Goal: Task Accomplishment & Management: Complete application form

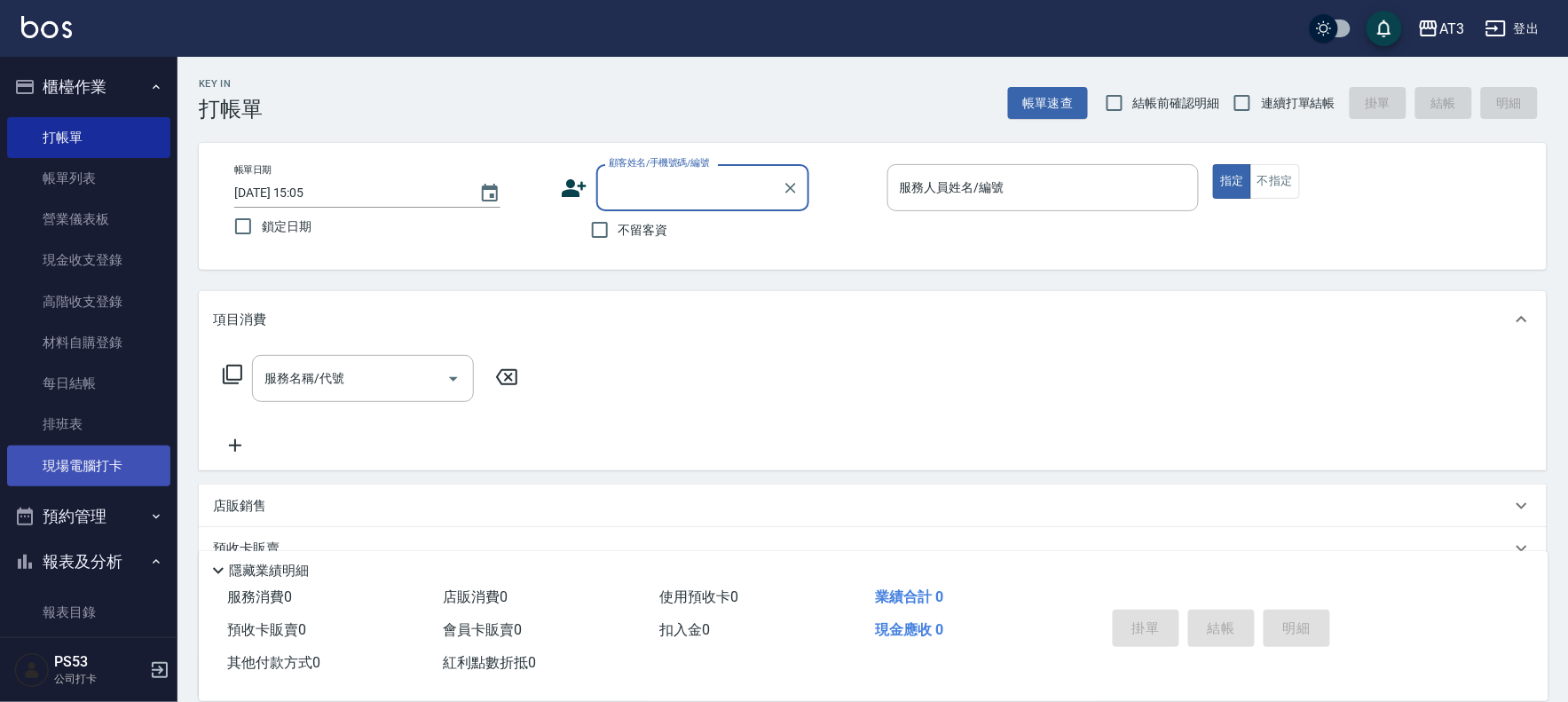
click at [32, 468] on link "現場電腦打卡" at bounding box center [89, 466] width 163 height 41
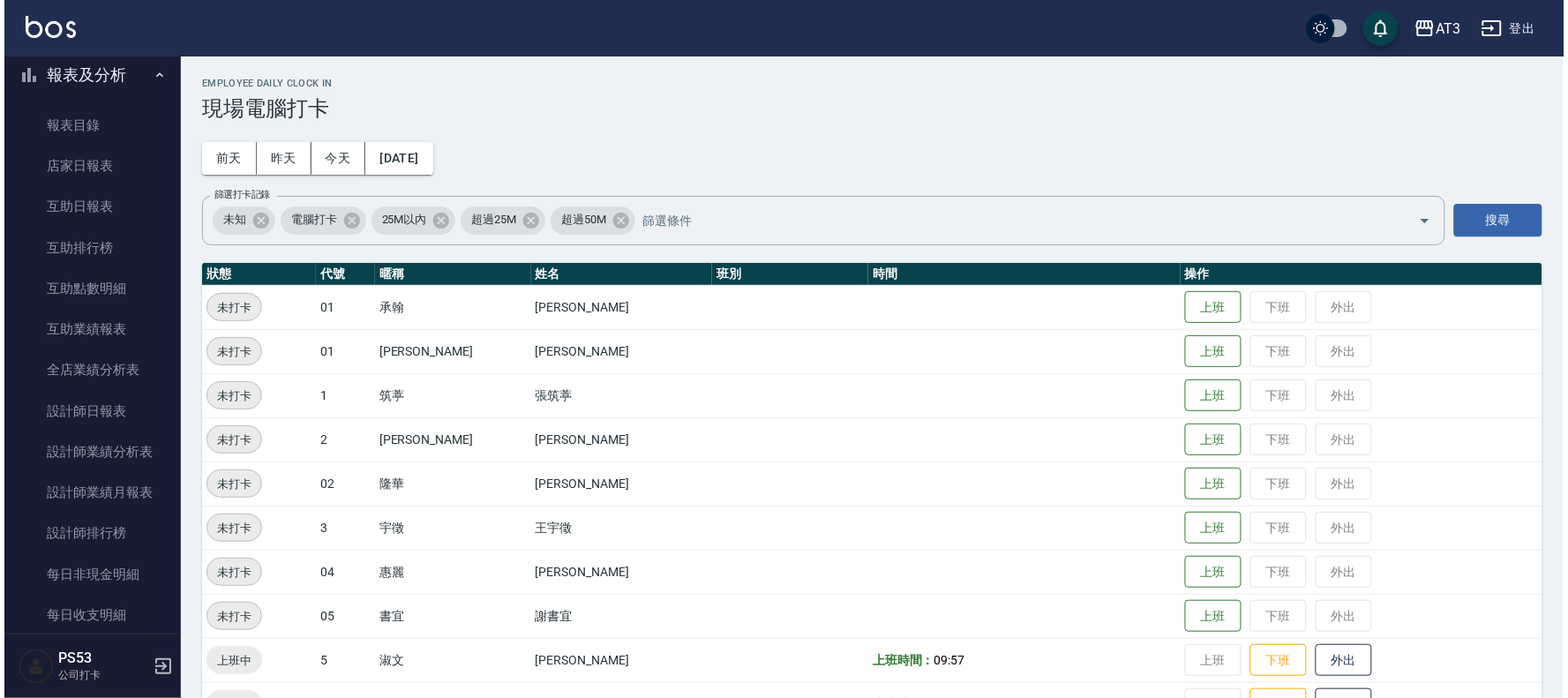
scroll to position [490, 0]
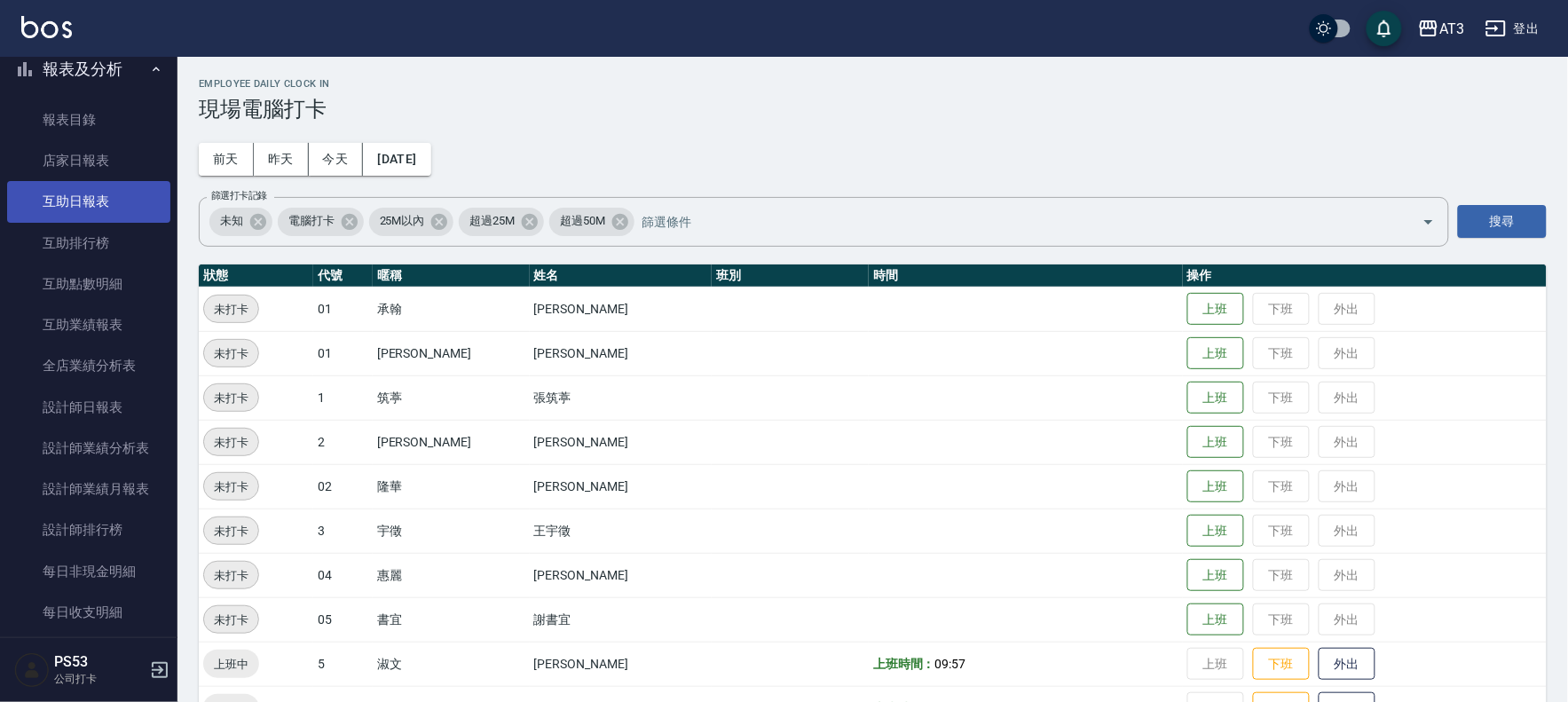
click at [65, 199] on link "互助日報表" at bounding box center [89, 201] width 163 height 41
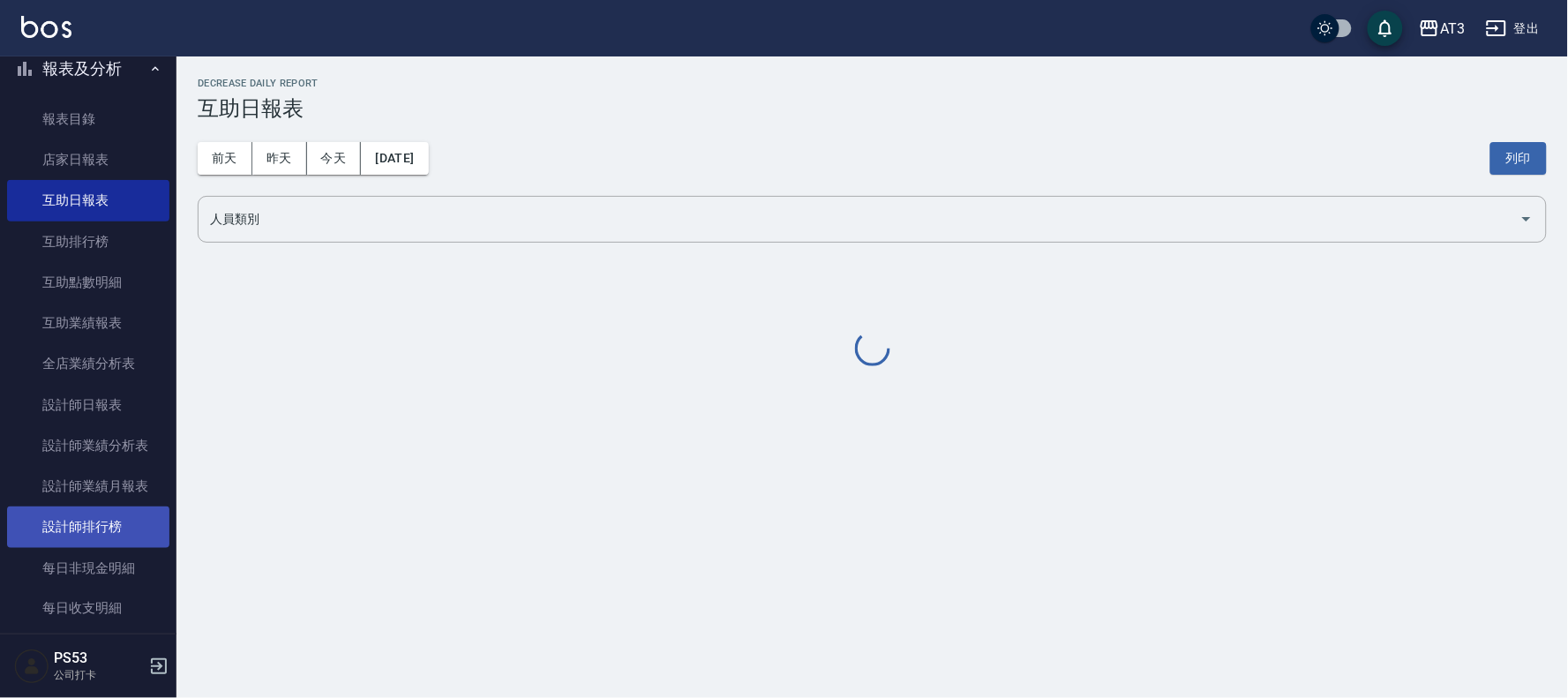
scroll to position [604, 0]
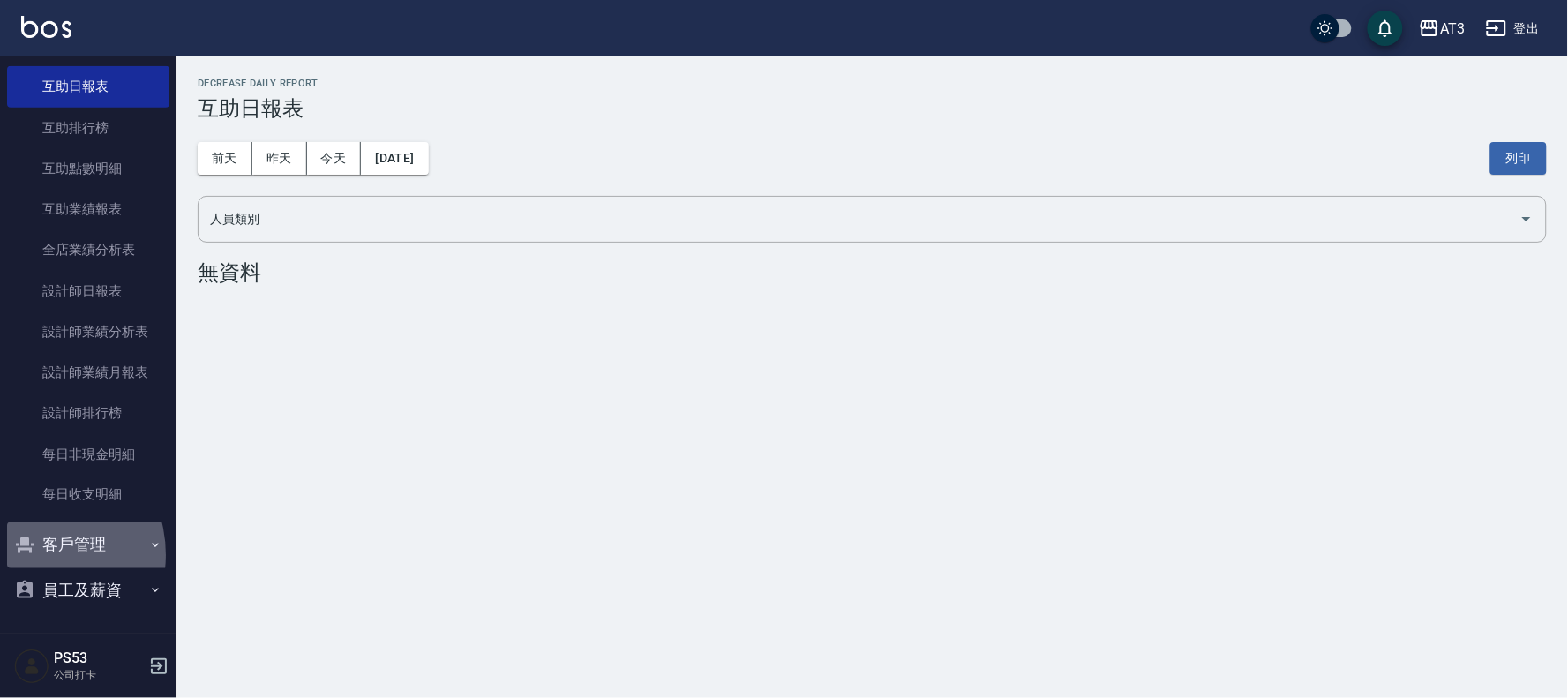
click at [32, 554] on icon "button" at bounding box center [24, 545] width 21 height 21
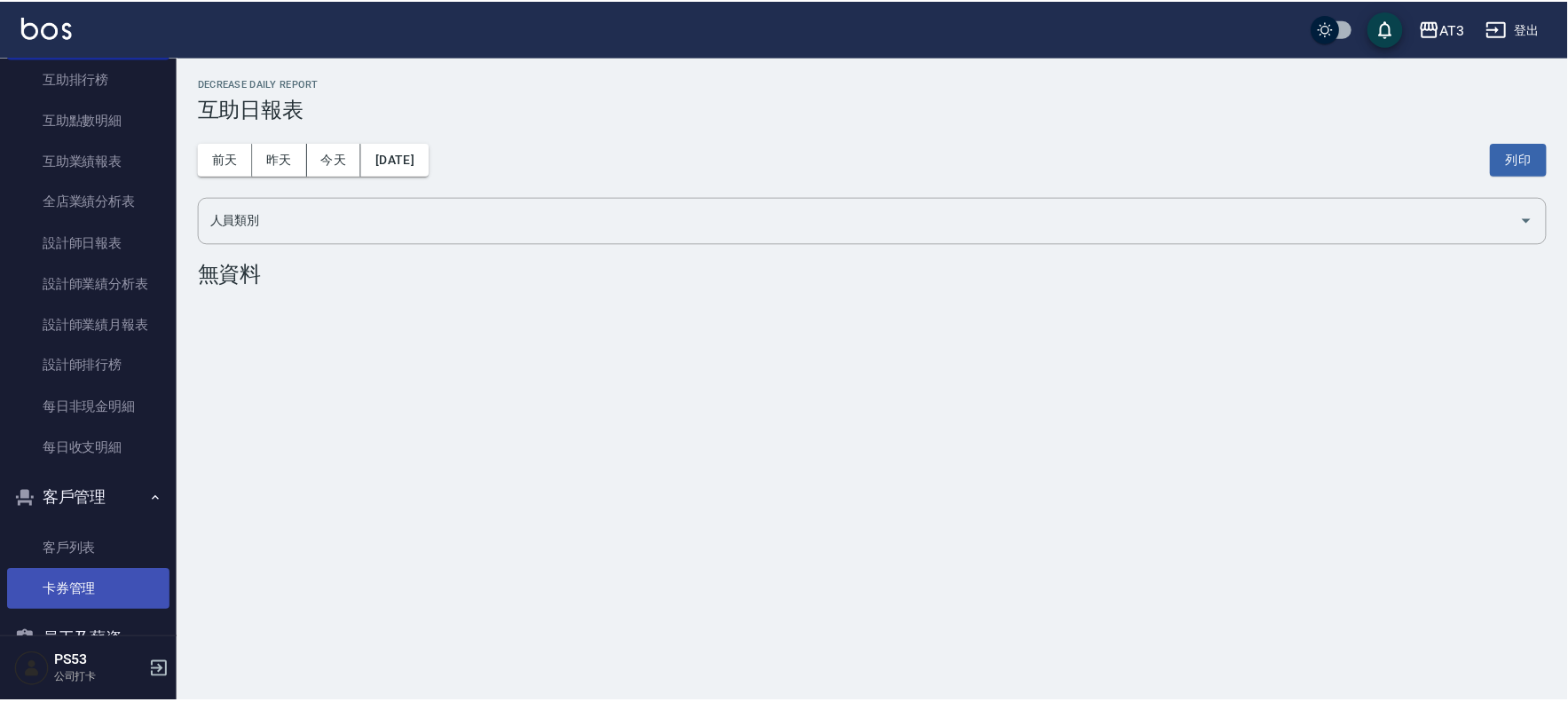
scroll to position [703, 0]
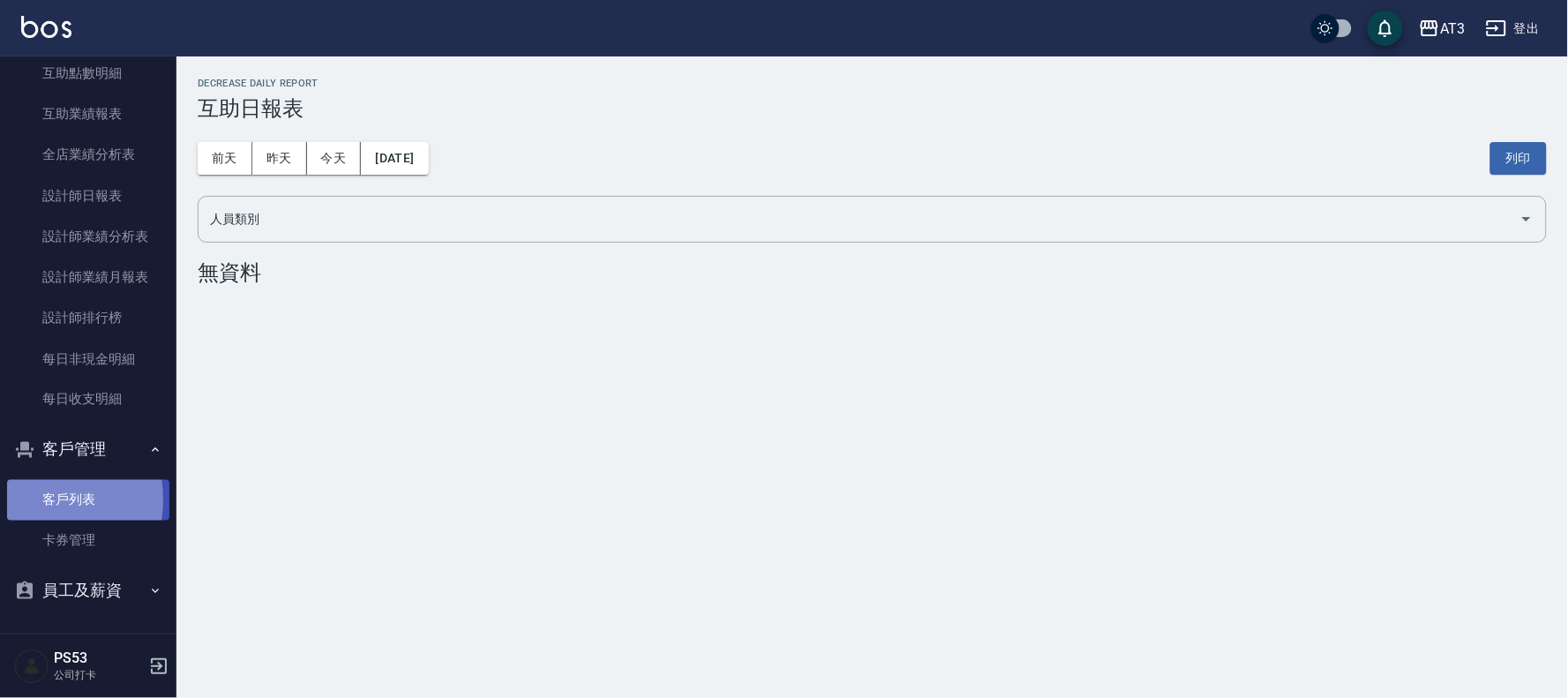
click at [24, 500] on link "客戶列表" at bounding box center [88, 501] width 162 height 41
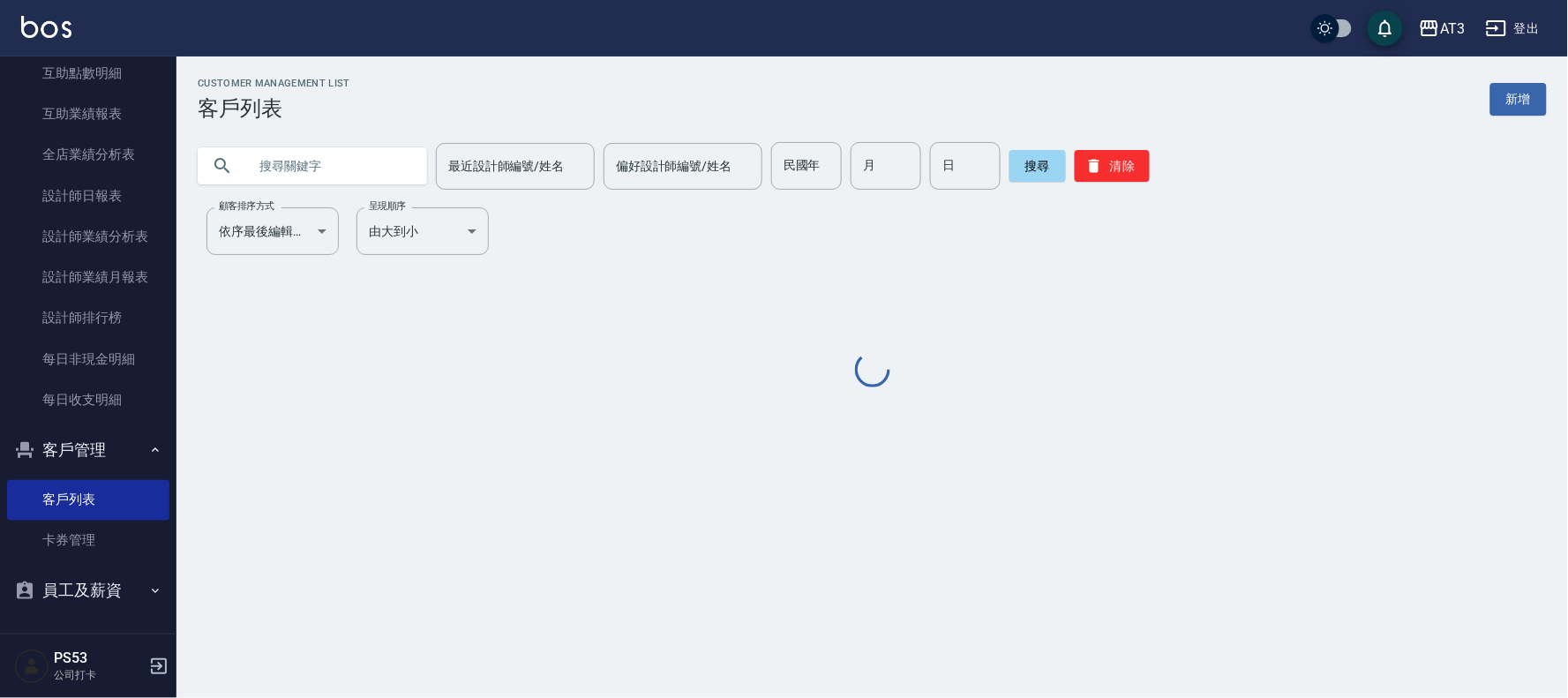
click at [286, 172] on input "text" at bounding box center [330, 166] width 166 height 48
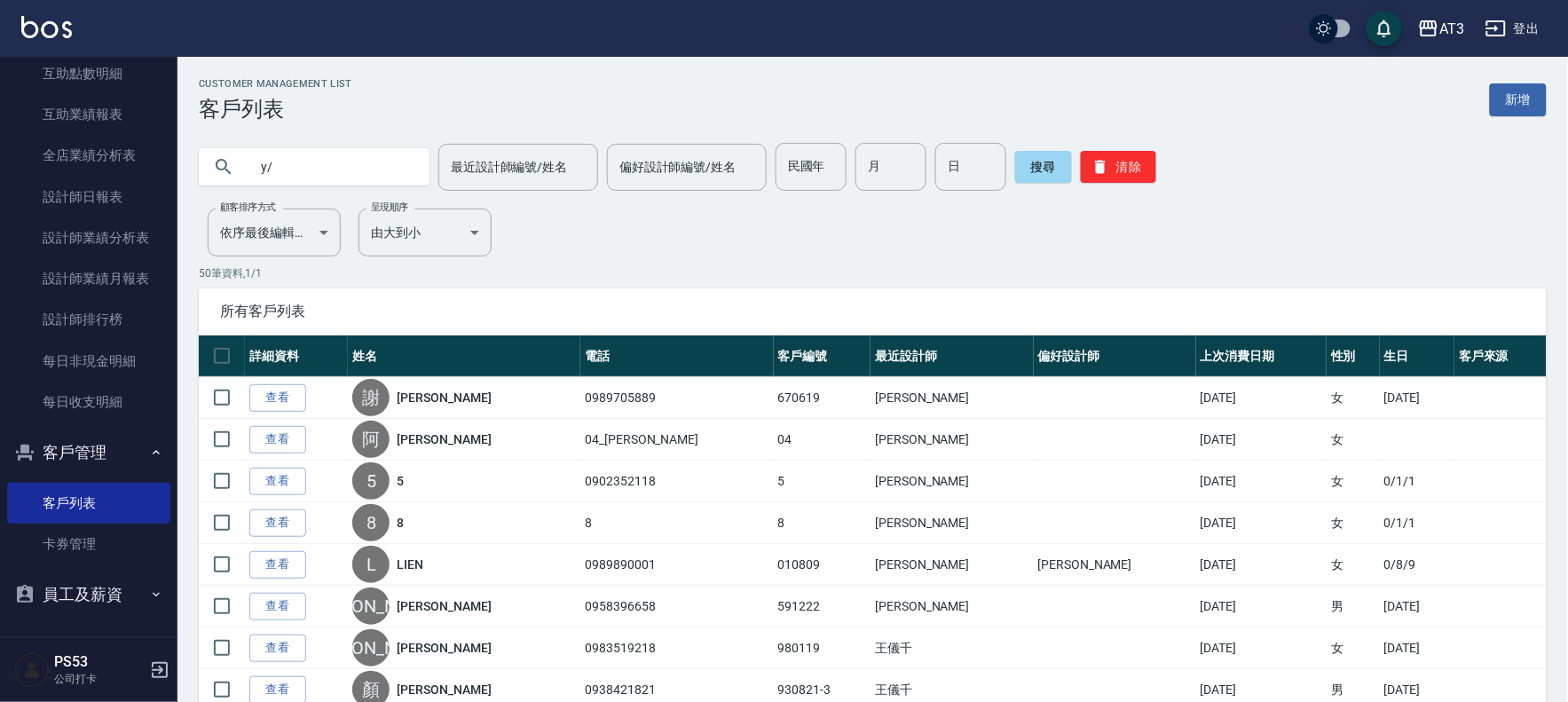
type input "y"
type input "＿"
type input "[PERSON_NAME]"
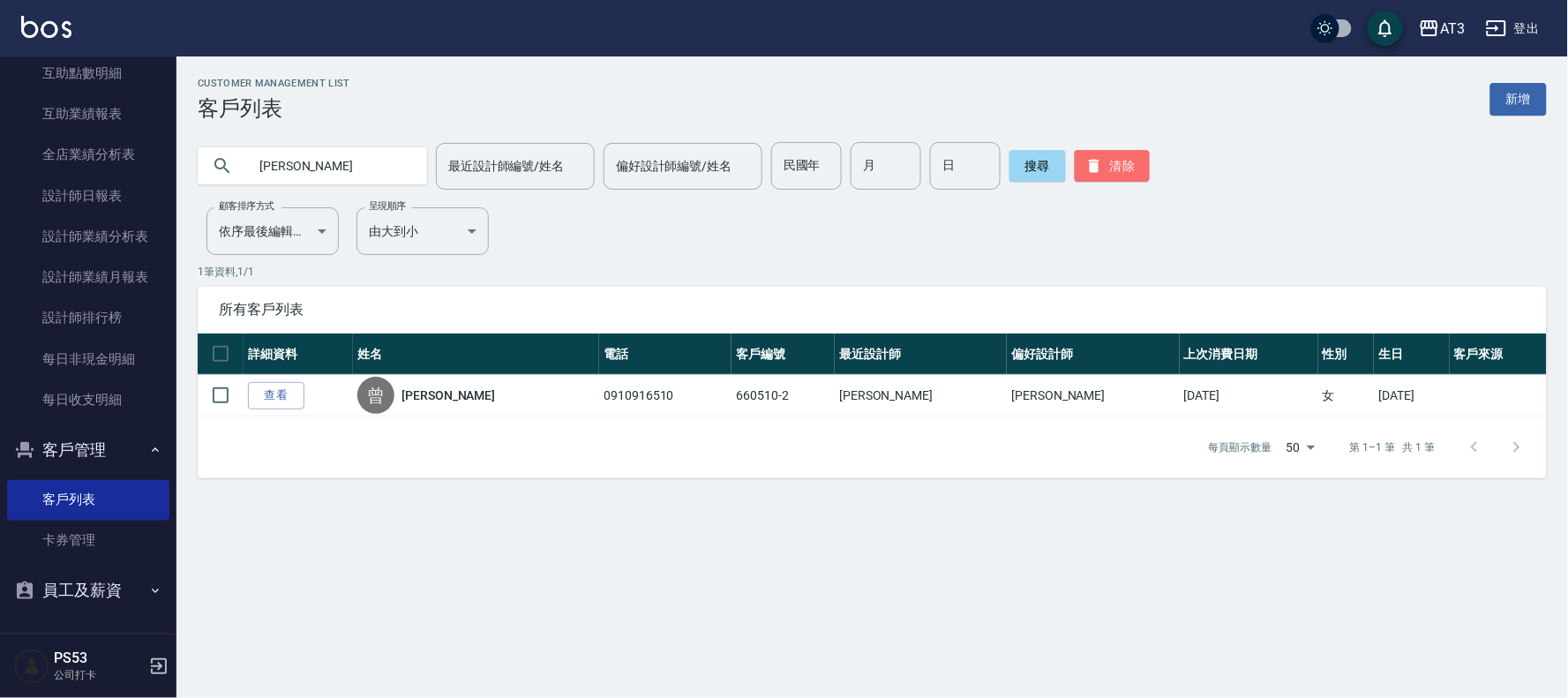
drag, startPoint x: 1133, startPoint y: 169, endPoint x: 1161, endPoint y: 181, distance: 30.5
click at [1130, 169] on button "清除" at bounding box center [1112, 166] width 75 height 31
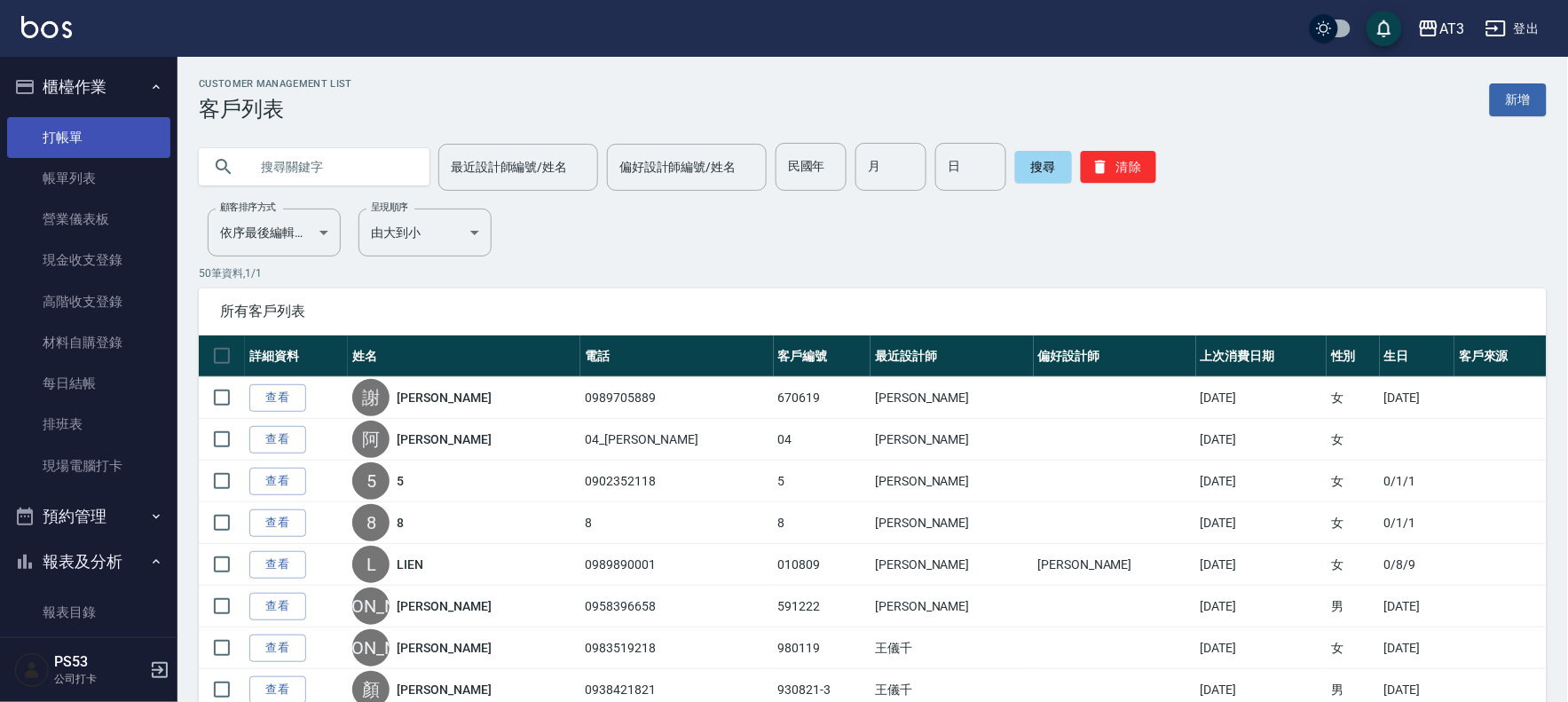
click at [96, 131] on link "打帳單" at bounding box center [89, 137] width 163 height 41
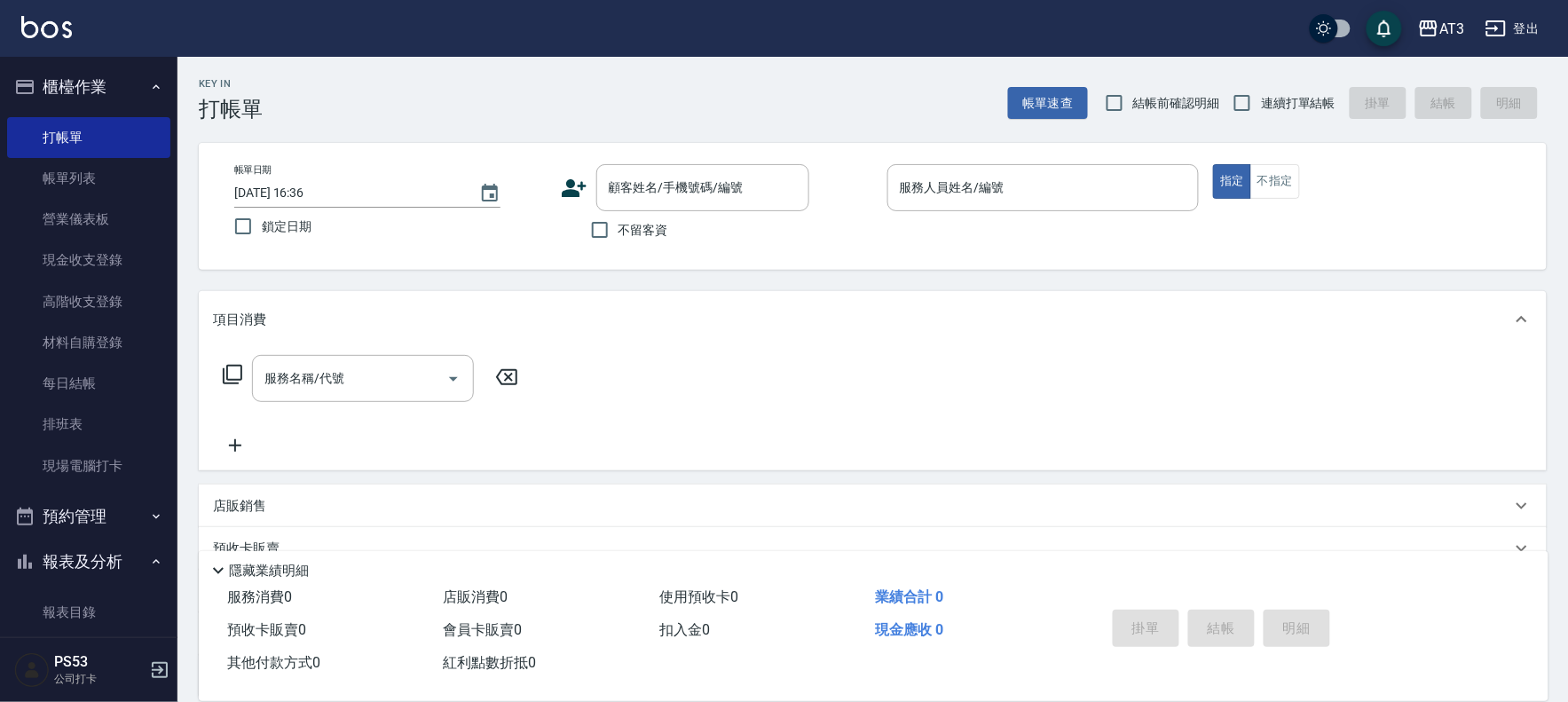
click at [581, 190] on icon at bounding box center [574, 188] width 27 height 27
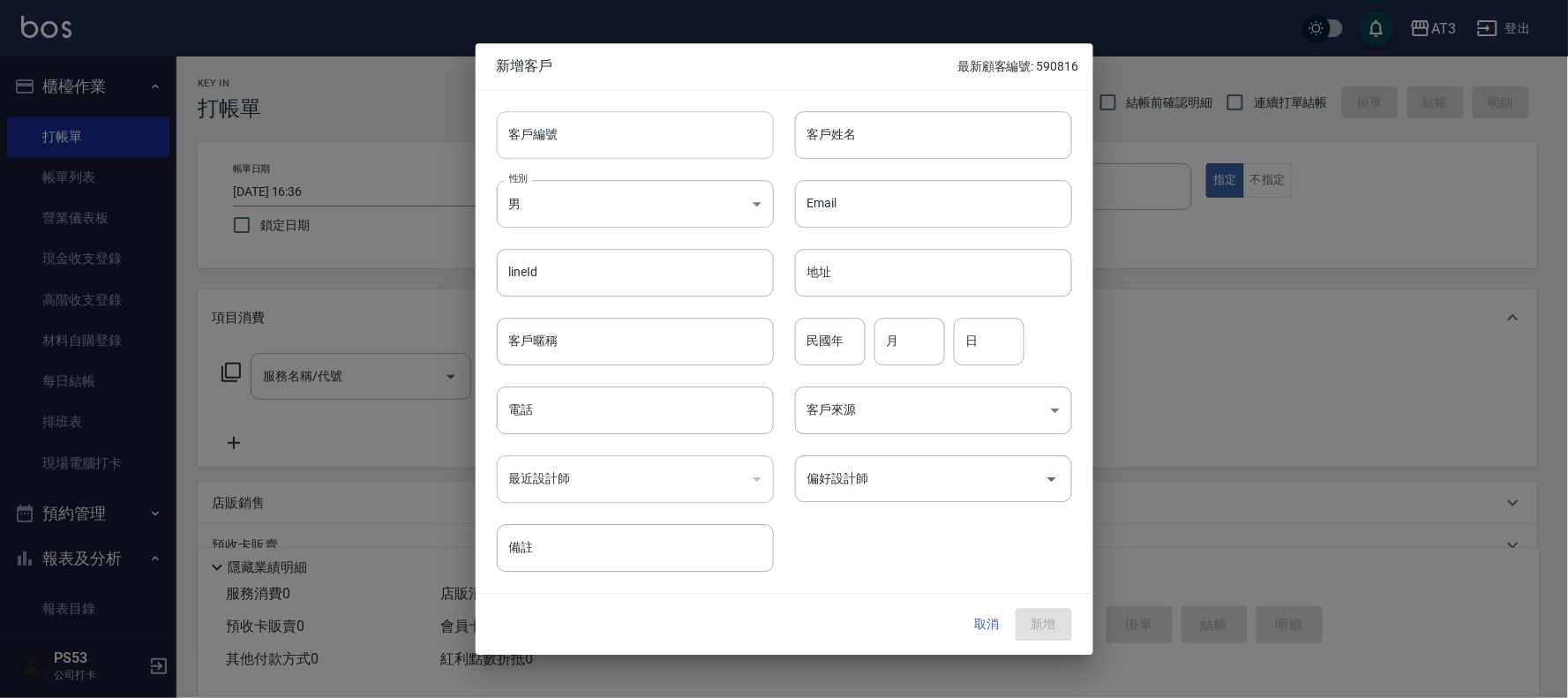
click at [635, 136] on input "客戶編號" at bounding box center [635, 136] width 277 height 48
type input "820322-1"
type input "[PERSON_NAME]"
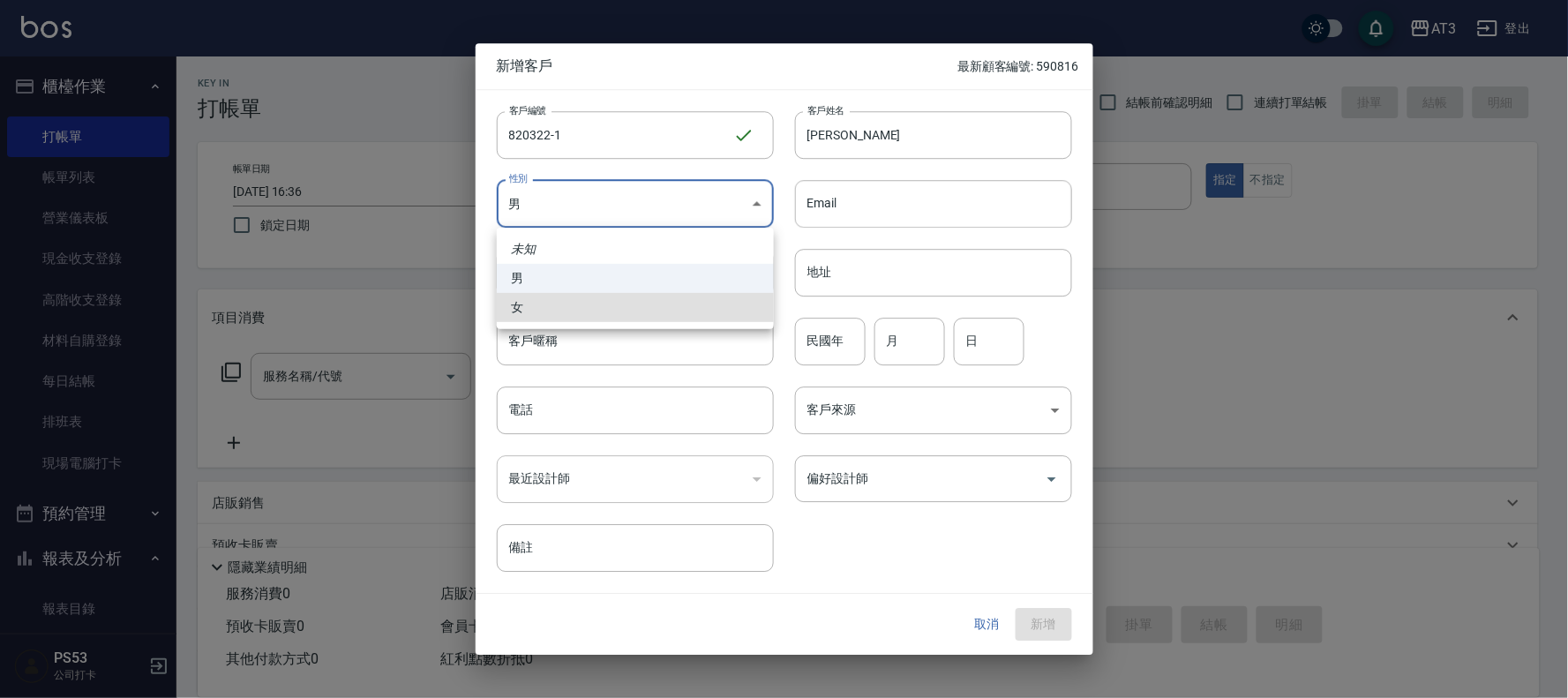
type input "[DEMOGRAPHIC_DATA]"
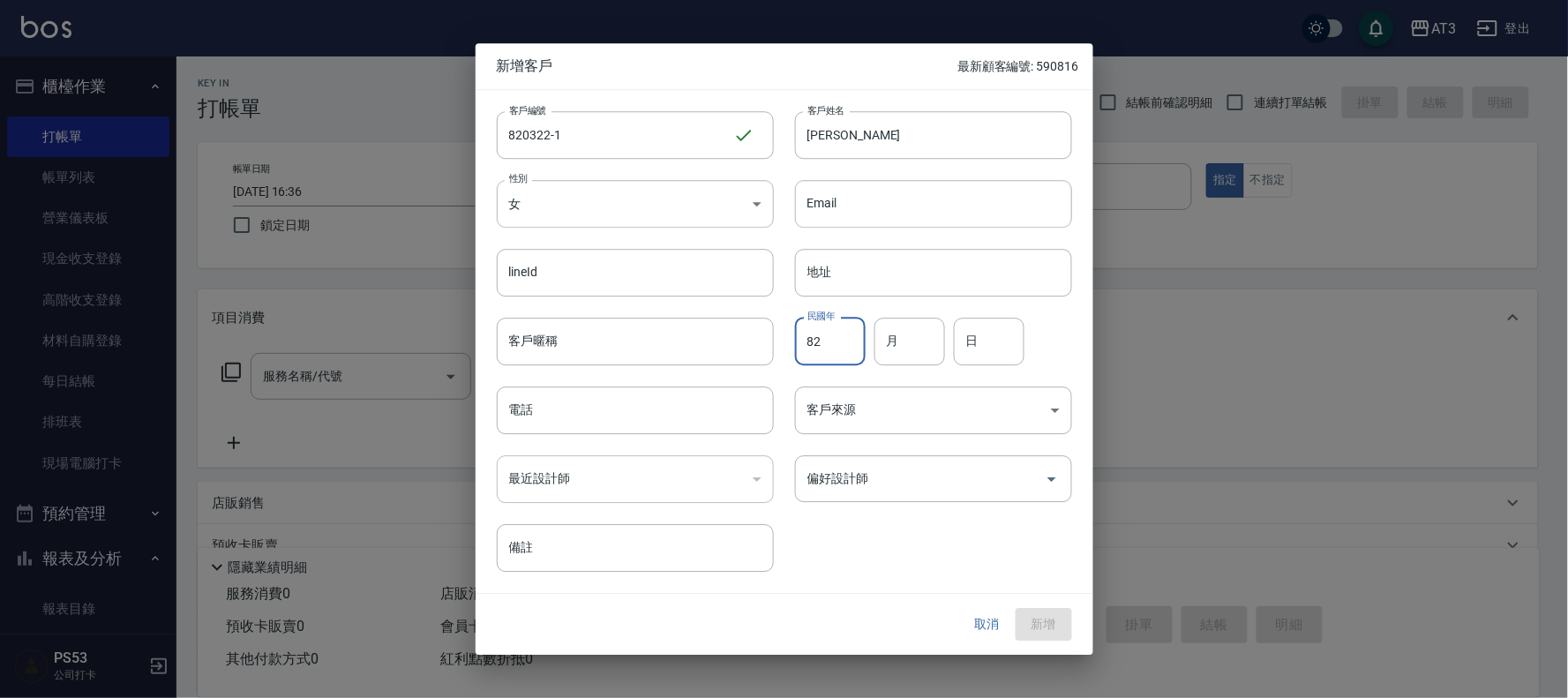
type input "82"
type input "3"
type input "22"
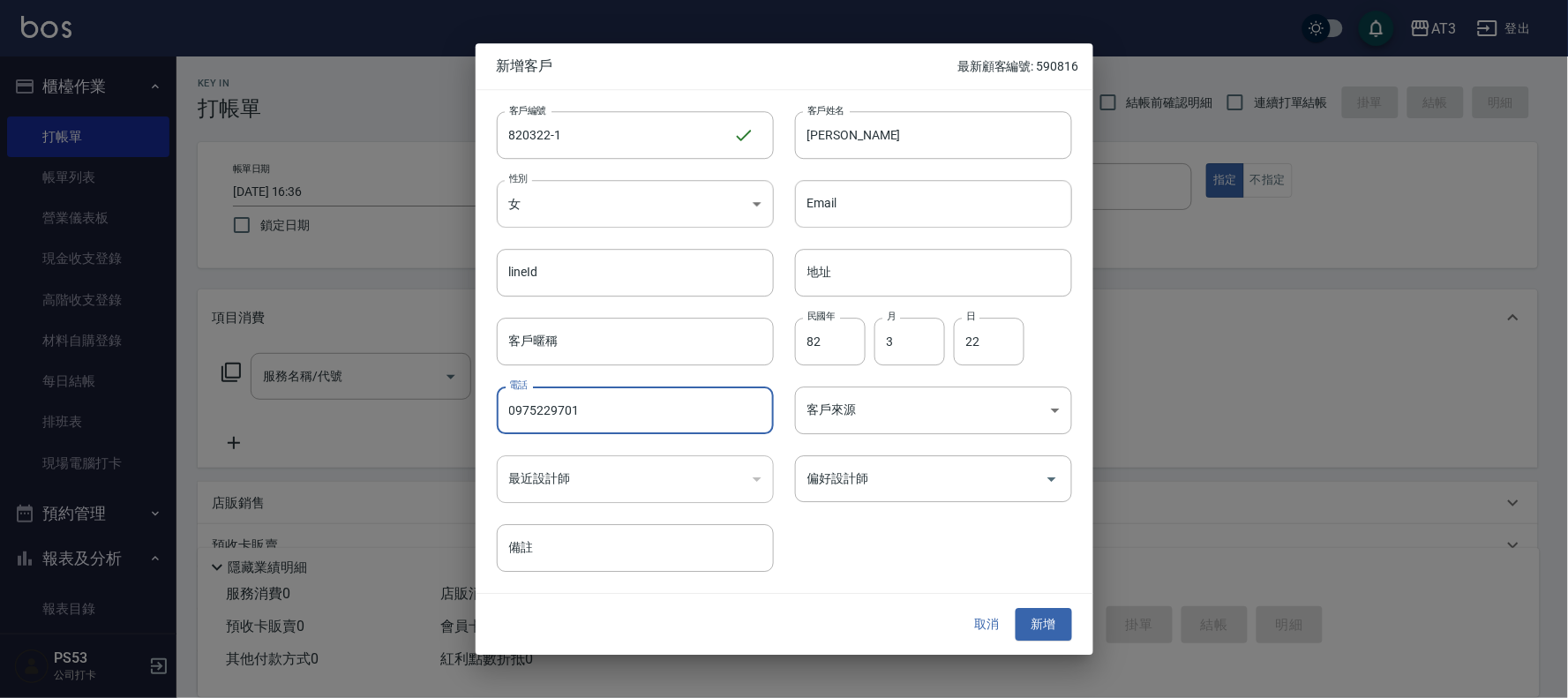
type input "0975229701"
click at [1016, 609] on button "新增" at bounding box center [1043, 624] width 56 height 32
drag, startPoint x: 625, startPoint y: 409, endPoint x: 512, endPoint y: 412, distance: 113.0
click at [512, 412] on input "0975229701" at bounding box center [635, 410] width 277 height 48
click at [967, 627] on button "取消" at bounding box center [986, 624] width 56 height 32
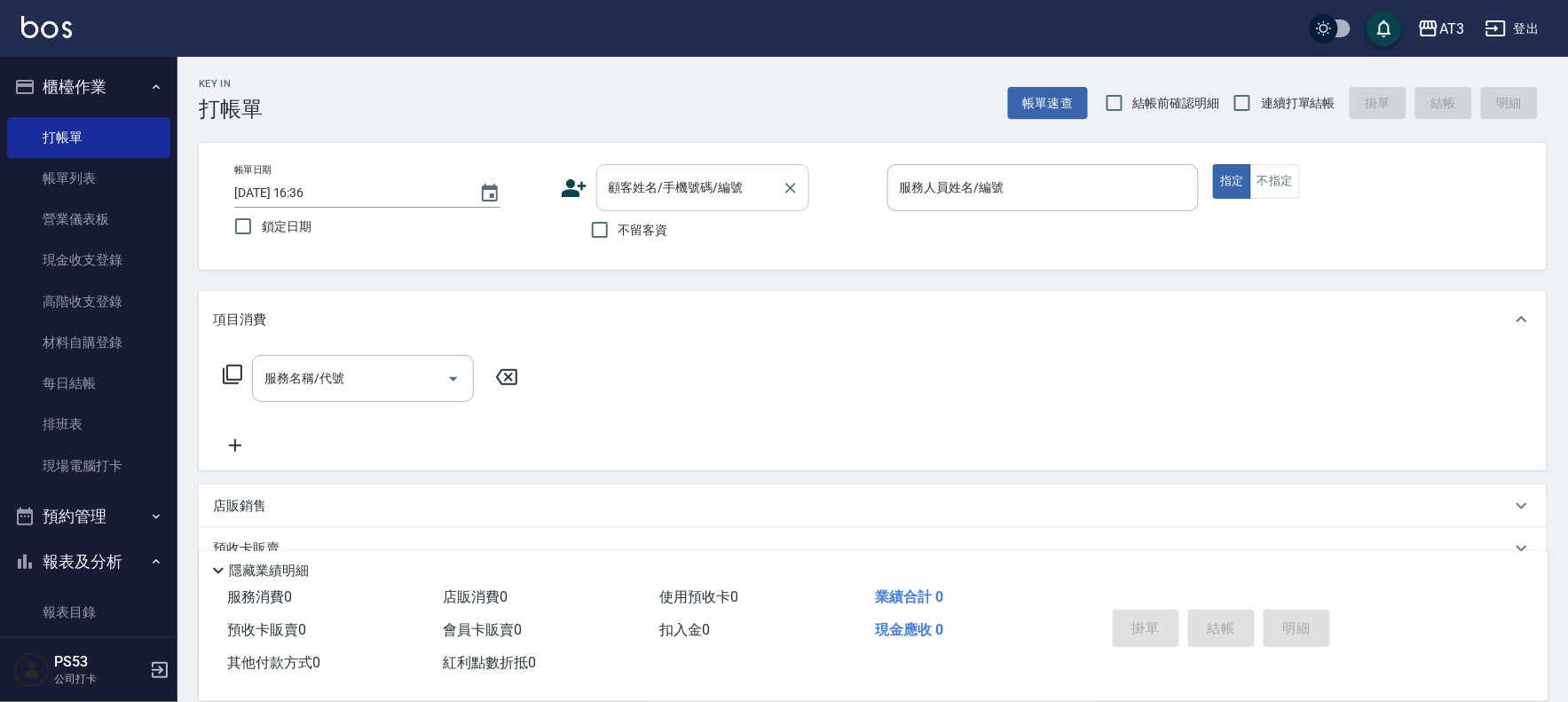
click at [657, 191] on div "顧客姓名/手機號碼/編號 顧客姓名/手機號碼/編號" at bounding box center [703, 187] width 213 height 47
paste input "0975229701"
click at [695, 225] on li "[PERSON_NAME]/0975229701/820622" at bounding box center [703, 233] width 213 height 30
type input "[PERSON_NAME]/0975229701/820622"
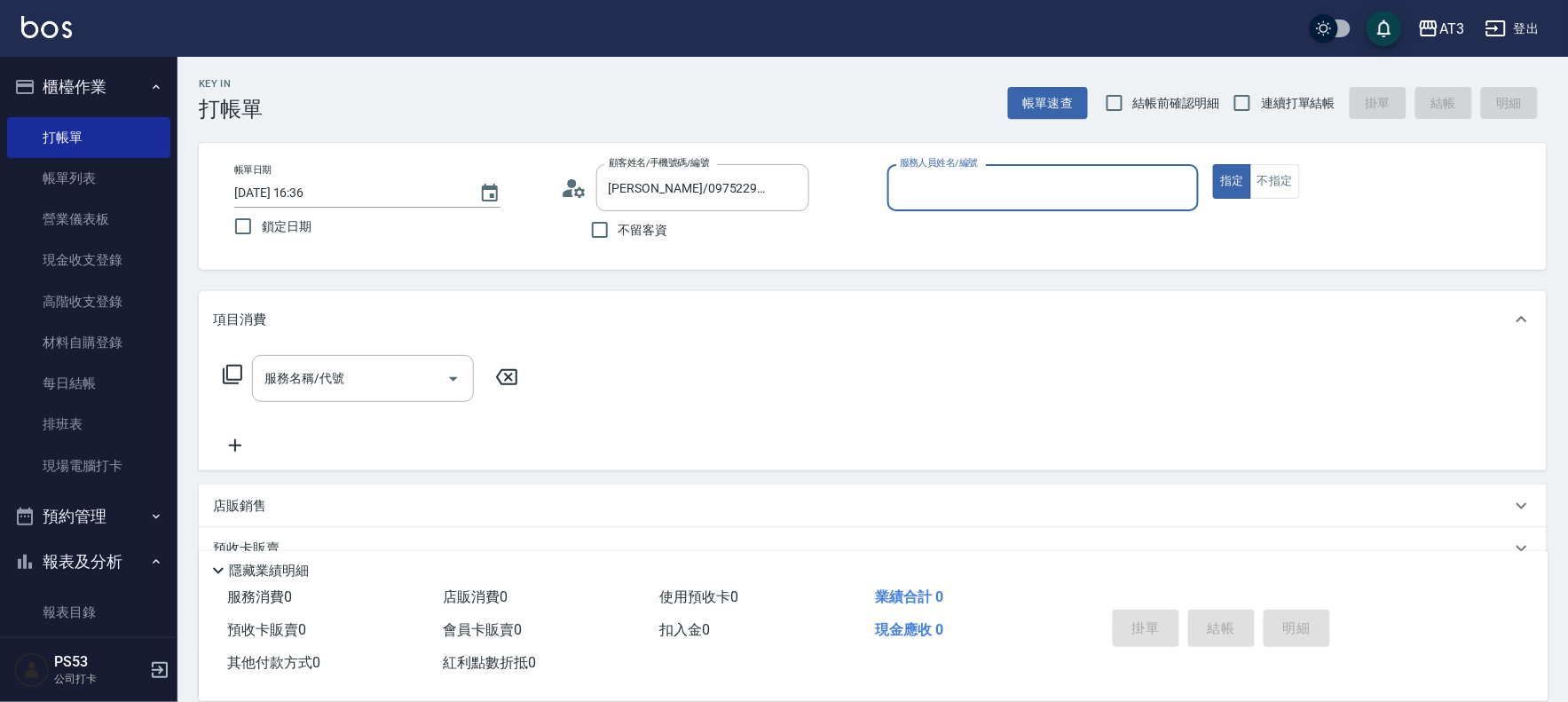
click at [702, 231] on div "不留客資" at bounding box center [685, 230] width 249 height 37
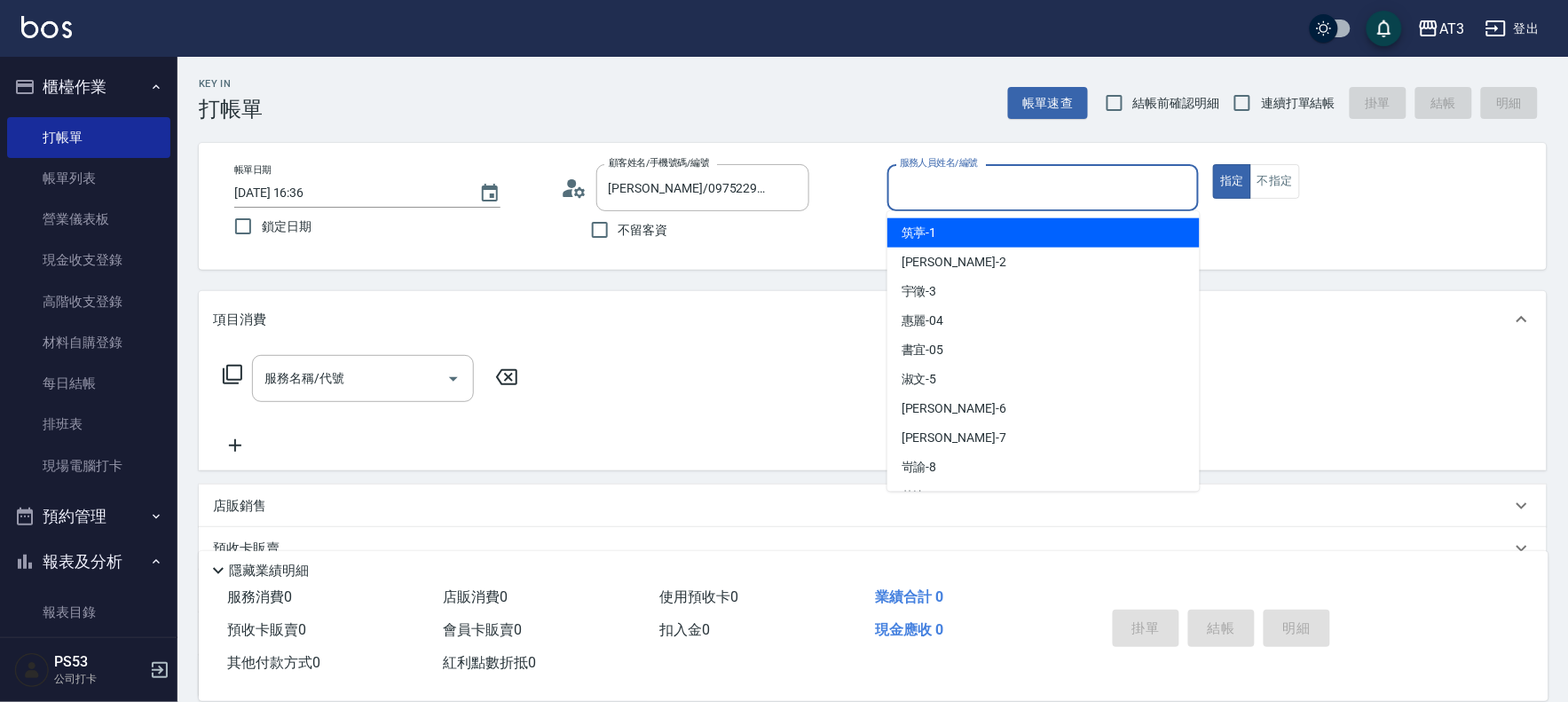
click at [1049, 182] on input "服務人員姓名/編號" at bounding box center [1044, 187] width 297 height 31
type input "淑文-5"
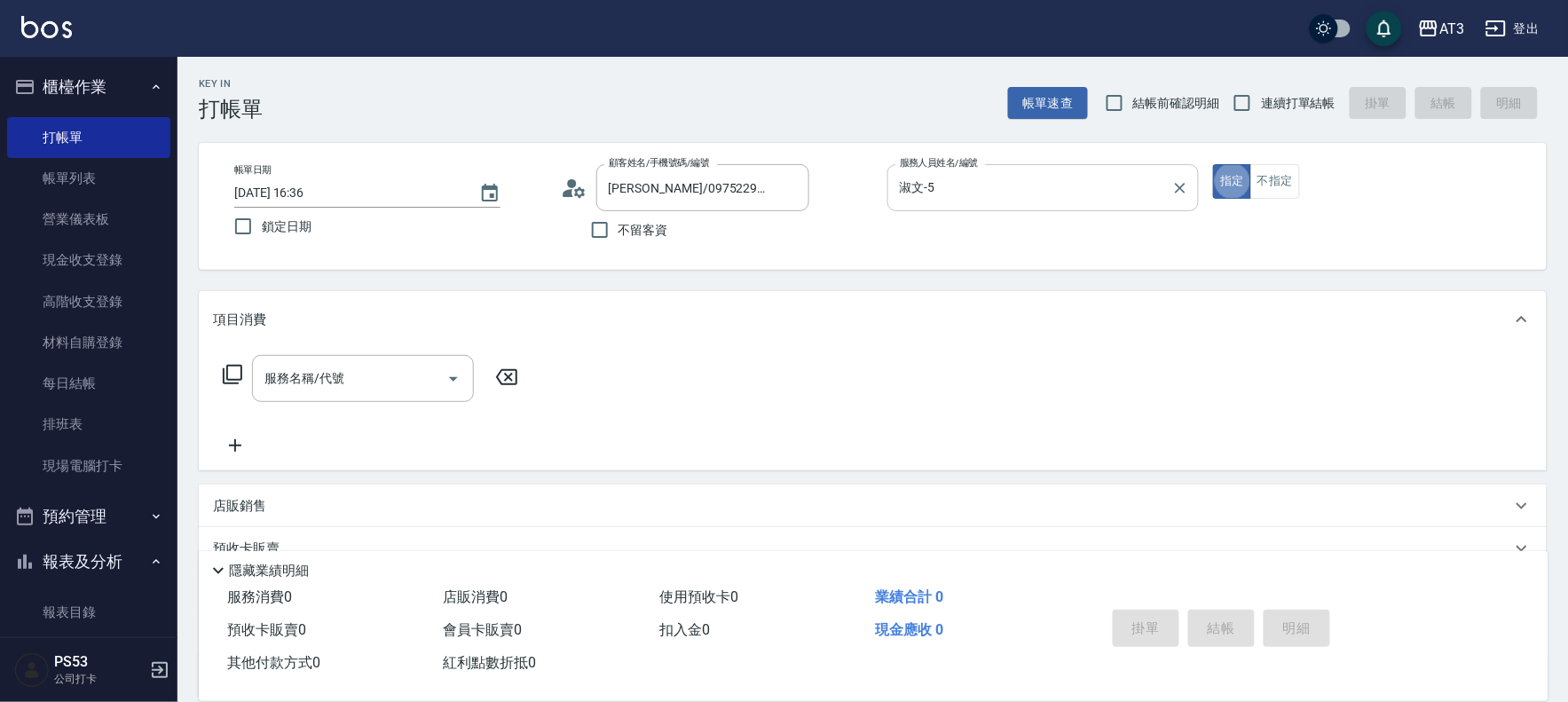
type button "true"
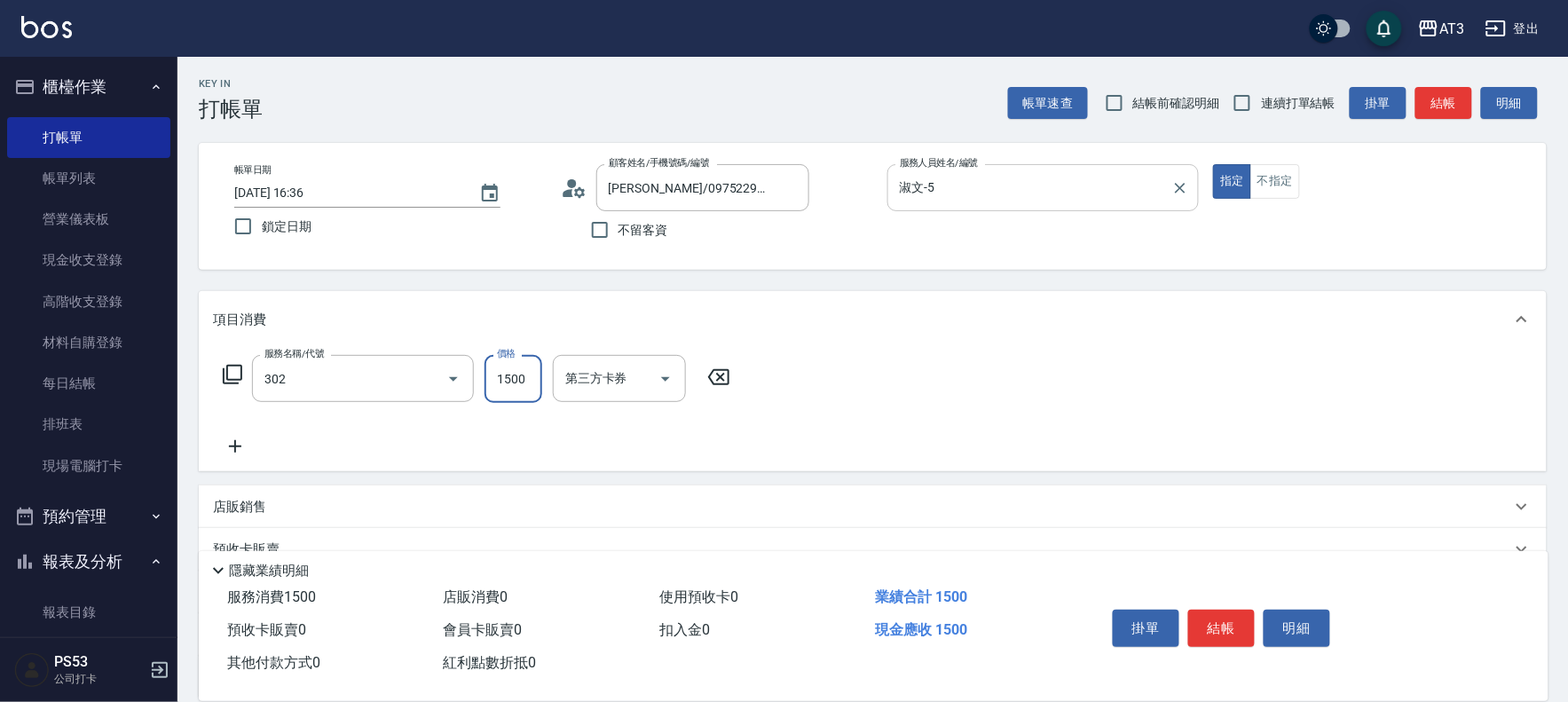
type input "設計燙髮(302)"
type input "1080"
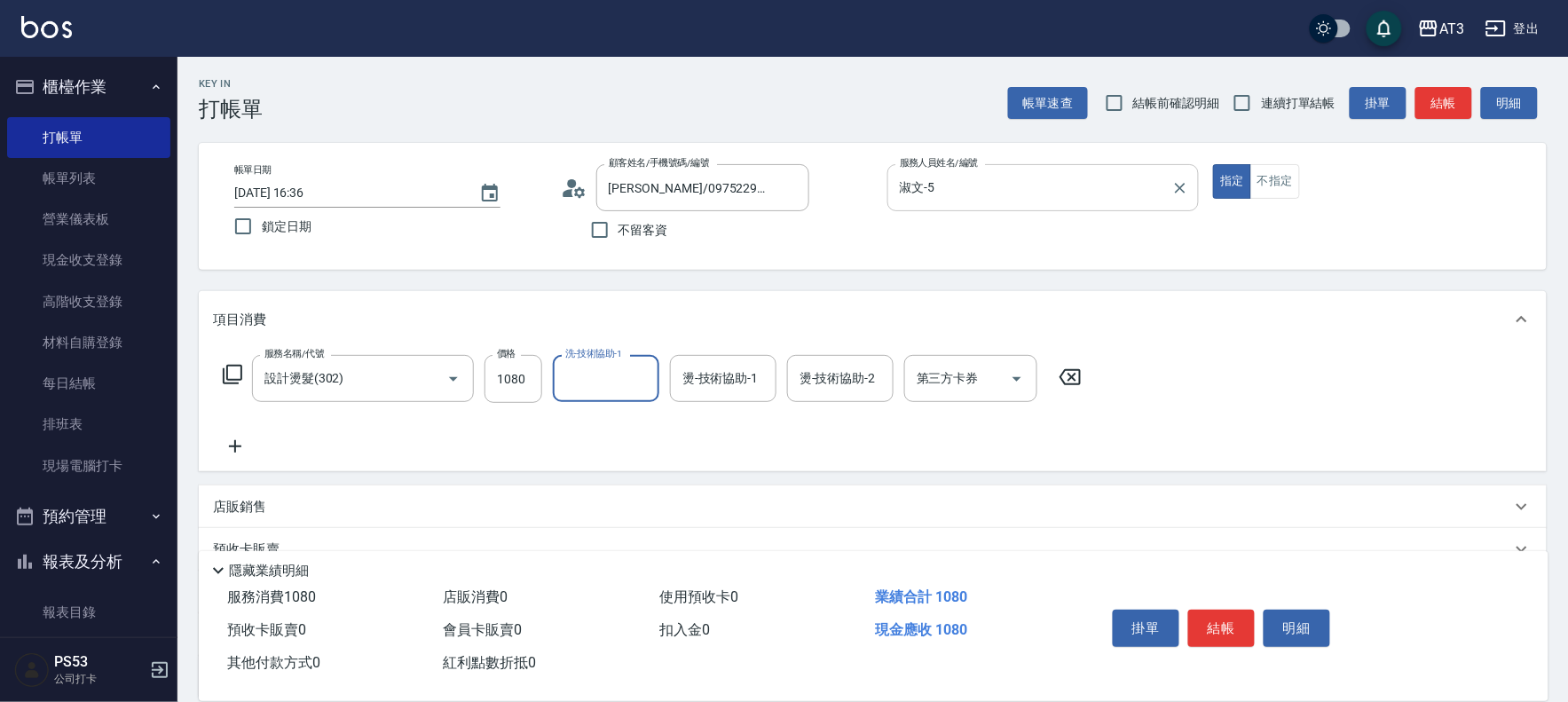
type input "5"
type input "筑葶-1"
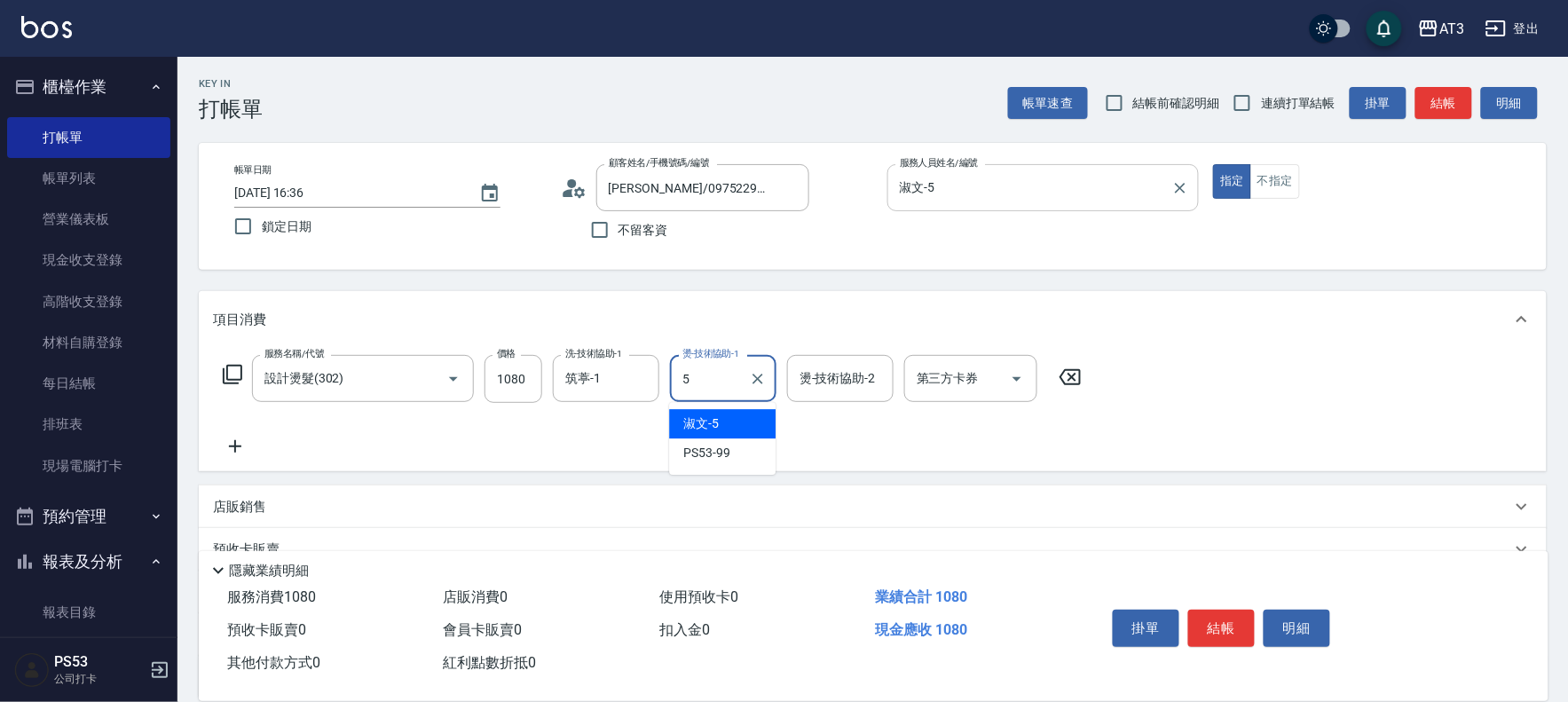
type input "淑文-5"
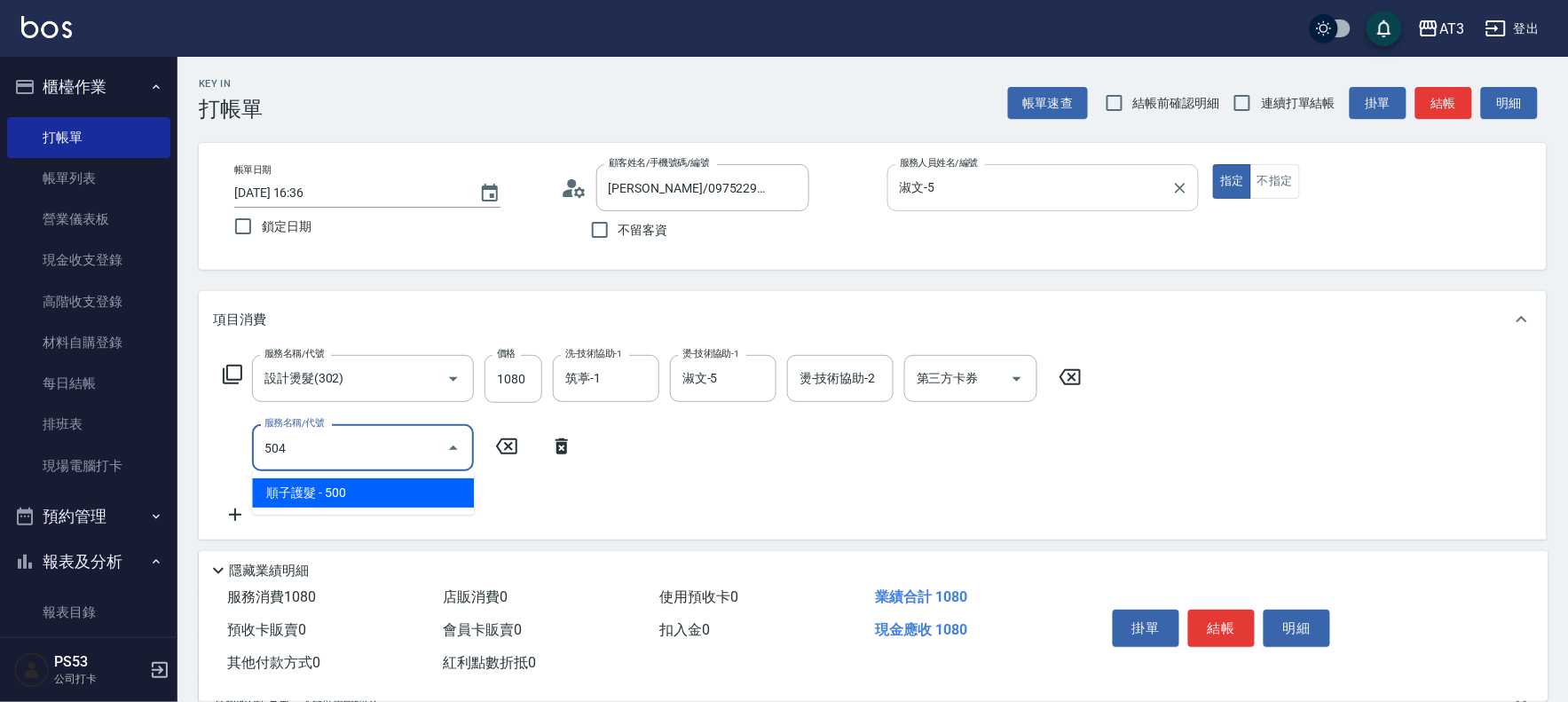
type input "順子護髮(504)"
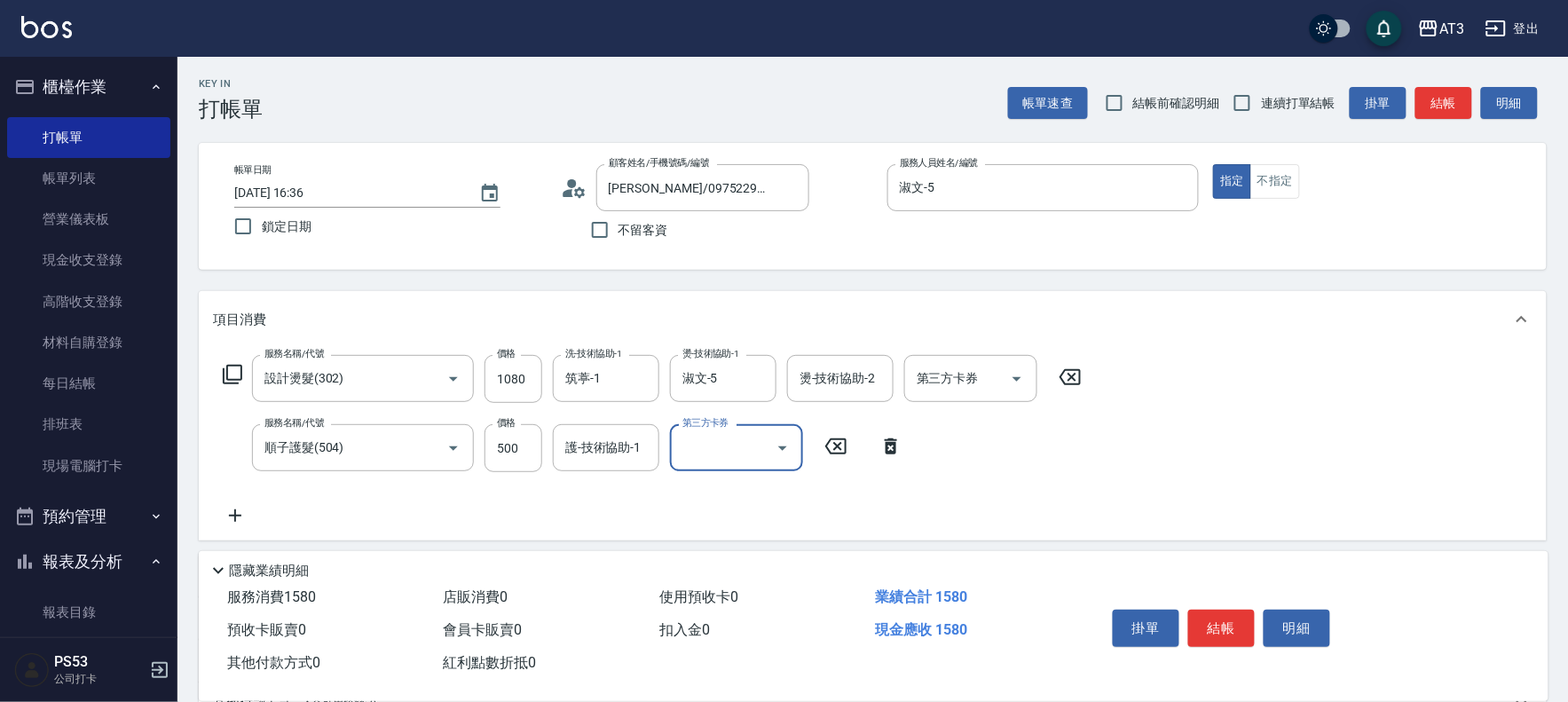
click at [615, 455] on div "護-技術協助-1 護-技術協助-1" at bounding box center [606, 447] width 107 height 47
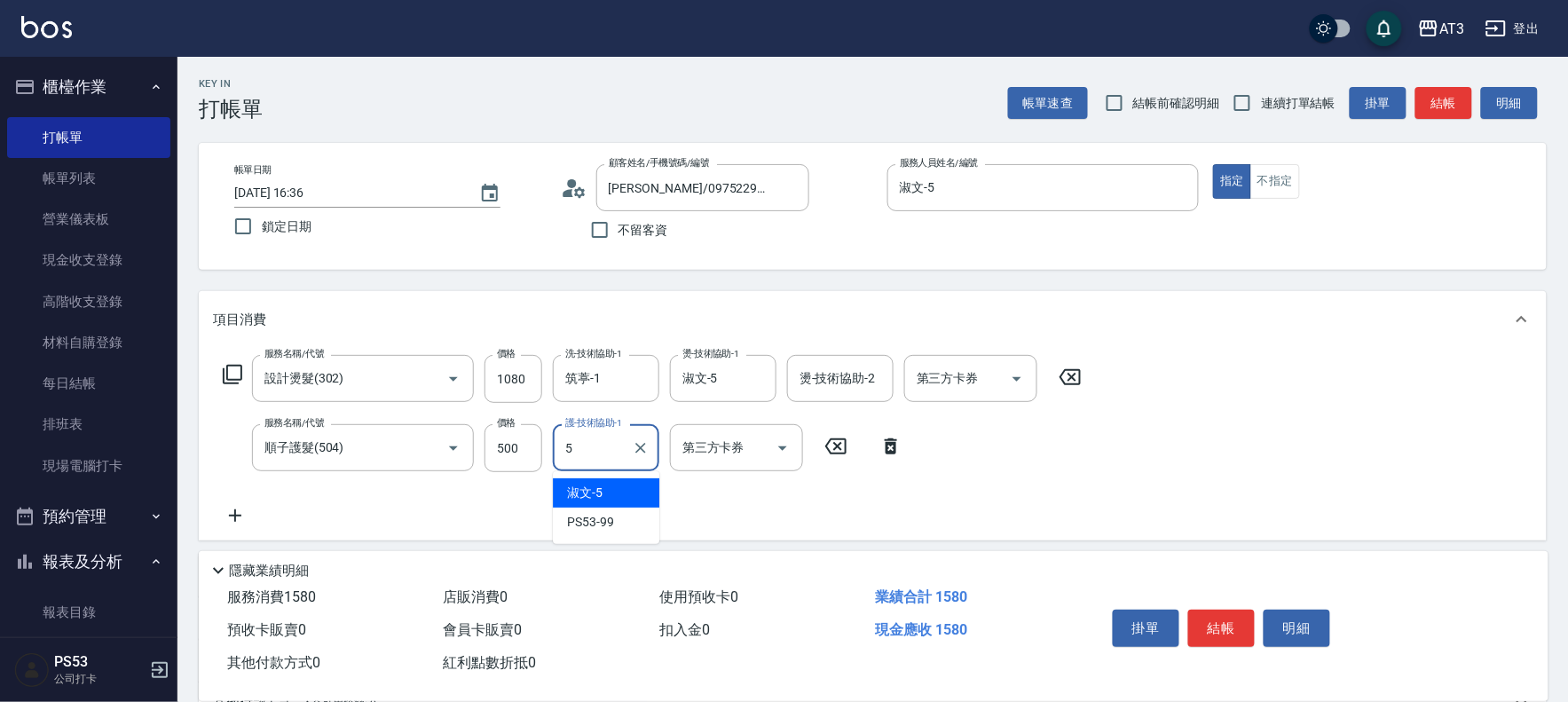
type input "淑文-5"
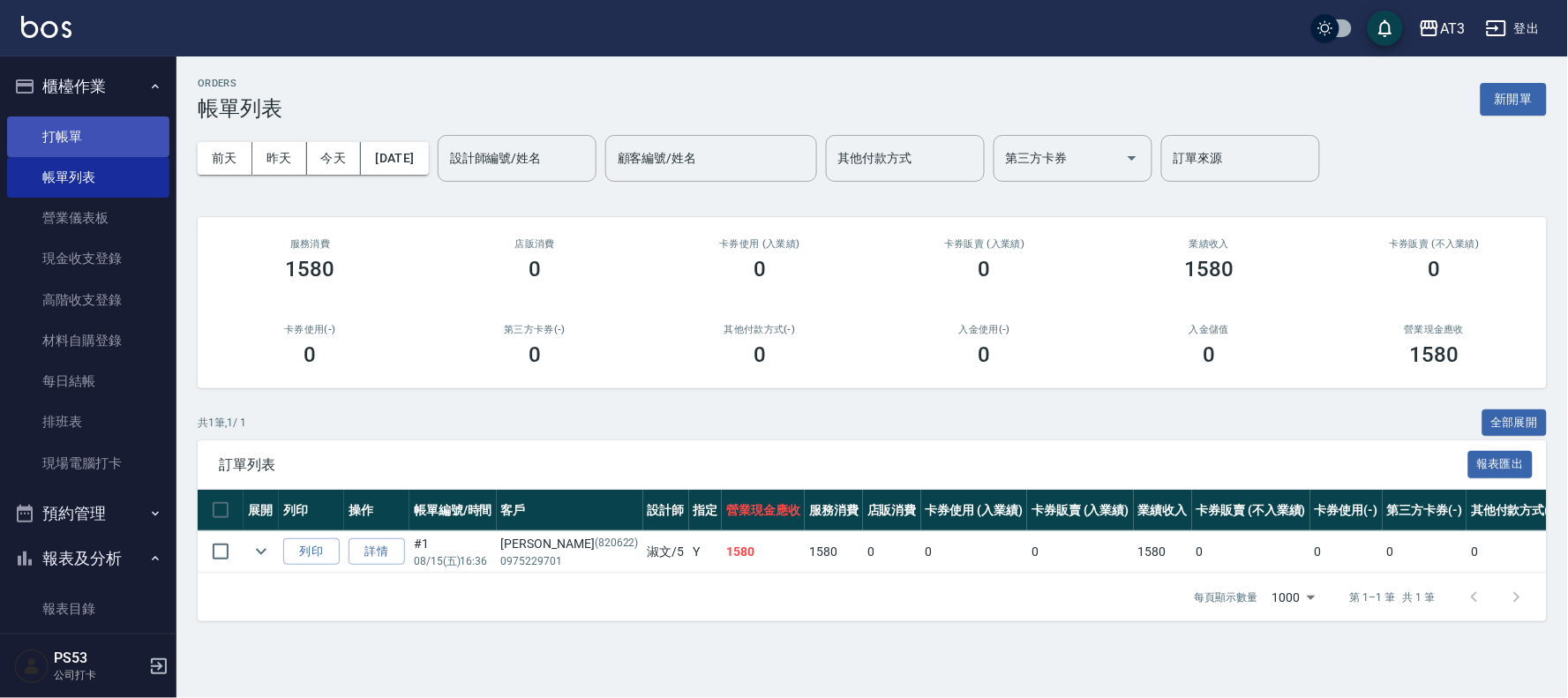
click at [84, 131] on link "打帳單" at bounding box center [88, 136] width 162 height 41
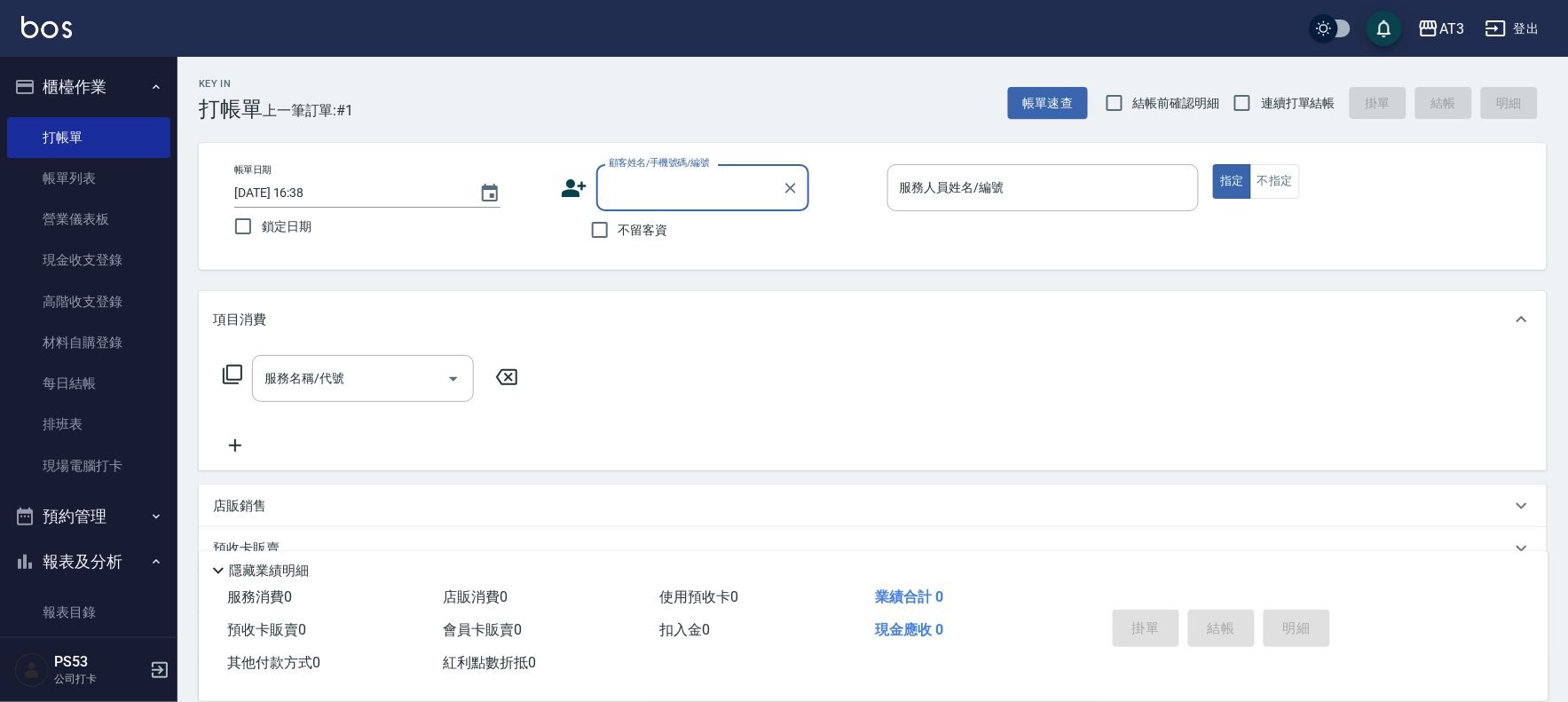
click at [1279, 112] on label "連續打單結帳" at bounding box center [1280, 103] width 112 height 37
click at [1261, 112] on input "連續打單結帳" at bounding box center [1243, 103] width 37 height 37
checkbox input "true"
click at [566, 178] on icon at bounding box center [574, 188] width 27 height 27
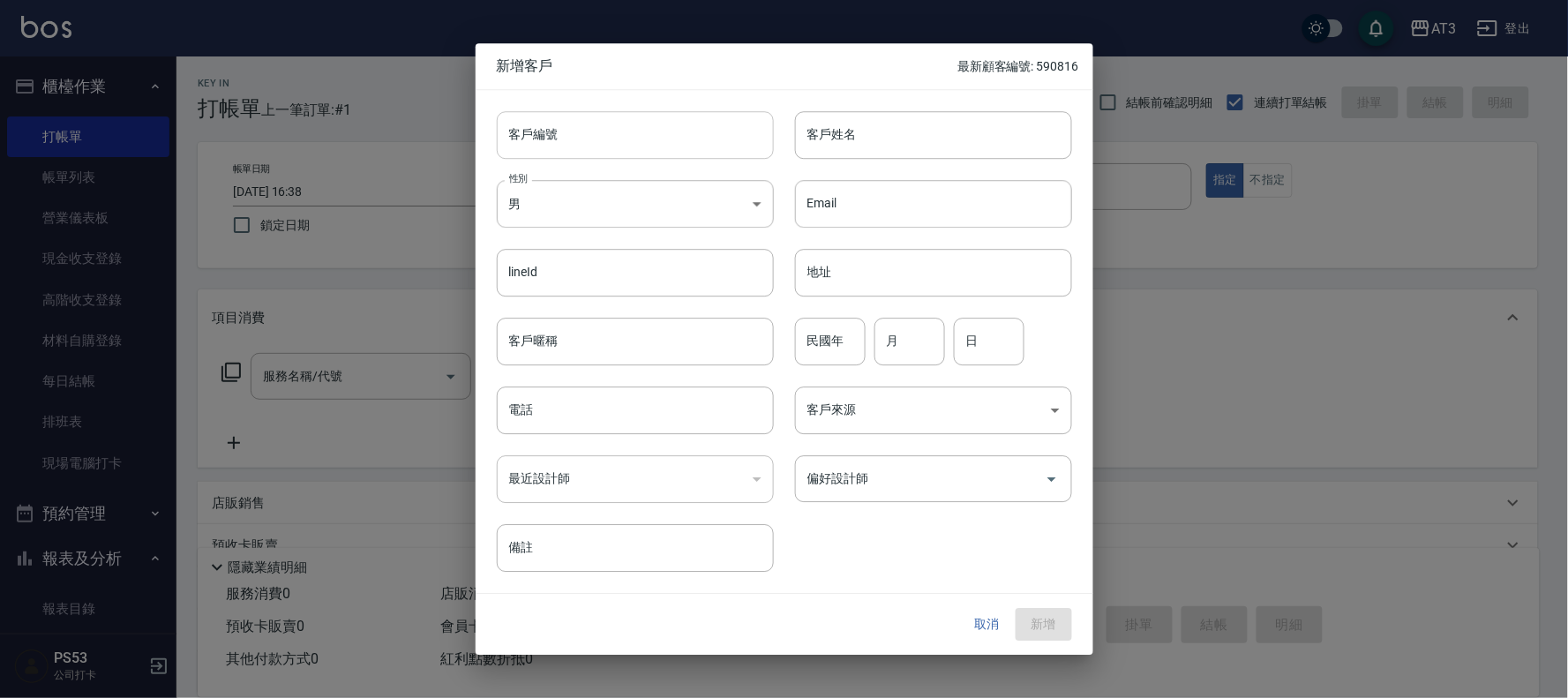
click at [675, 141] on input "客戶編號" at bounding box center [635, 136] width 277 height 48
type input "740712"
type input "[PERSON_NAME]"
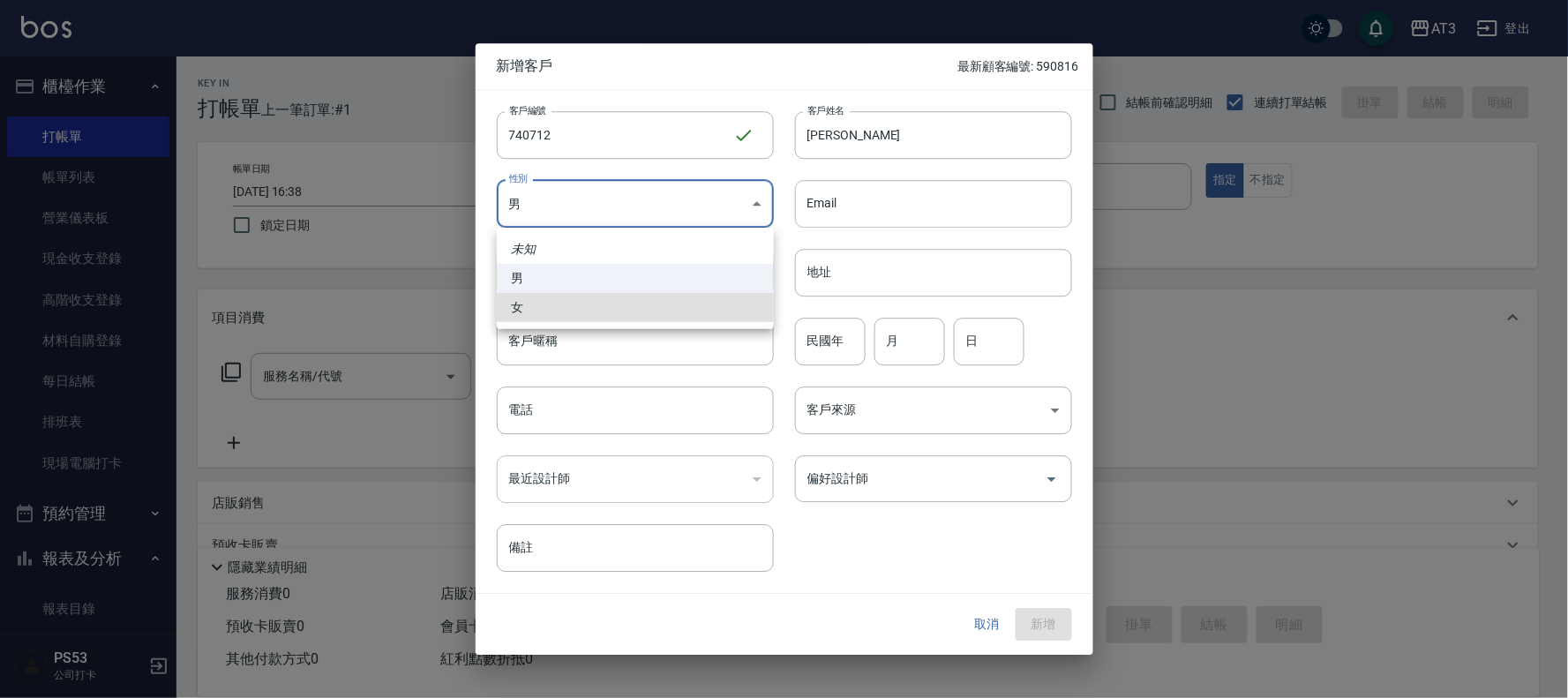
type input "[DEMOGRAPHIC_DATA]"
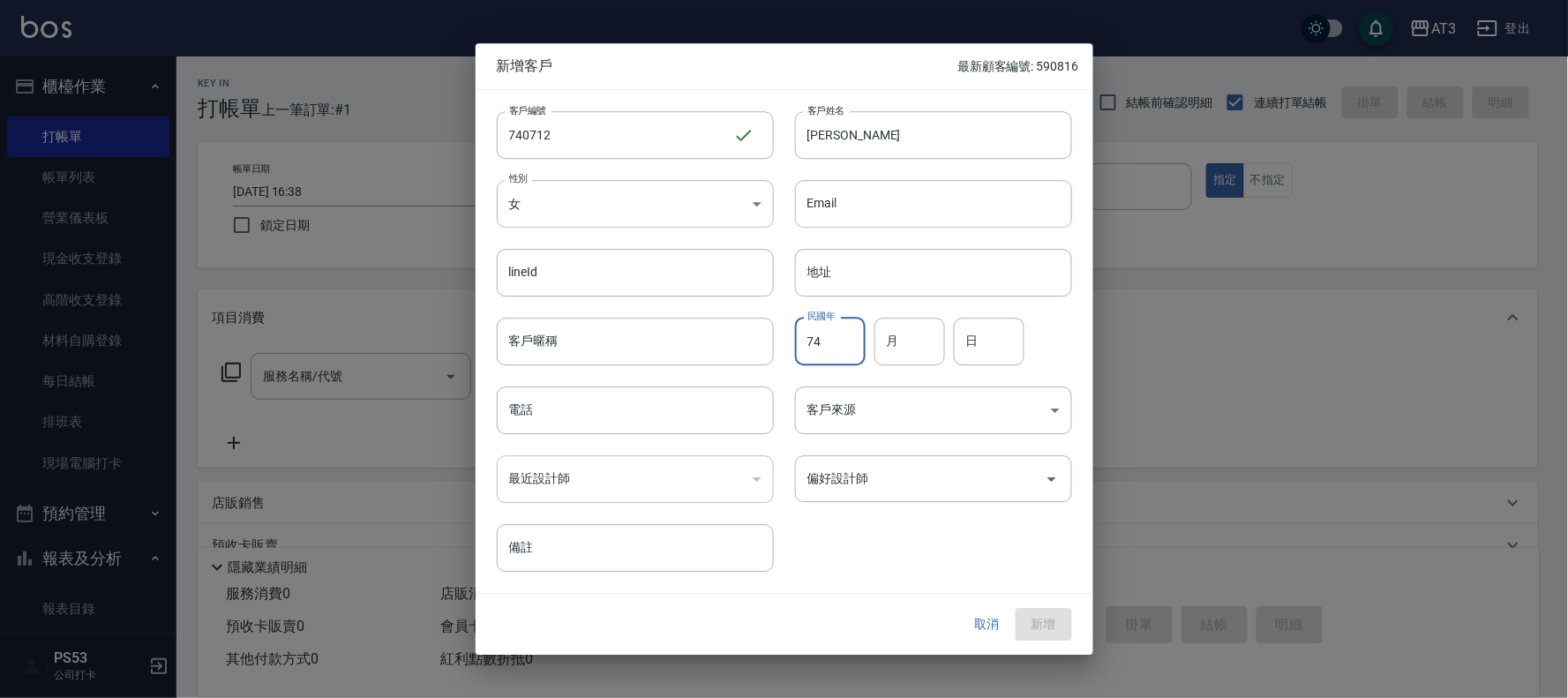
type input "74"
type input "7"
type input "12"
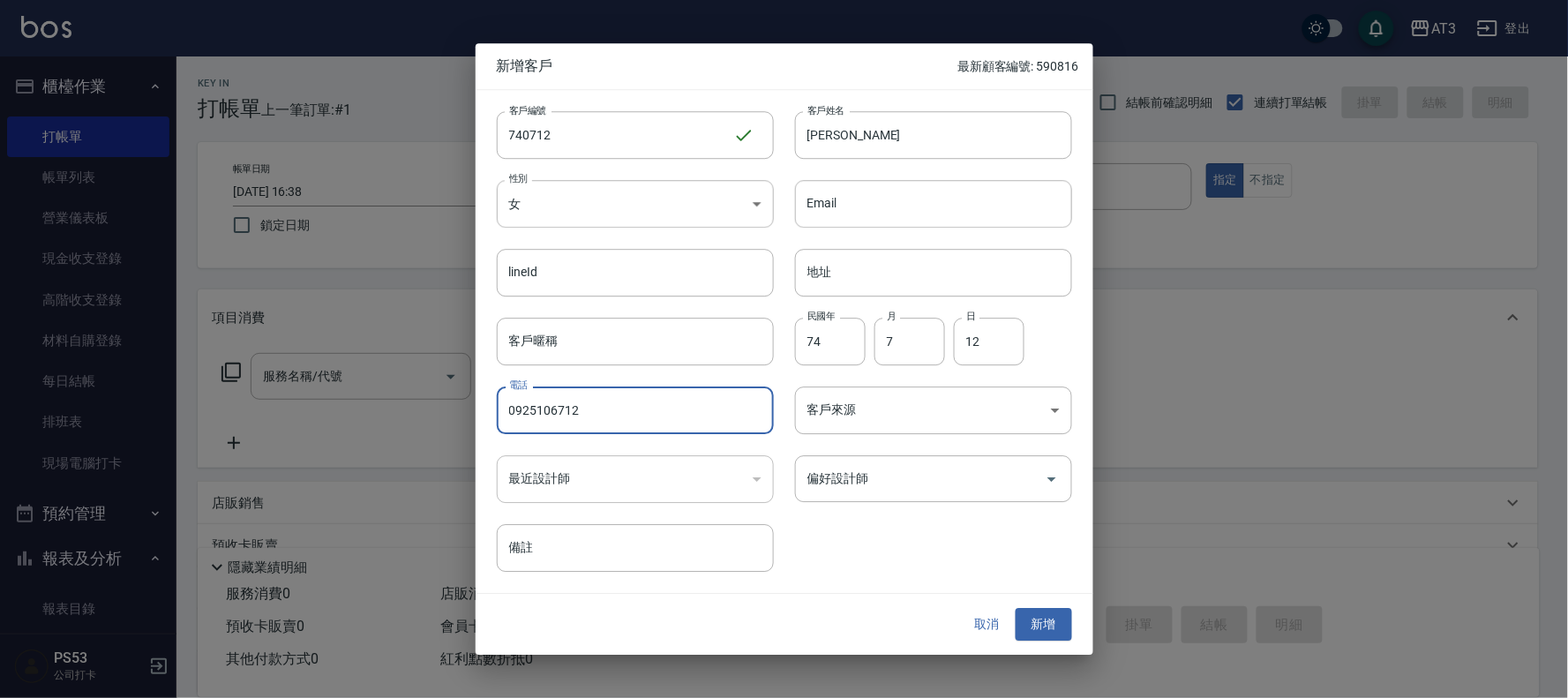
type input "0925106712"
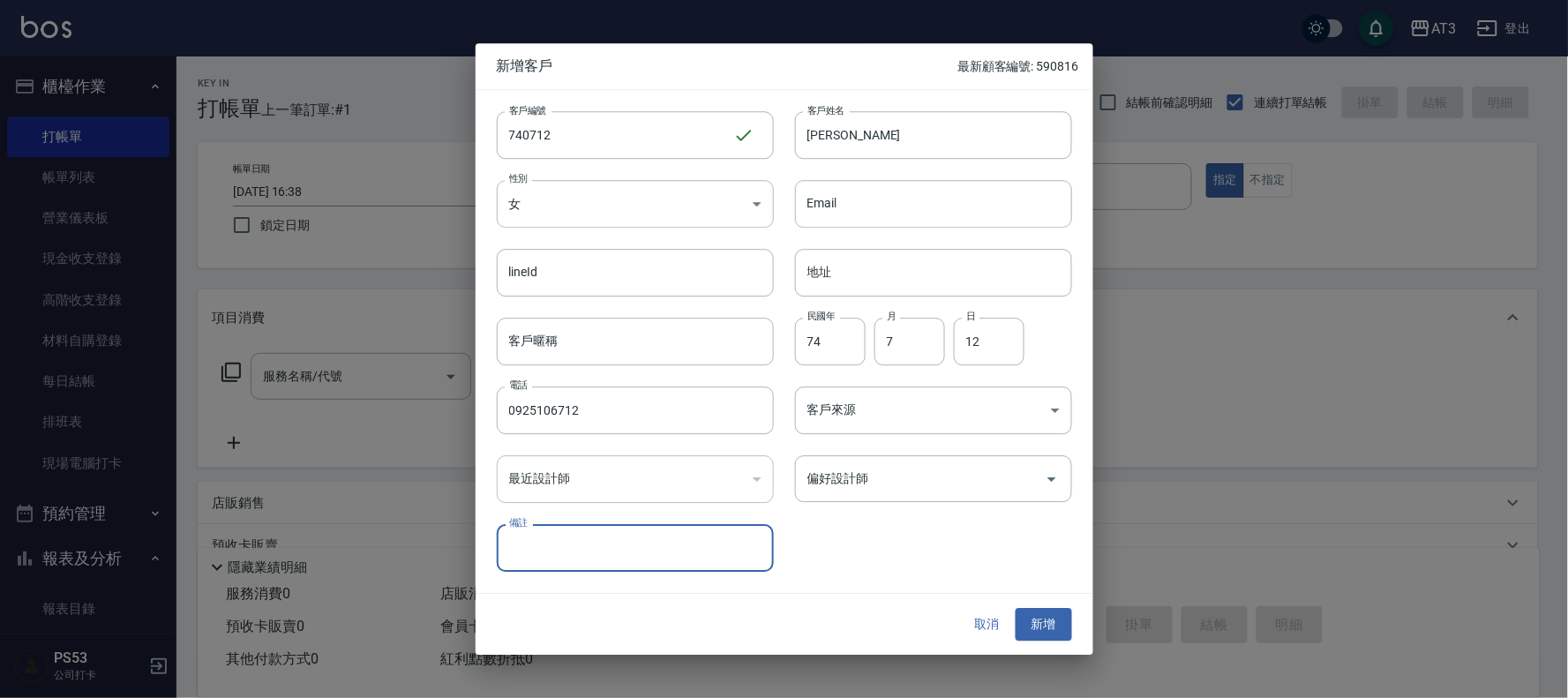
click at [1016, 609] on button "新增" at bounding box center [1043, 624] width 56 height 32
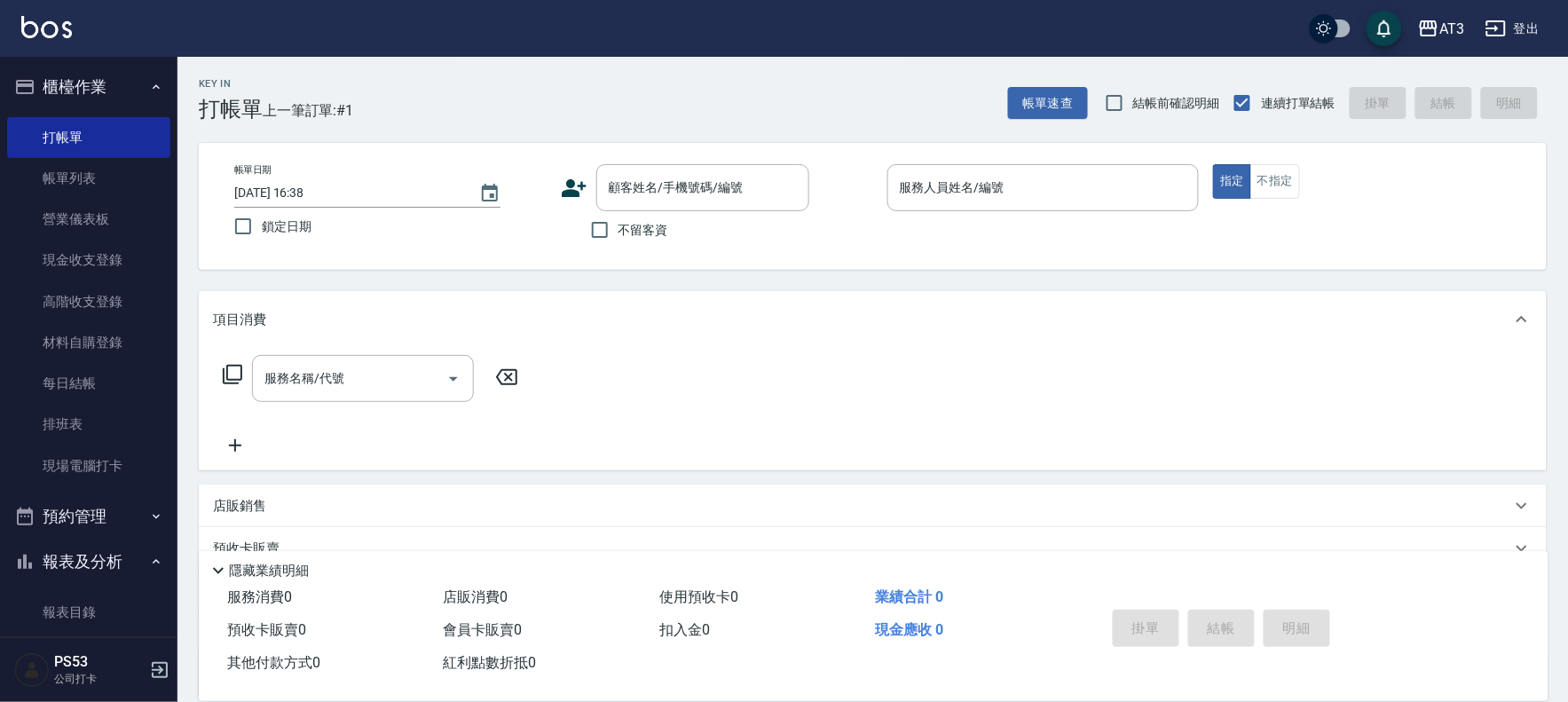
click at [569, 177] on icon at bounding box center [574, 188] width 27 height 27
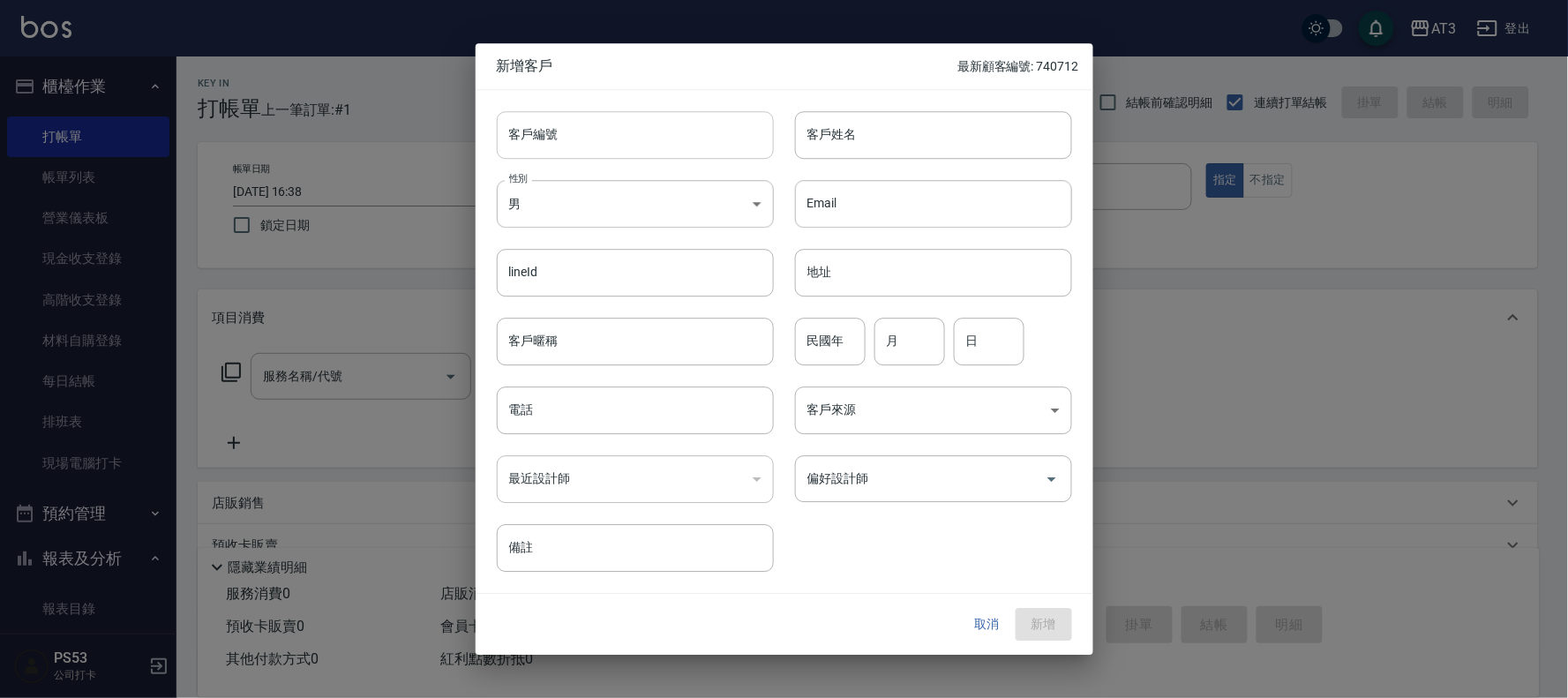
click at [623, 148] on input "客戶編號" at bounding box center [635, 136] width 277 height 48
type input "7"
type input "671224"
type input "余"
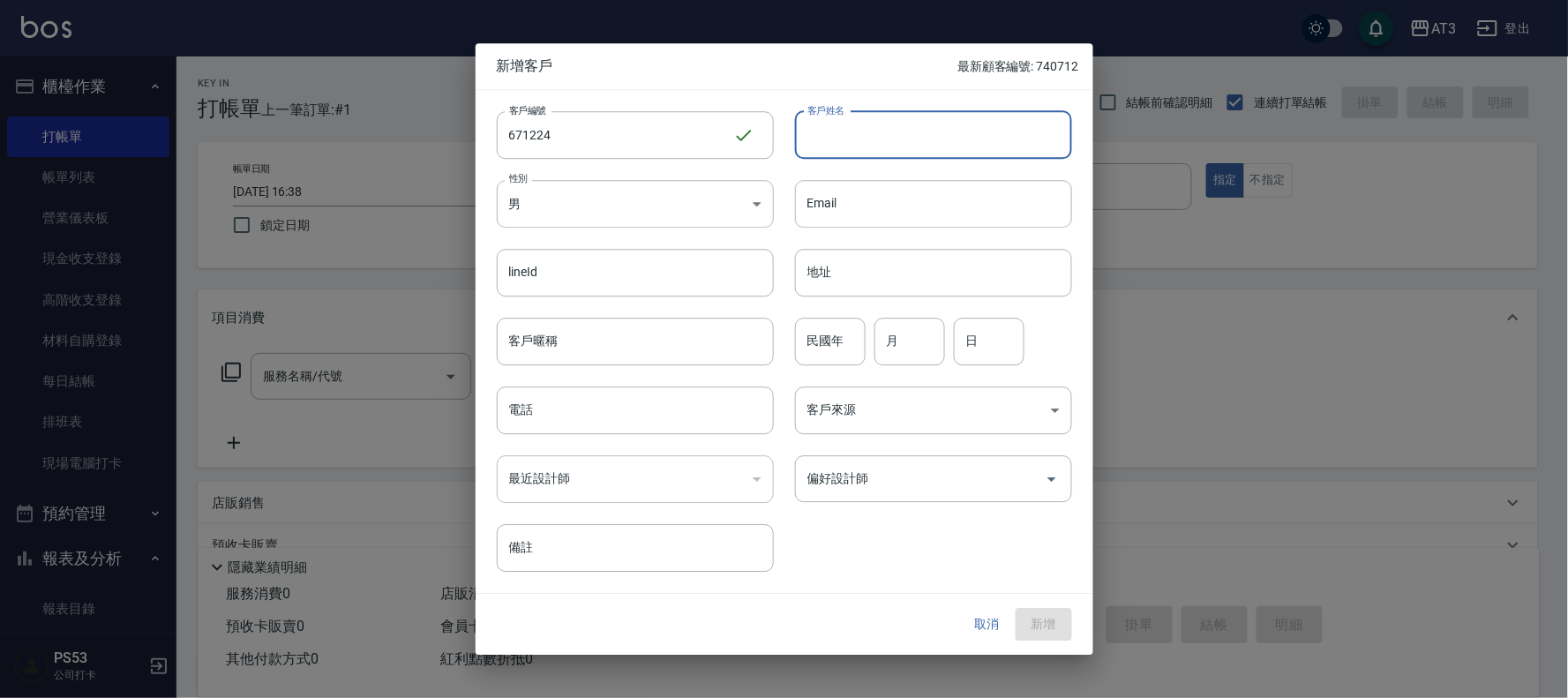
click at [883, 126] on input "客戶姓名" at bounding box center [933, 136] width 277 height 48
type input "余"
type input "[PERSON_NAME]"
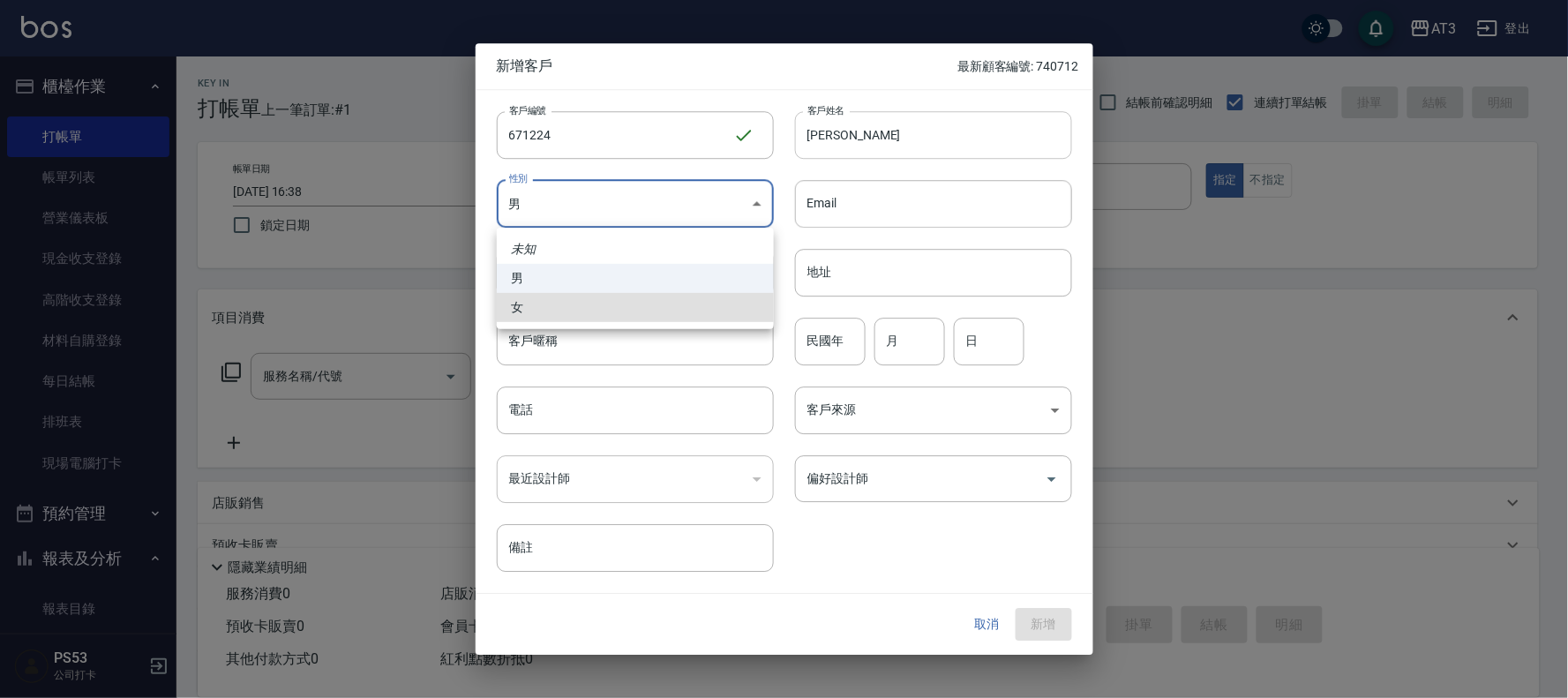
type input "[DEMOGRAPHIC_DATA]"
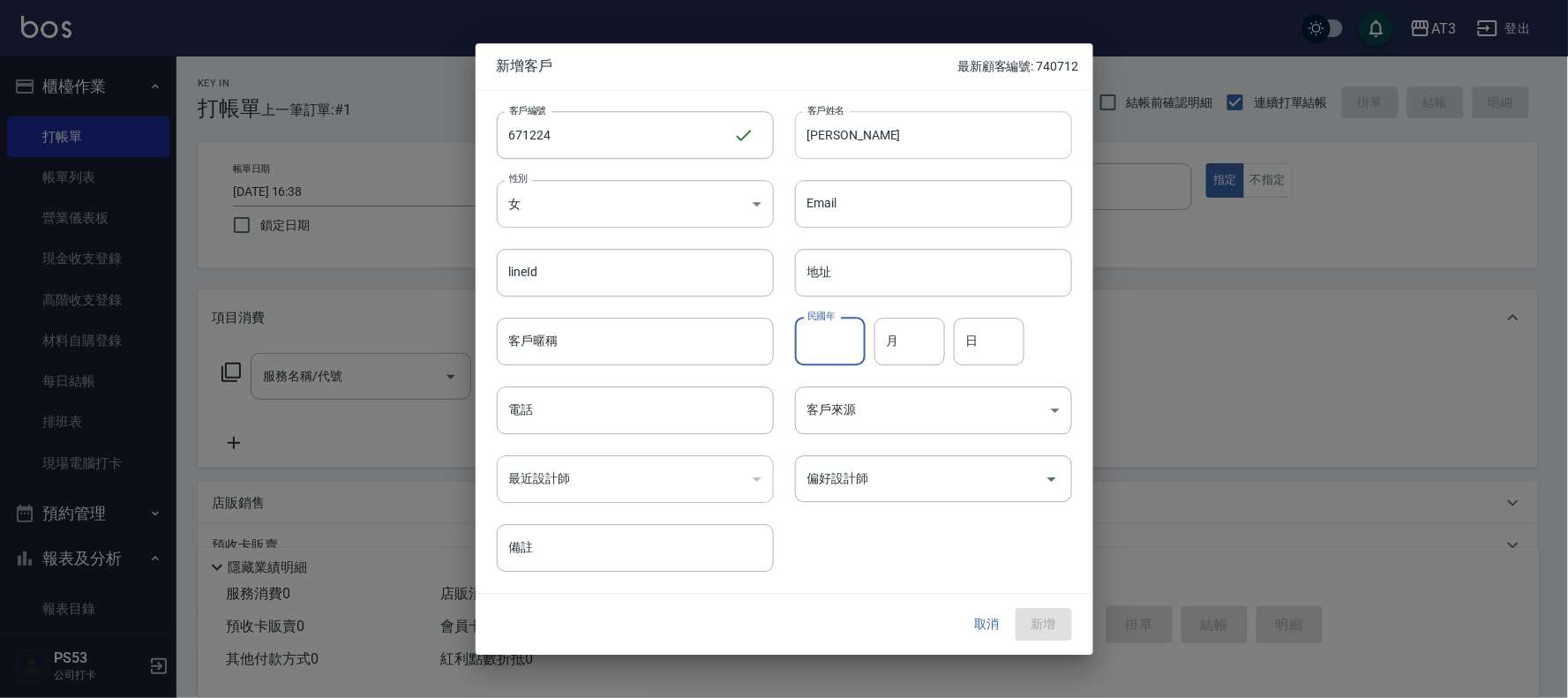
type input "7"
type input "67"
type input "12"
type input "24"
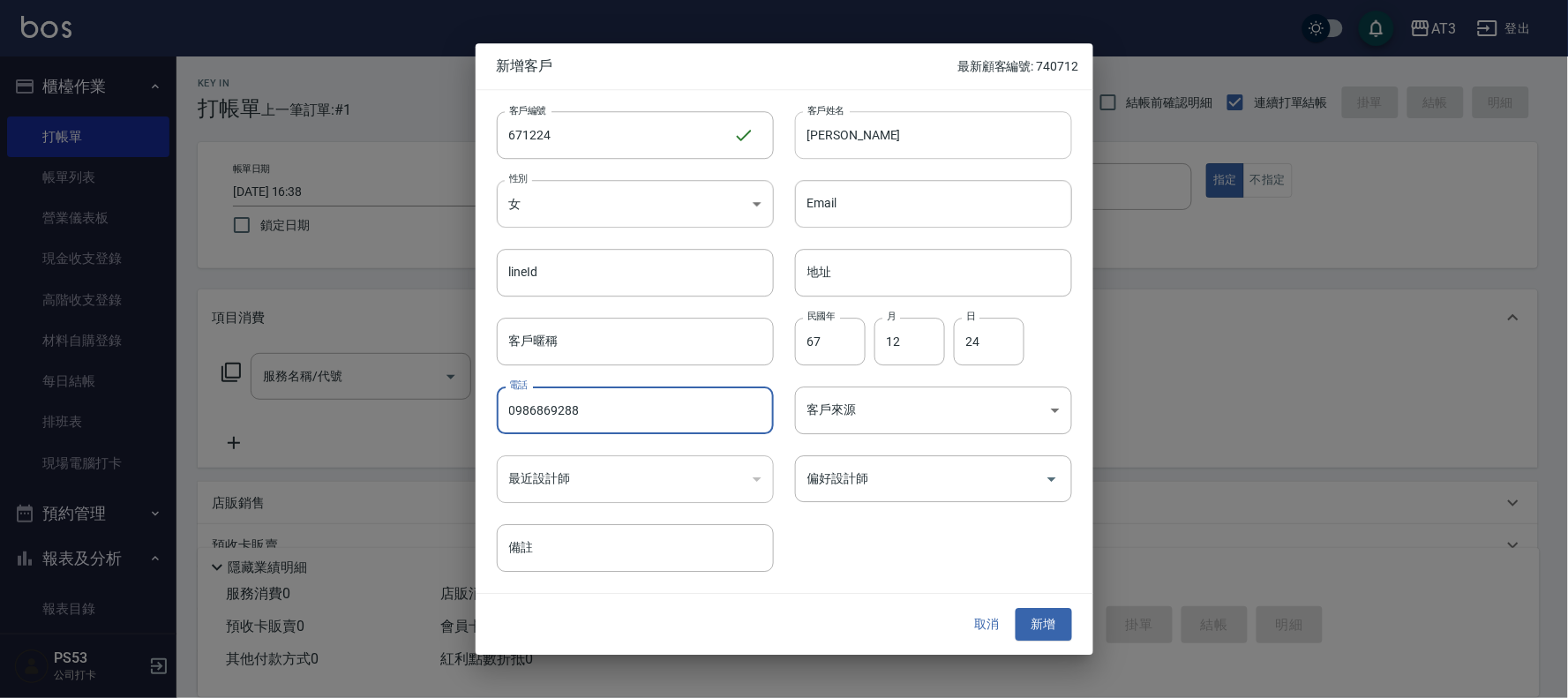
type input "0986869288"
click at [1016, 609] on button "新增" at bounding box center [1043, 624] width 56 height 32
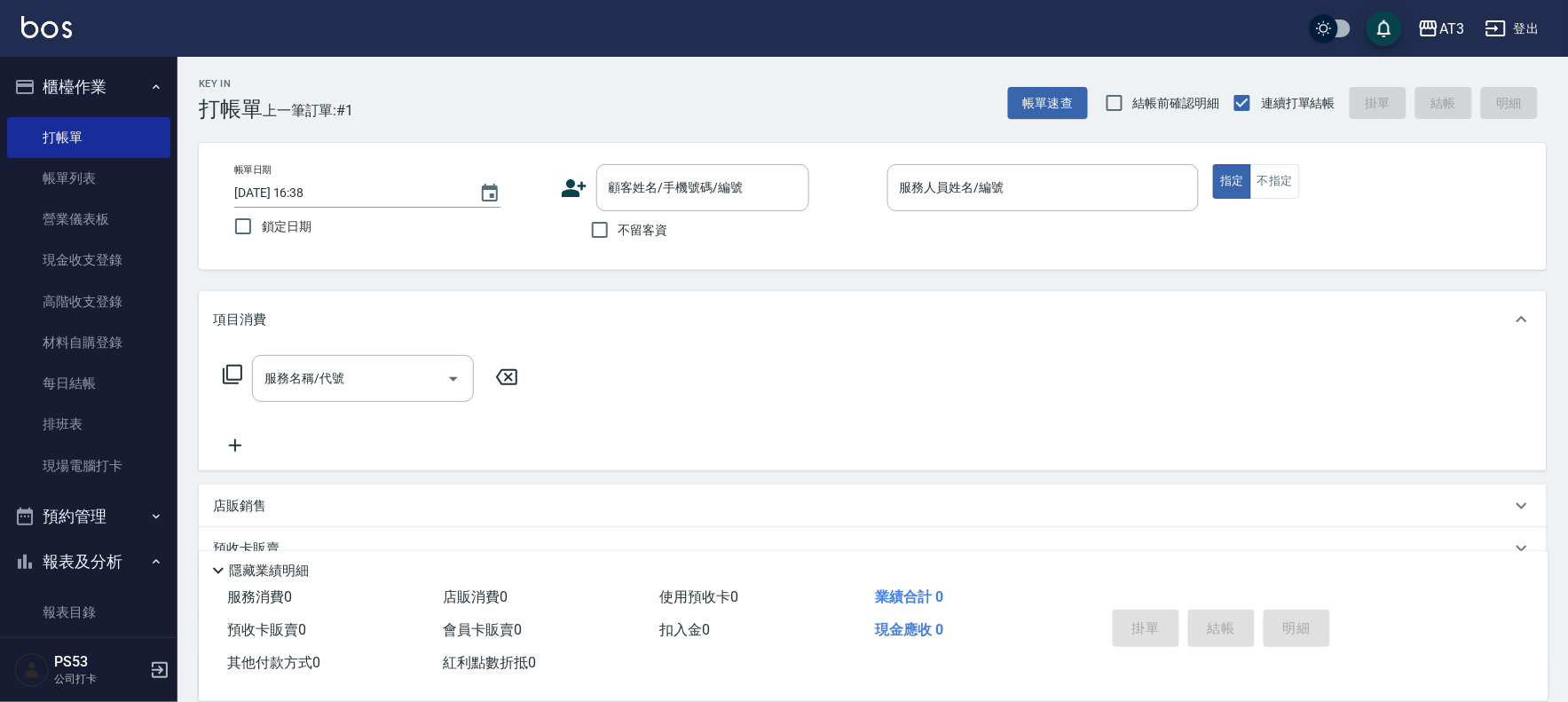
click at [564, 183] on icon at bounding box center [574, 188] width 27 height 27
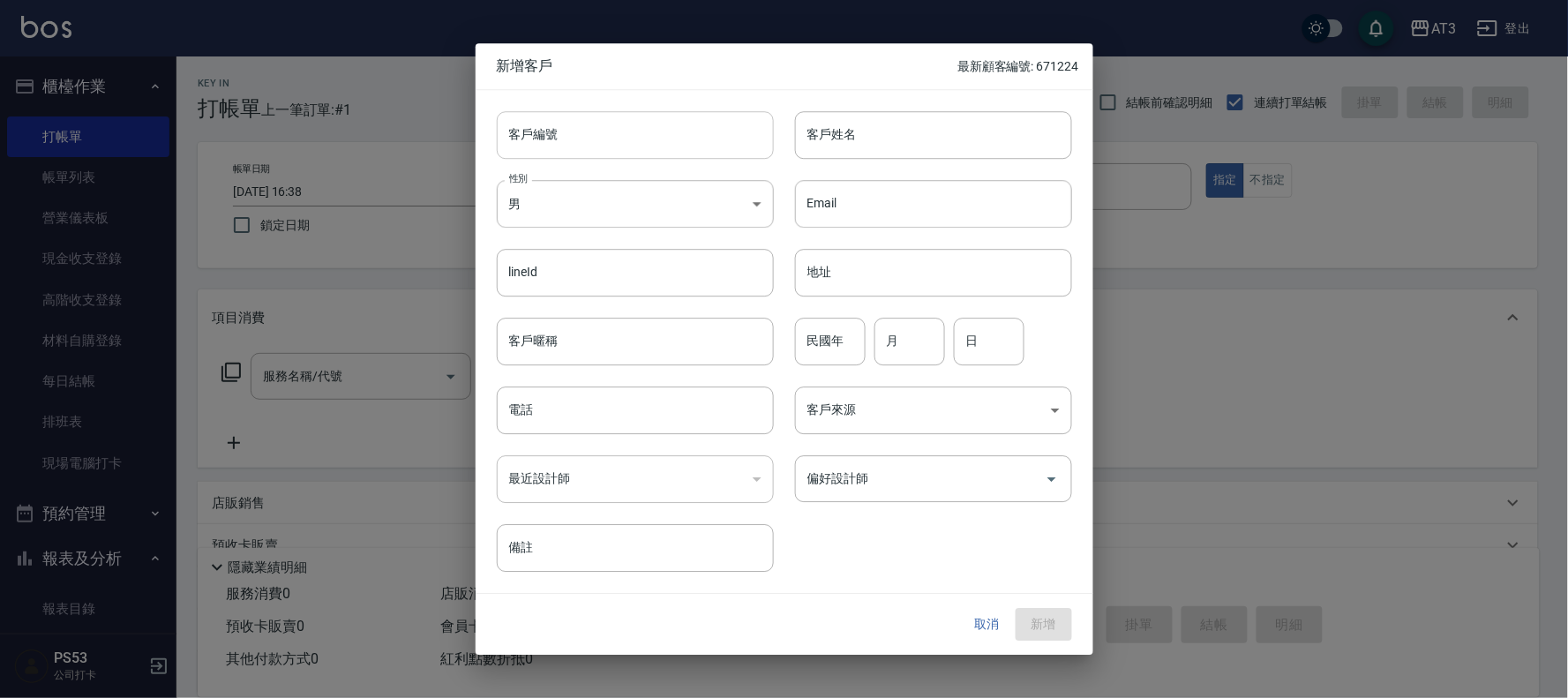
drag, startPoint x: 602, startPoint y: 163, endPoint x: 606, endPoint y: 145, distance: 18.4
click at [606, 145] on div "客戶編號 客戶編號 客戶姓名 客戶姓名 性別 男 [DEMOGRAPHIC_DATA] 性別 Email Email lineId lineId 地址 地址 …" at bounding box center [773, 332] width 596 height 483
click at [606, 144] on input "客戶編號" at bounding box center [635, 136] width 277 height 48
type input "640327"
type input "[PERSON_NAME]"
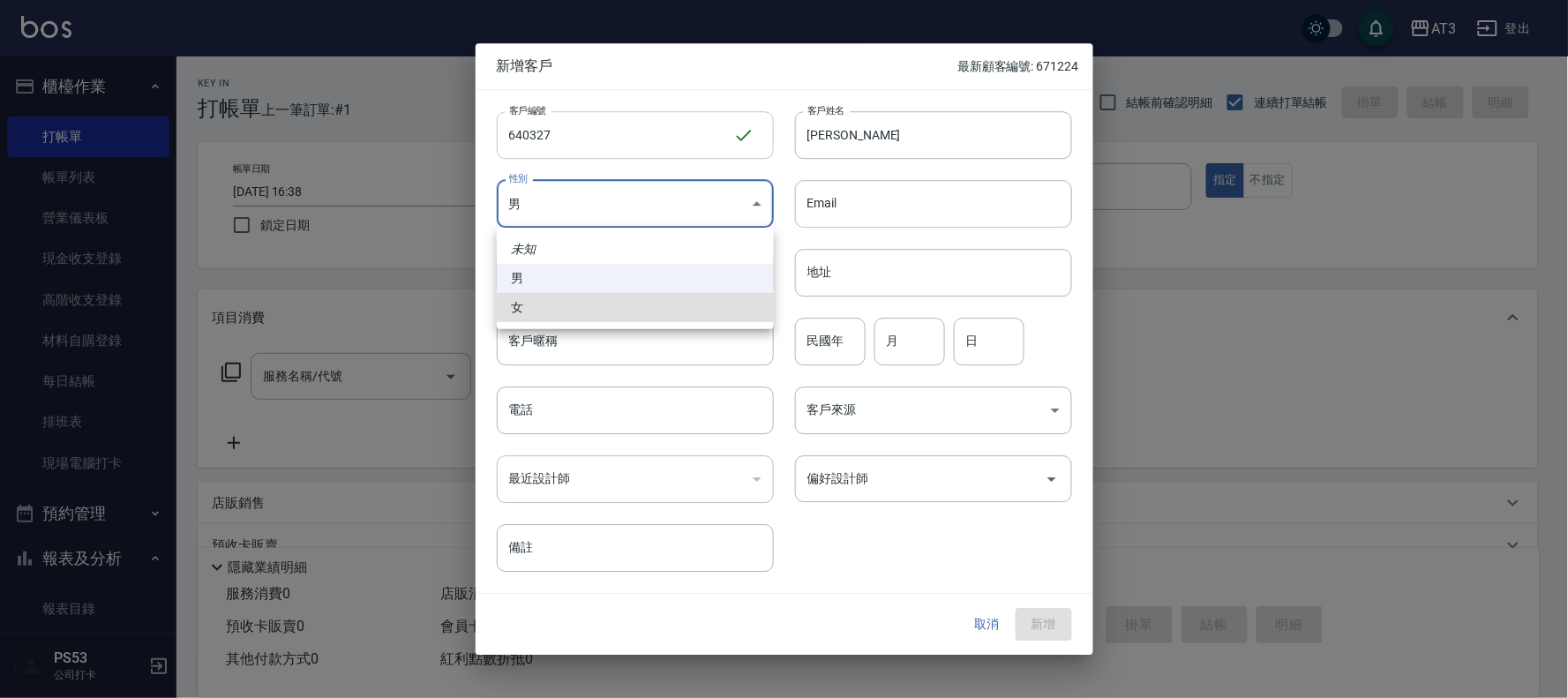
type input "[DEMOGRAPHIC_DATA]"
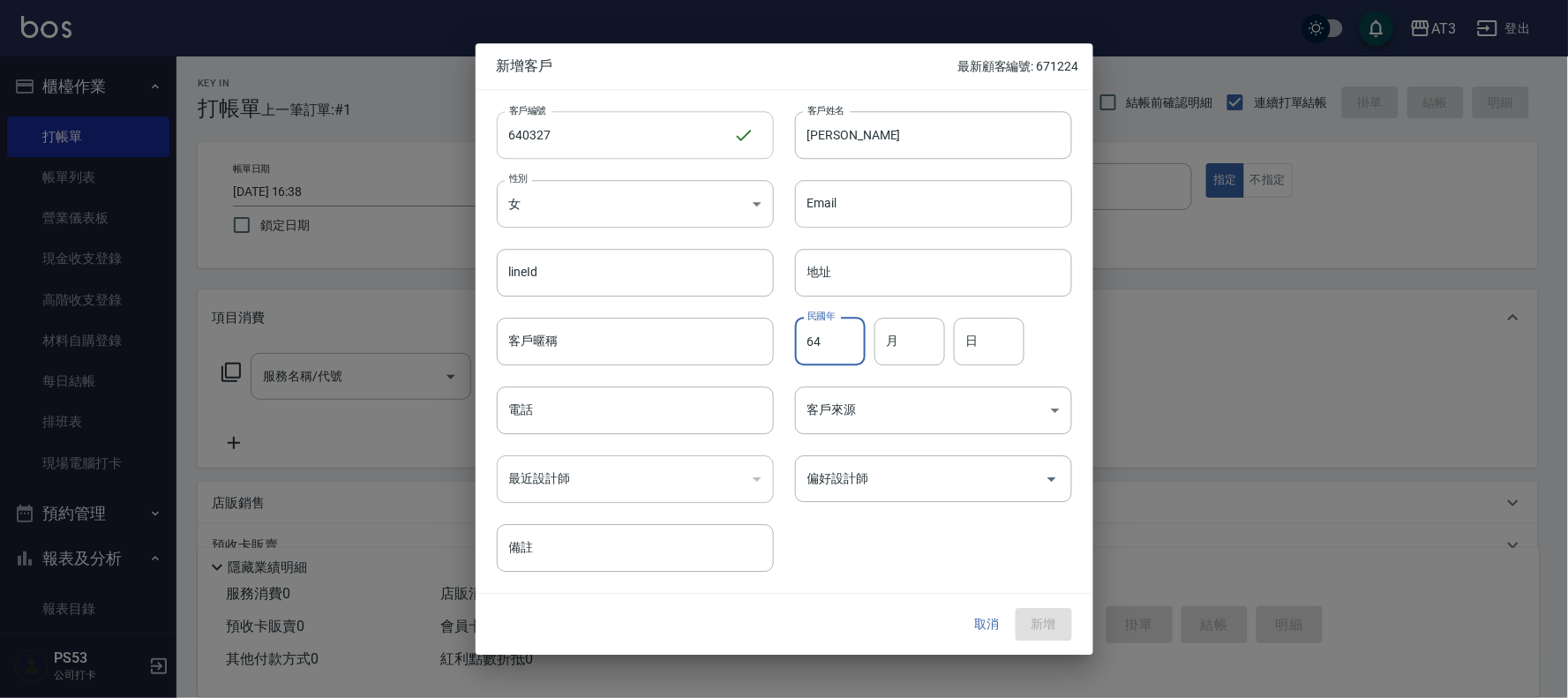
type input "64"
type input "3"
type input "27"
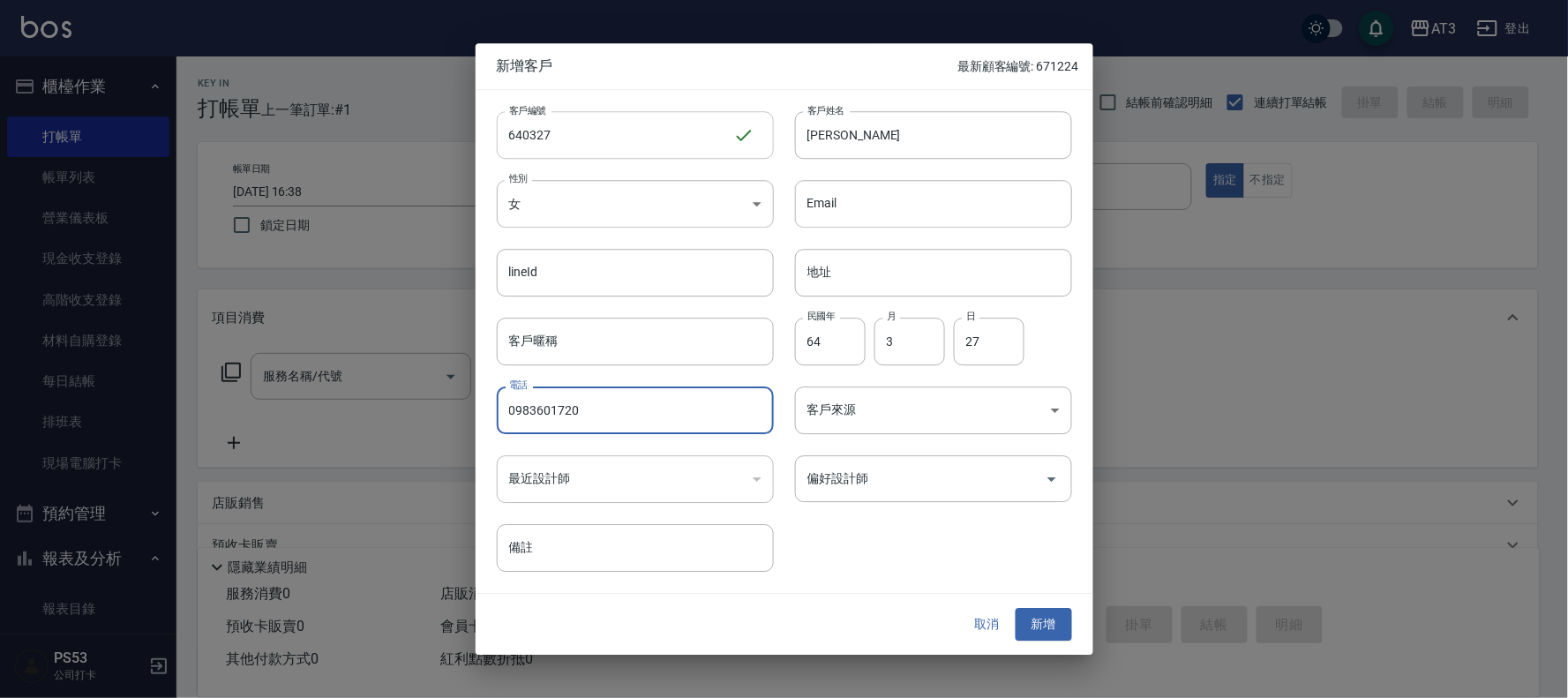
type input "0983601720"
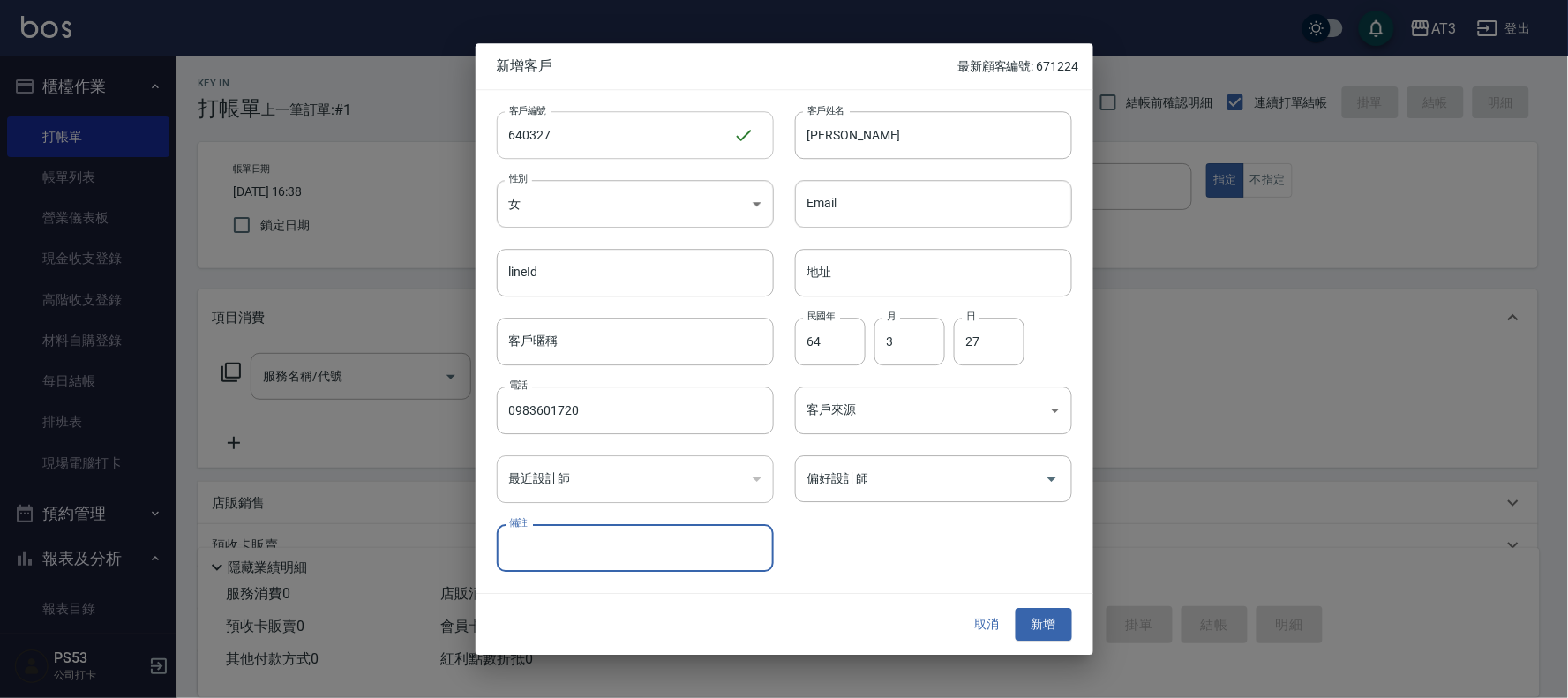
click at [1016, 609] on button "新增" at bounding box center [1043, 624] width 56 height 32
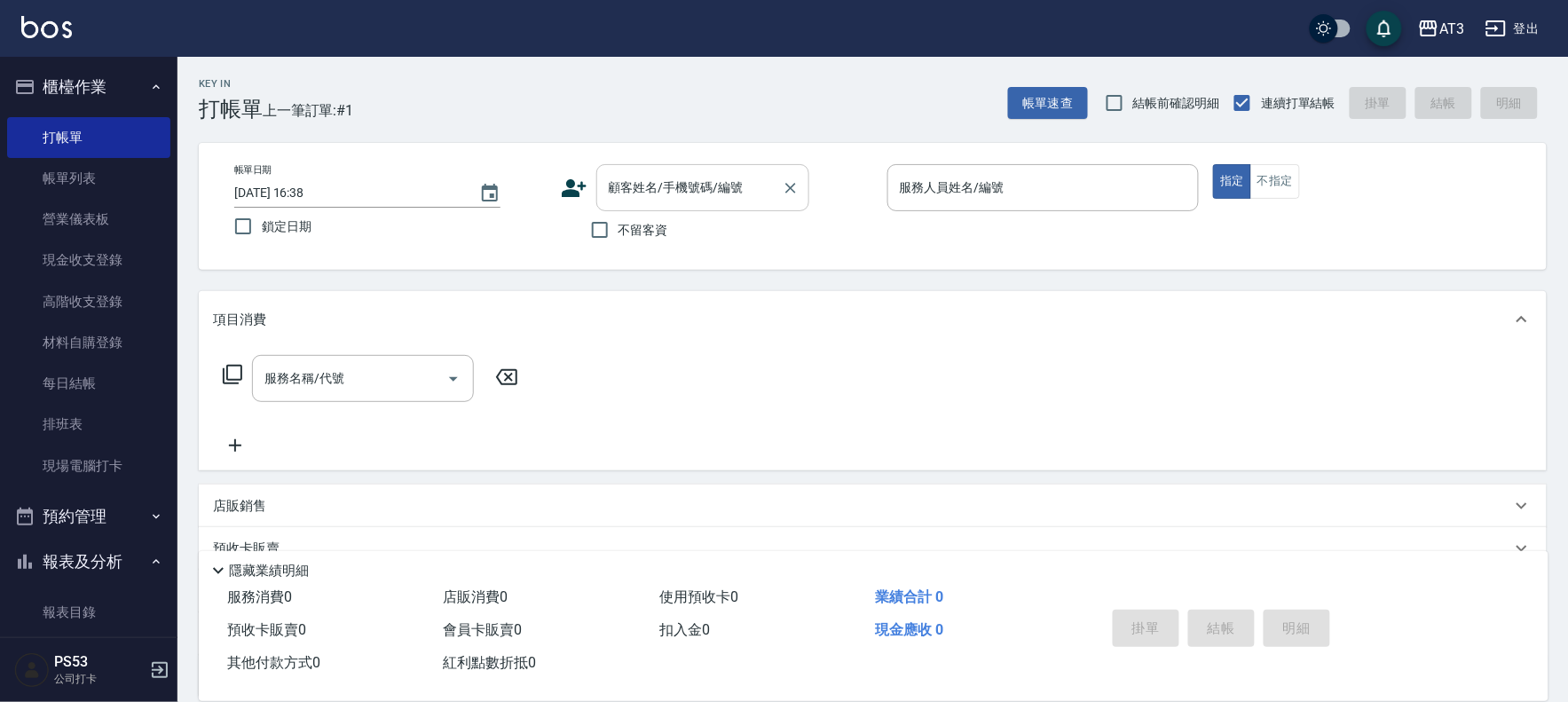
click at [601, 185] on div "顧客姓名/手機號碼/編號" at bounding box center [703, 187] width 213 height 47
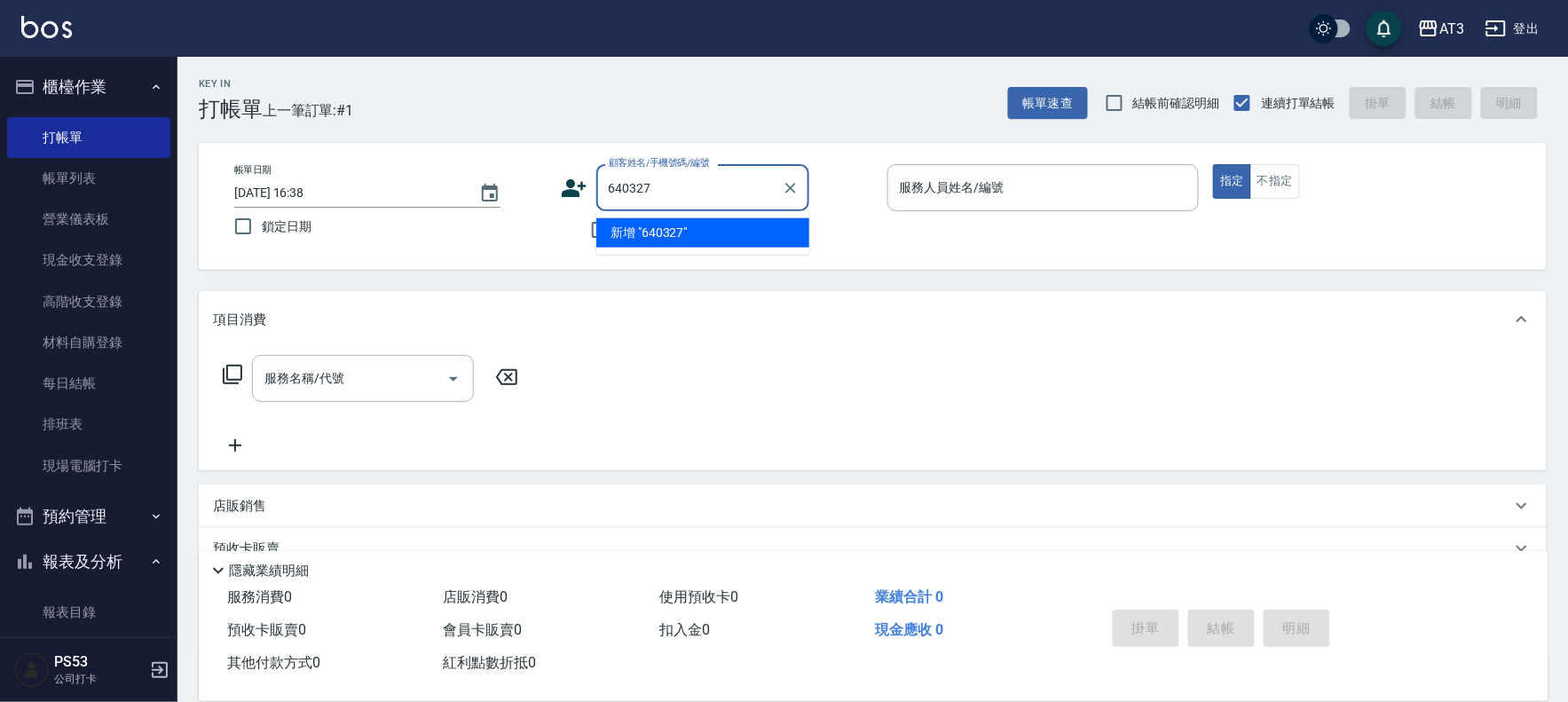
type input "640327"
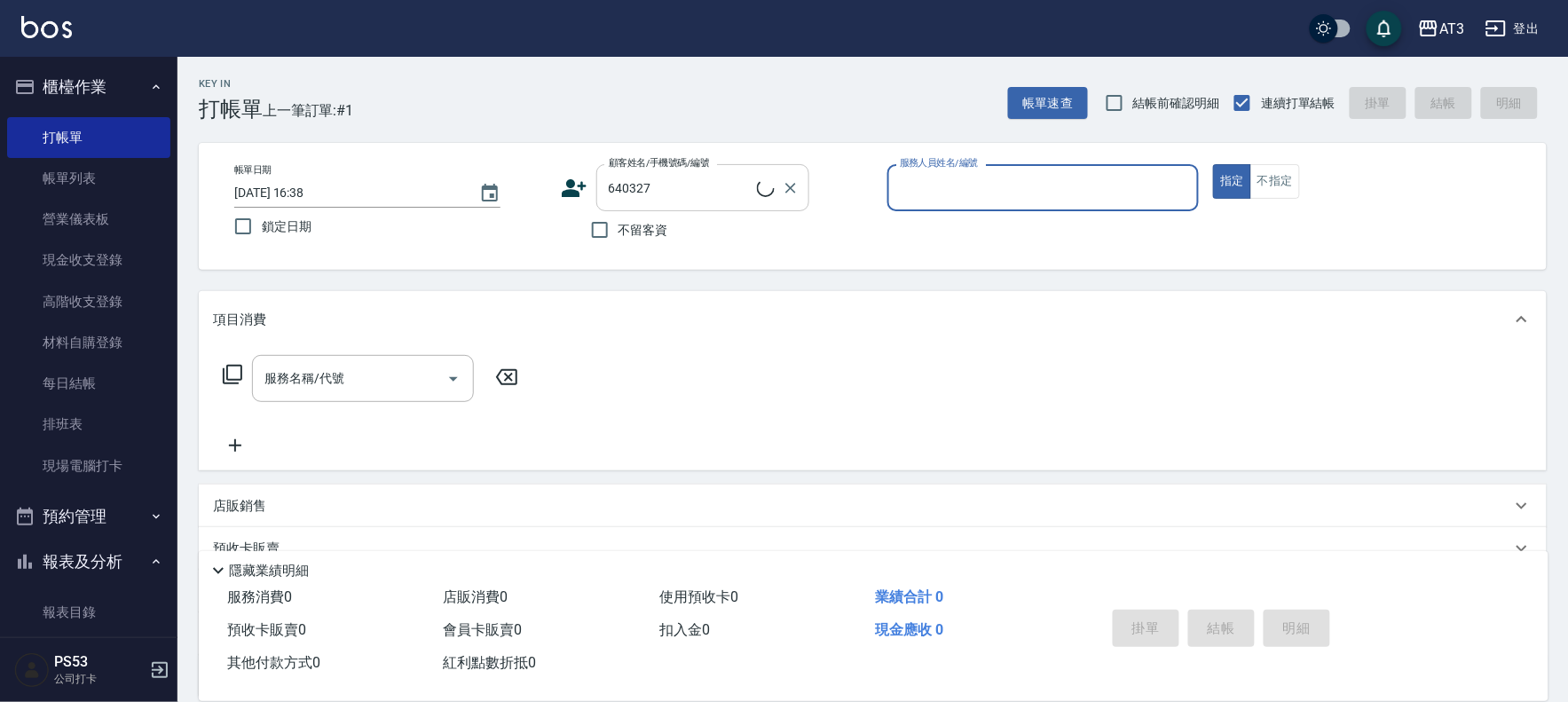
type input "5"
type input "[PERSON_NAME]/0983601720/640327"
type input "淑文-5"
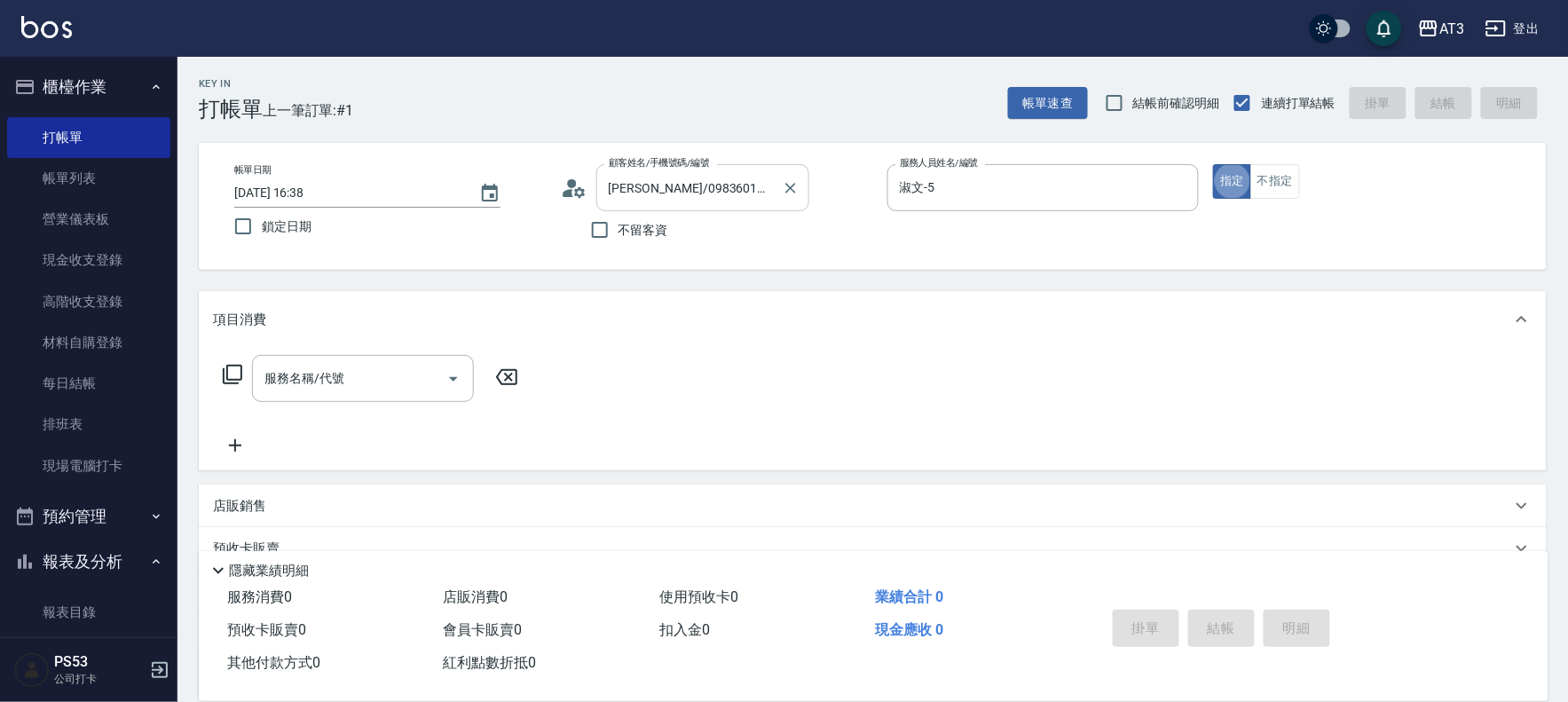
type button "true"
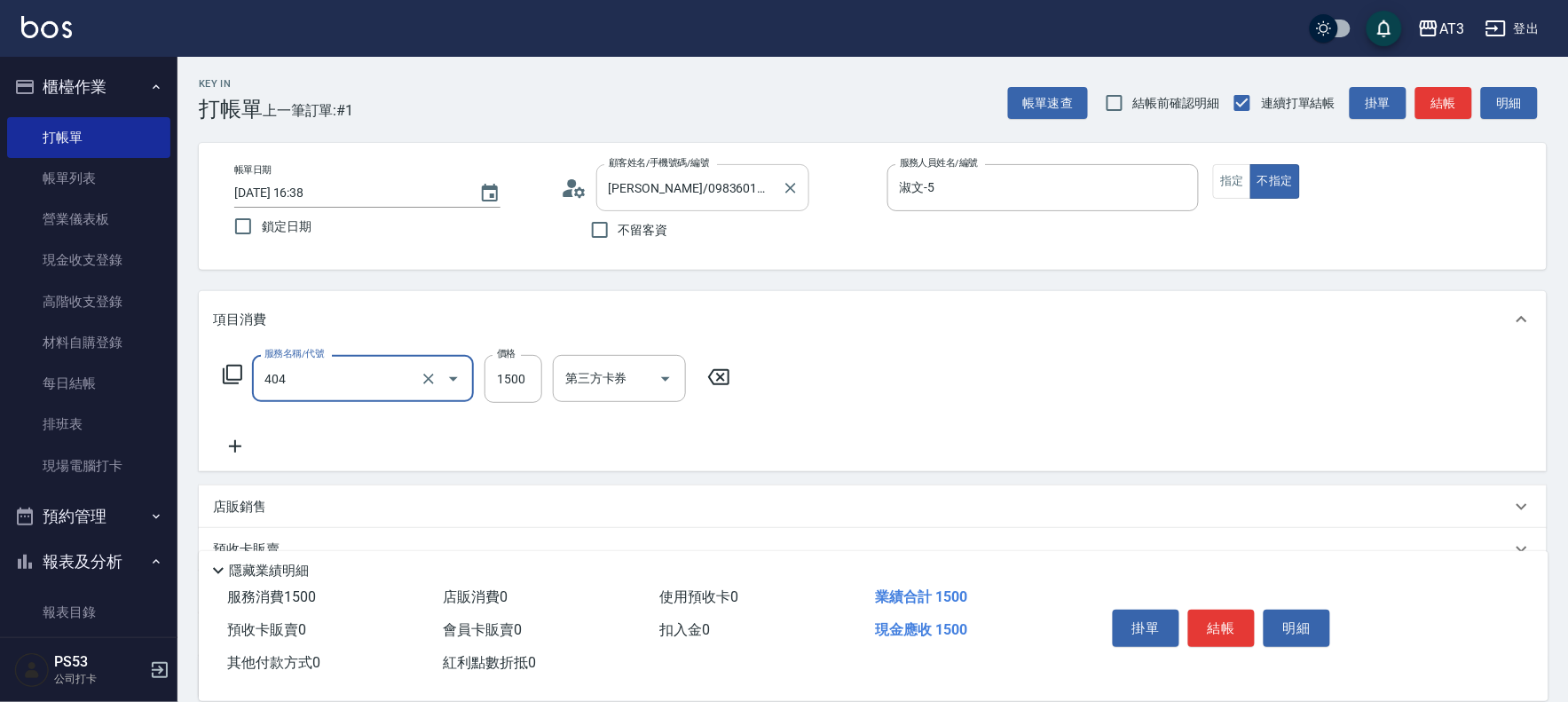
type input "設計染髮(404)"
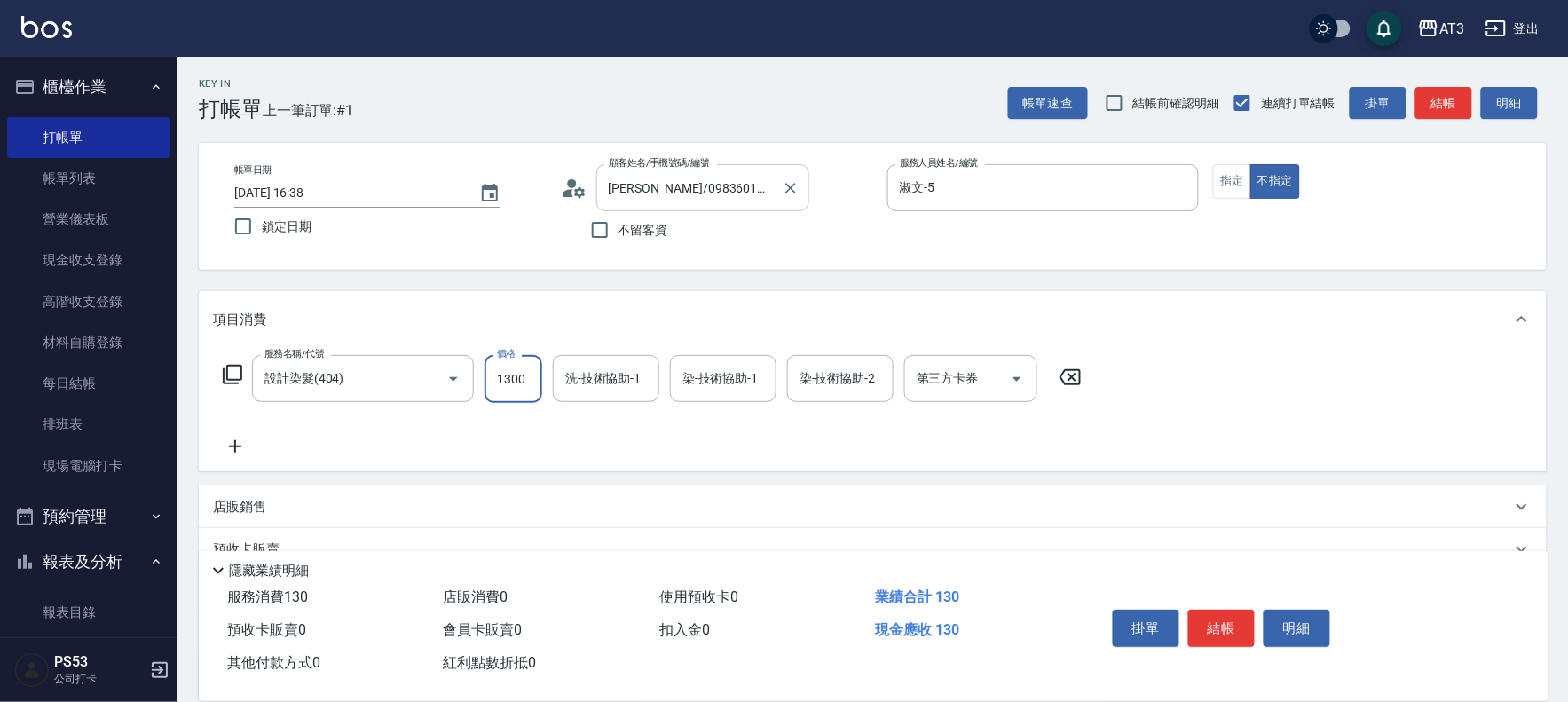
type input "1300"
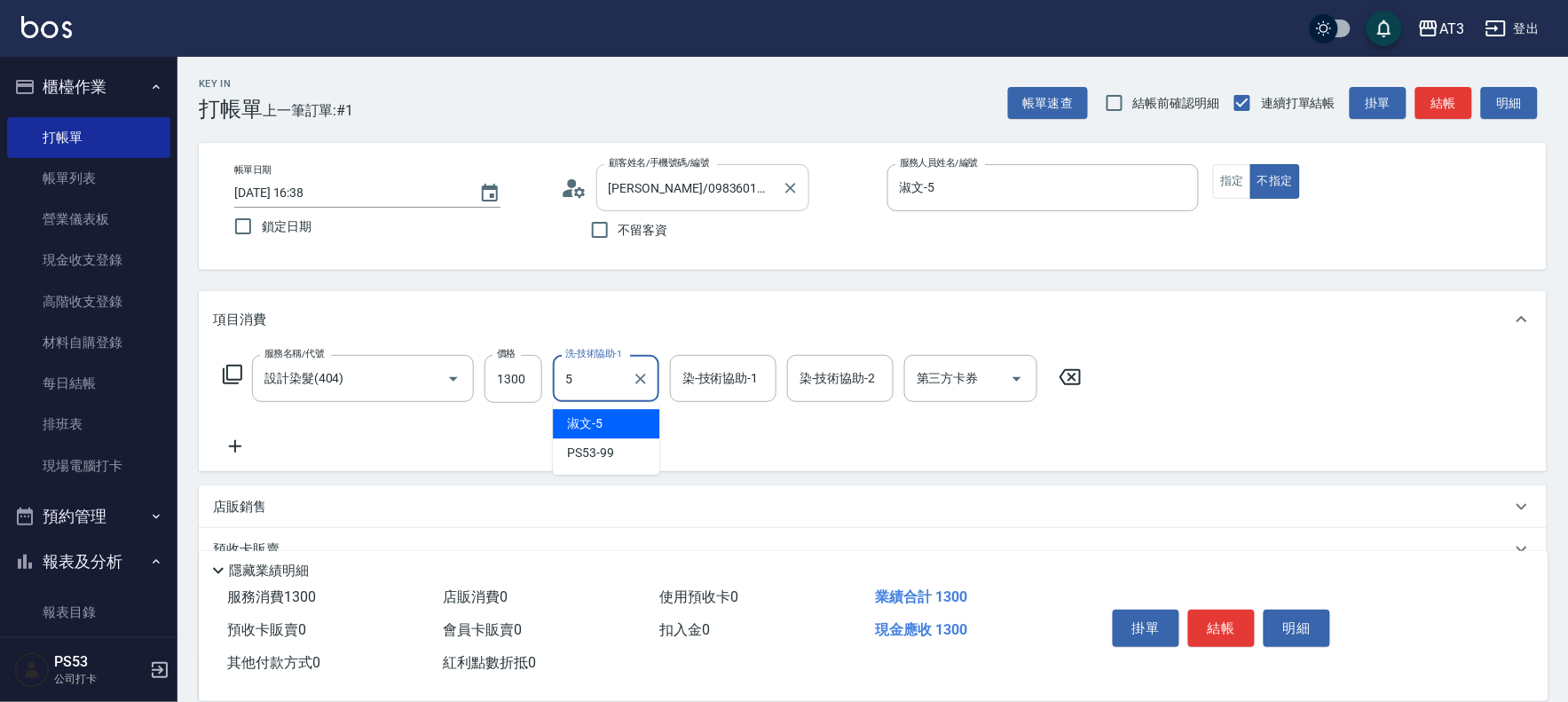
type input "淑文-5"
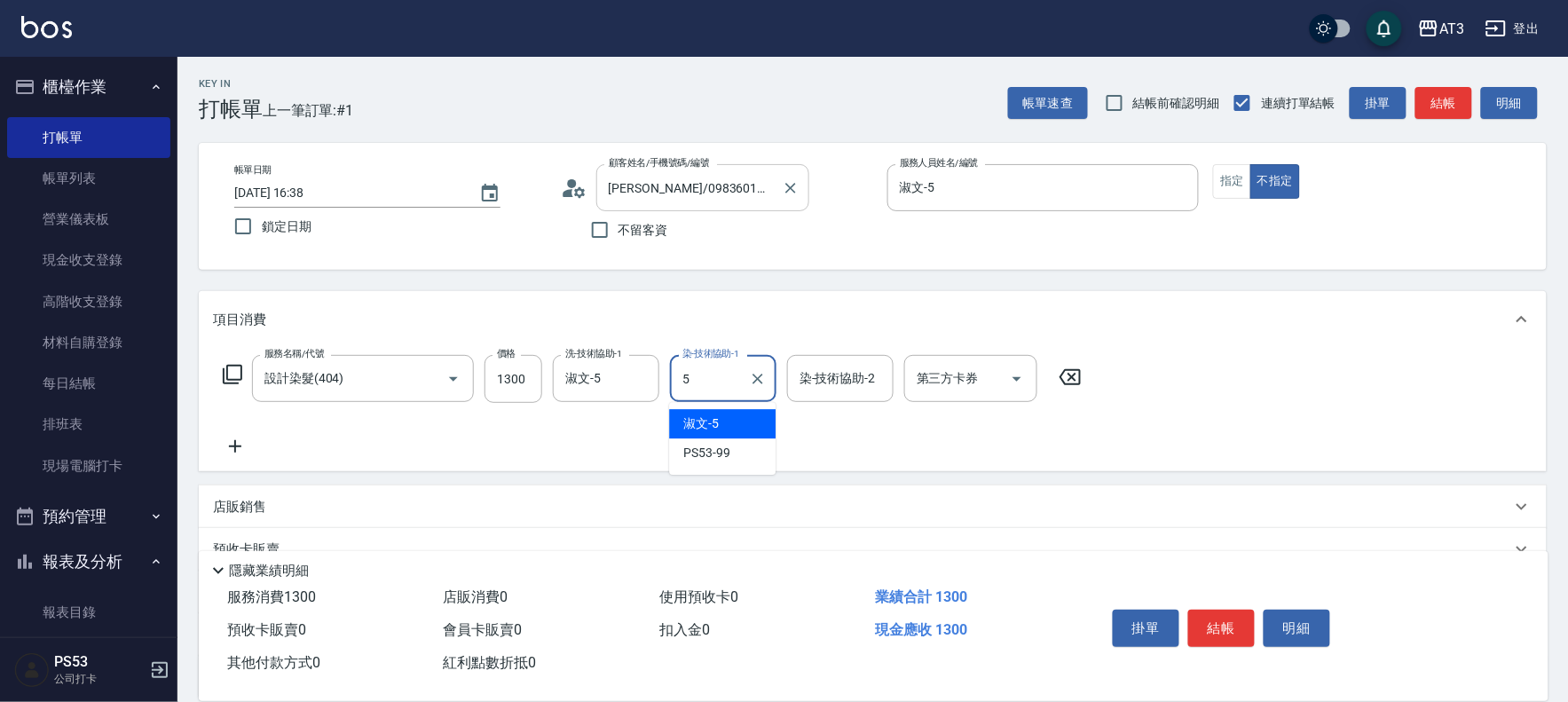
type input "淑文-5"
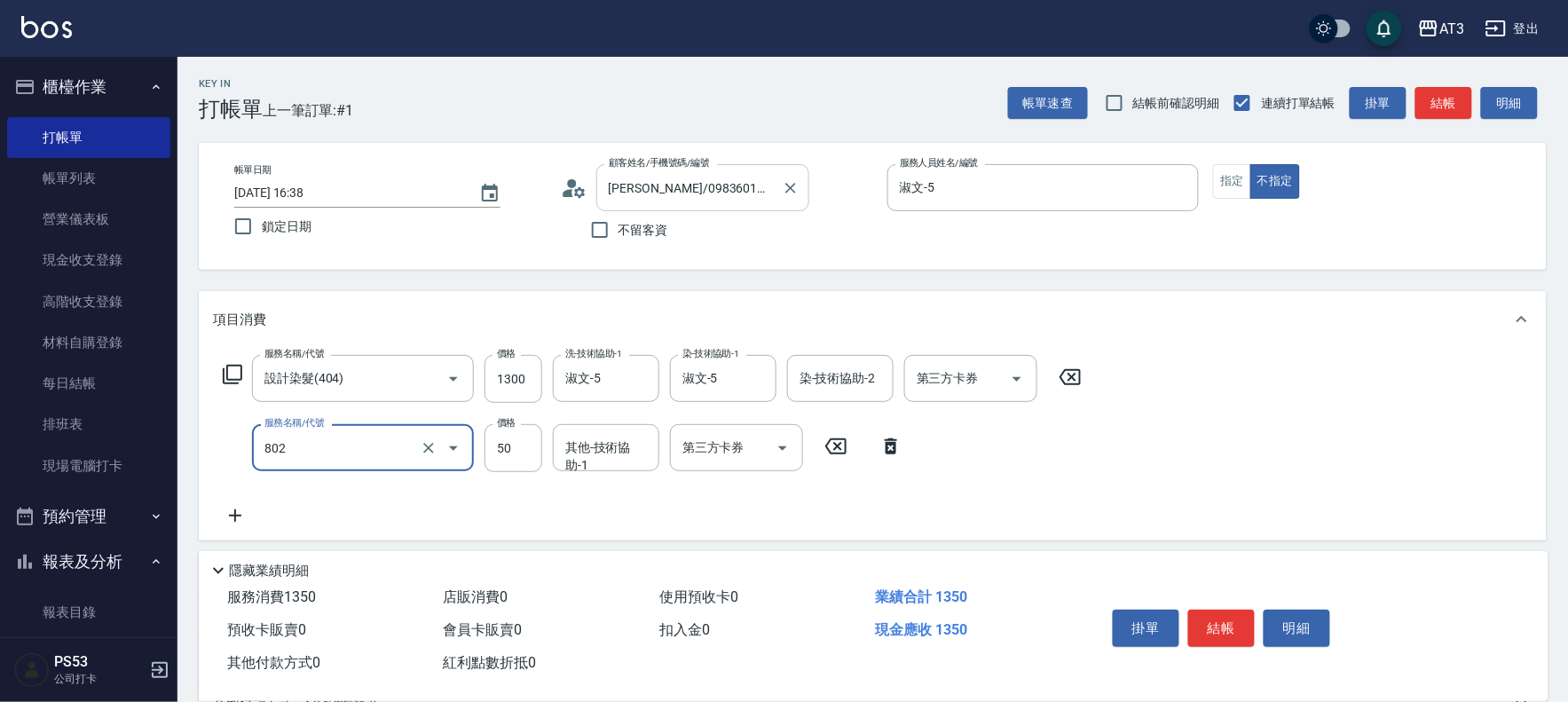
type input "潤絲/加精油(802)"
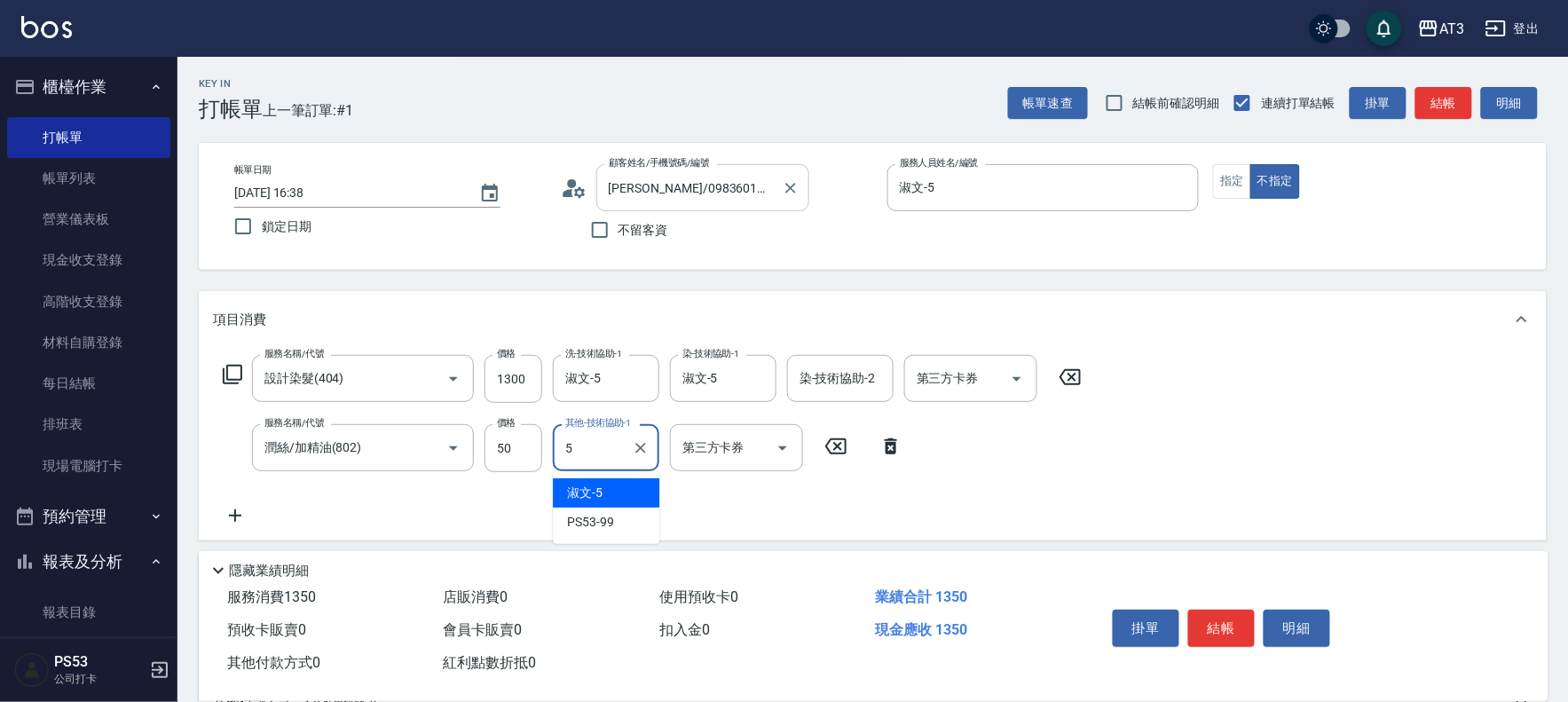
type input "淑文-5"
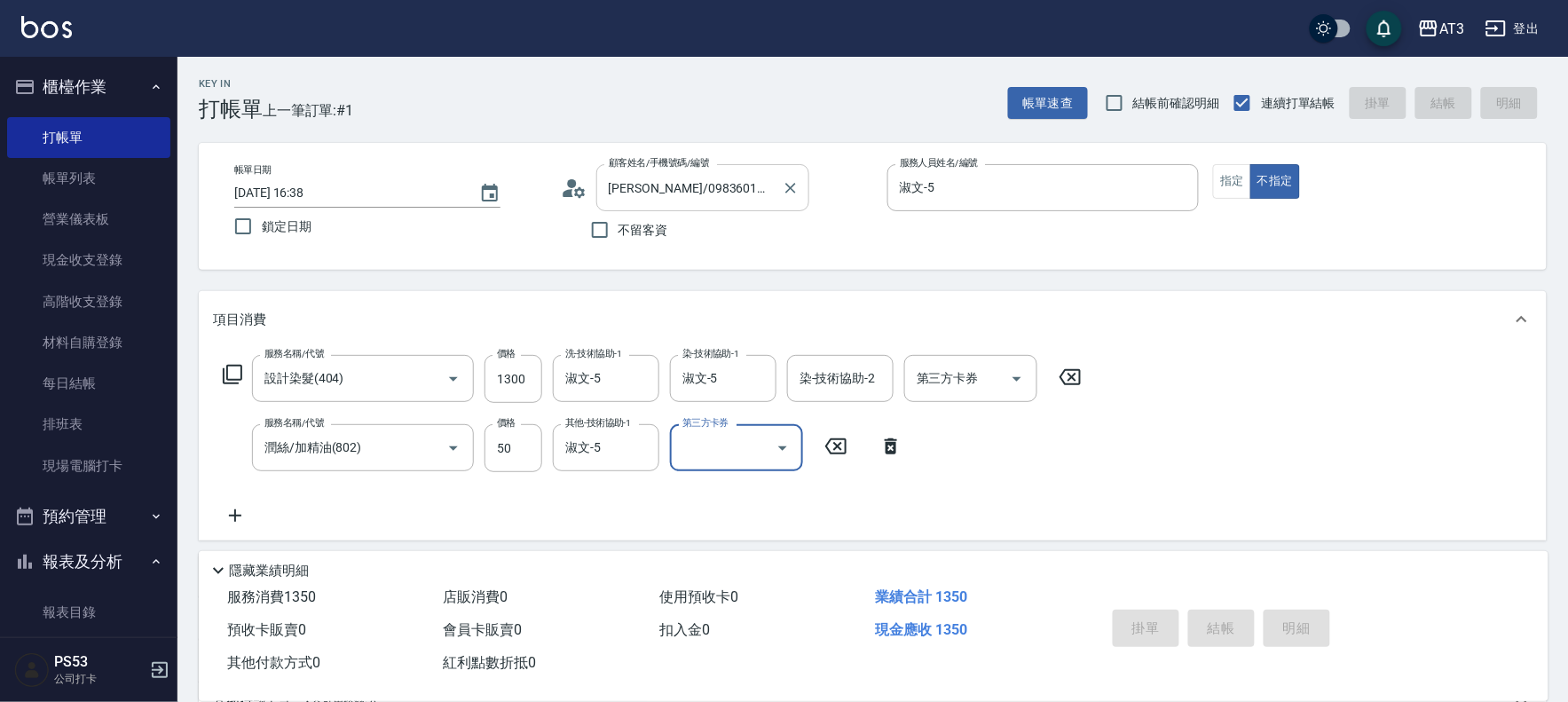
type input "[DATE] 16:41"
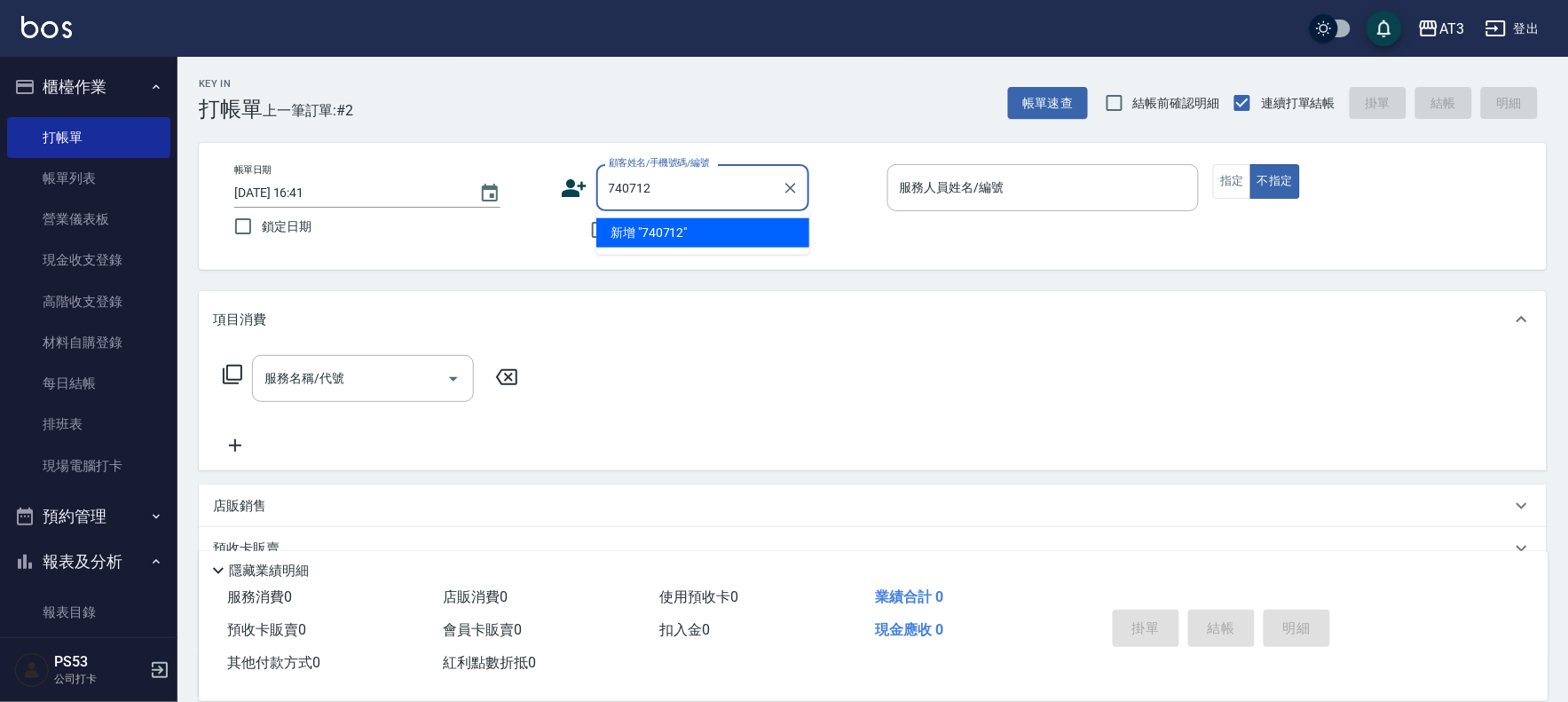
type input "740712"
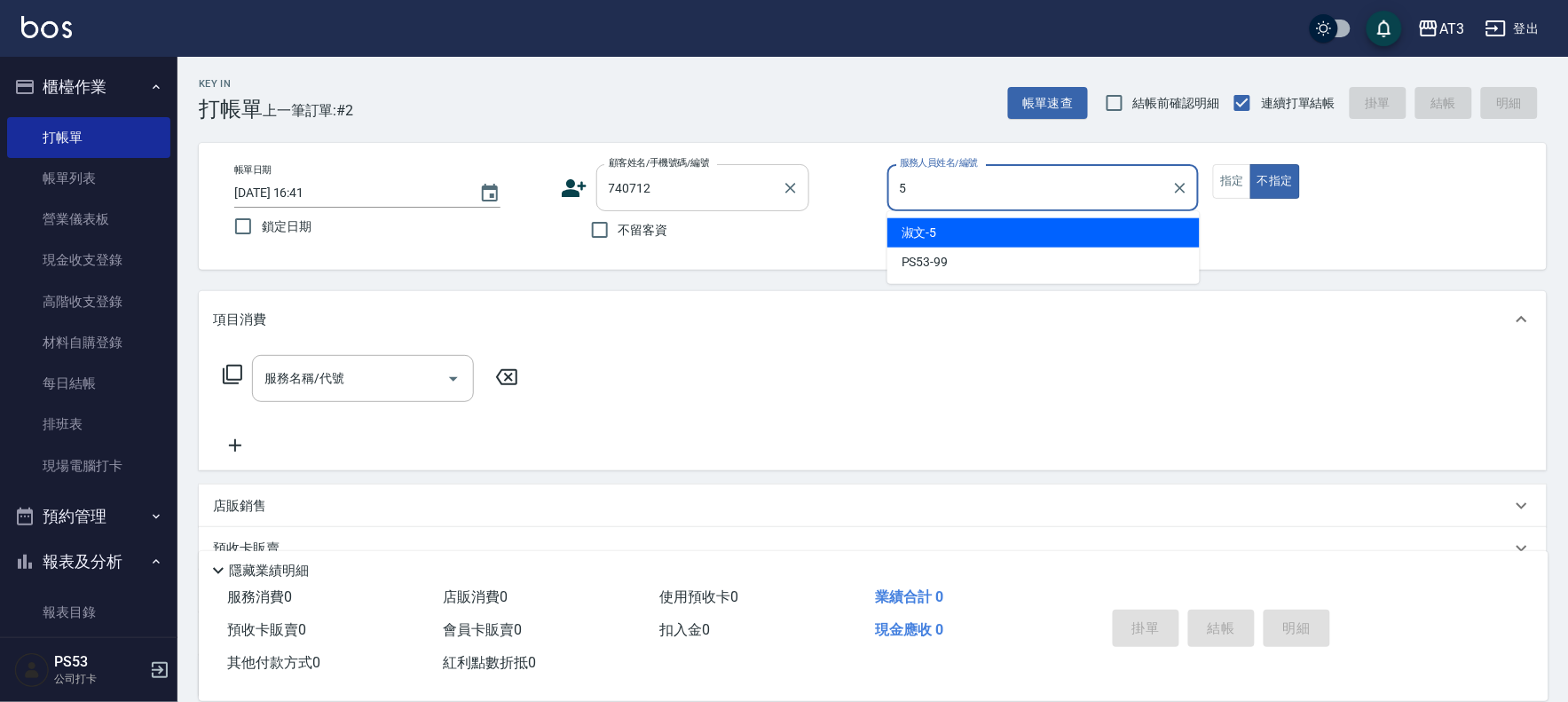
type input "淑文-5"
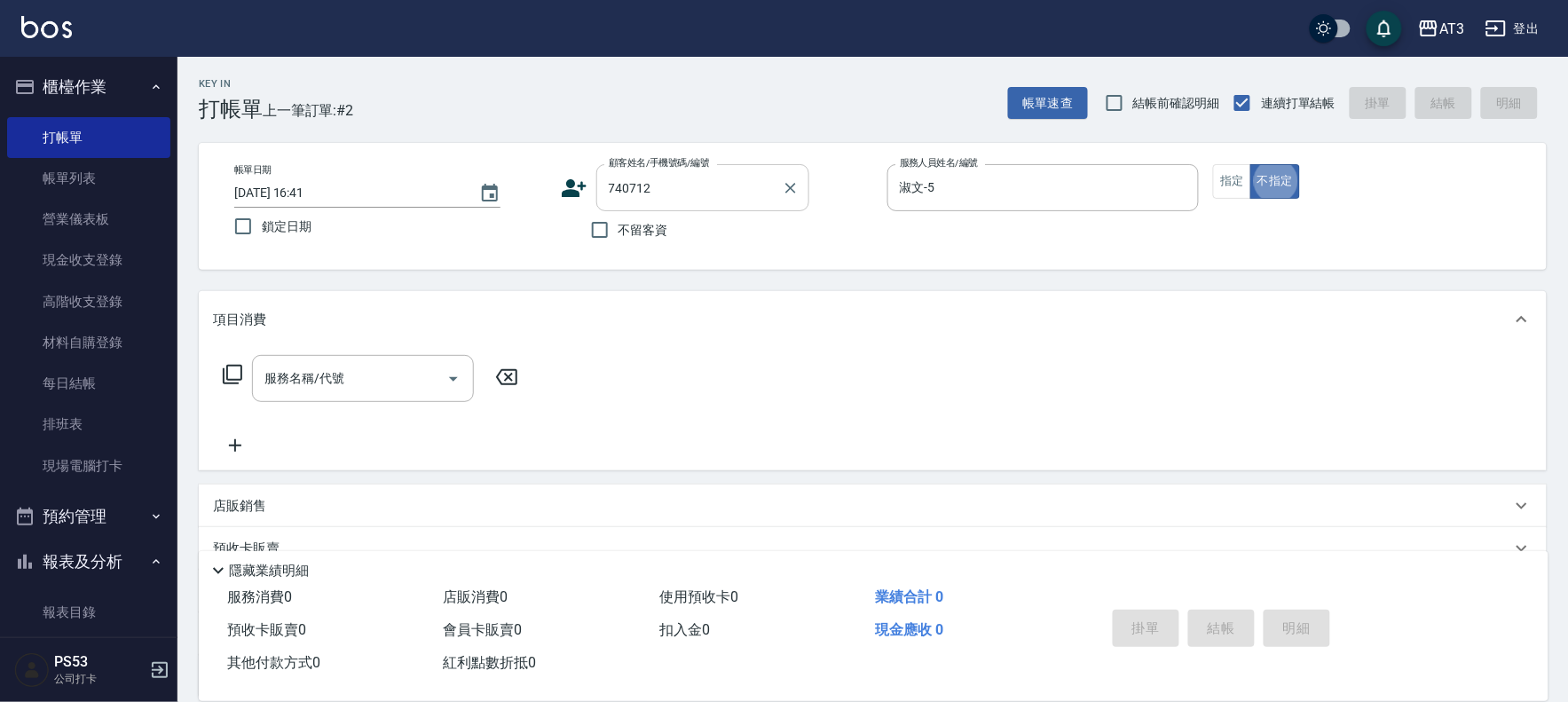
type button "false"
type input "[PERSON_NAME]/0925106712/740712"
click at [1228, 171] on button "指定" at bounding box center [1231, 181] width 38 height 34
click at [1065, 202] on input "淑文-5" at bounding box center [1030, 187] width 270 height 31
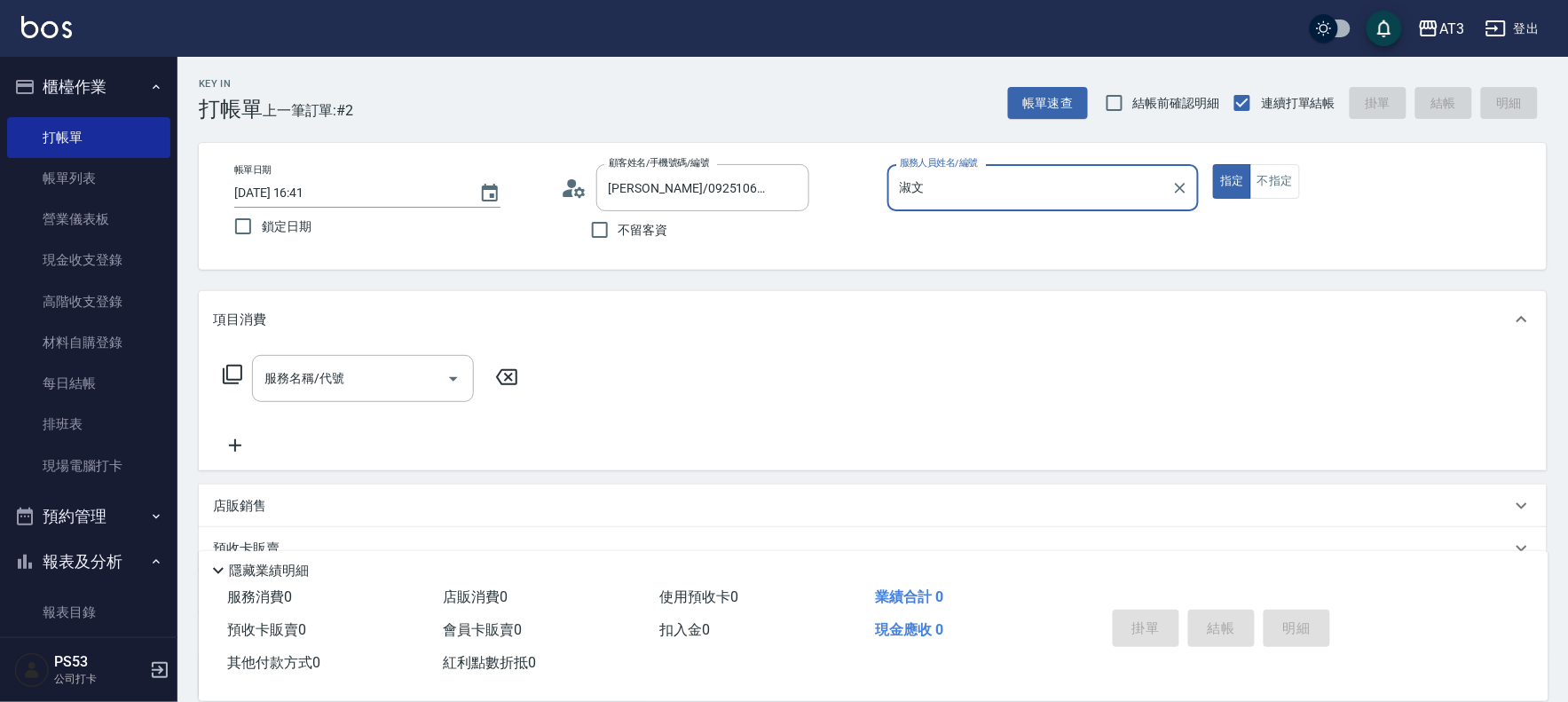
type input "淑"
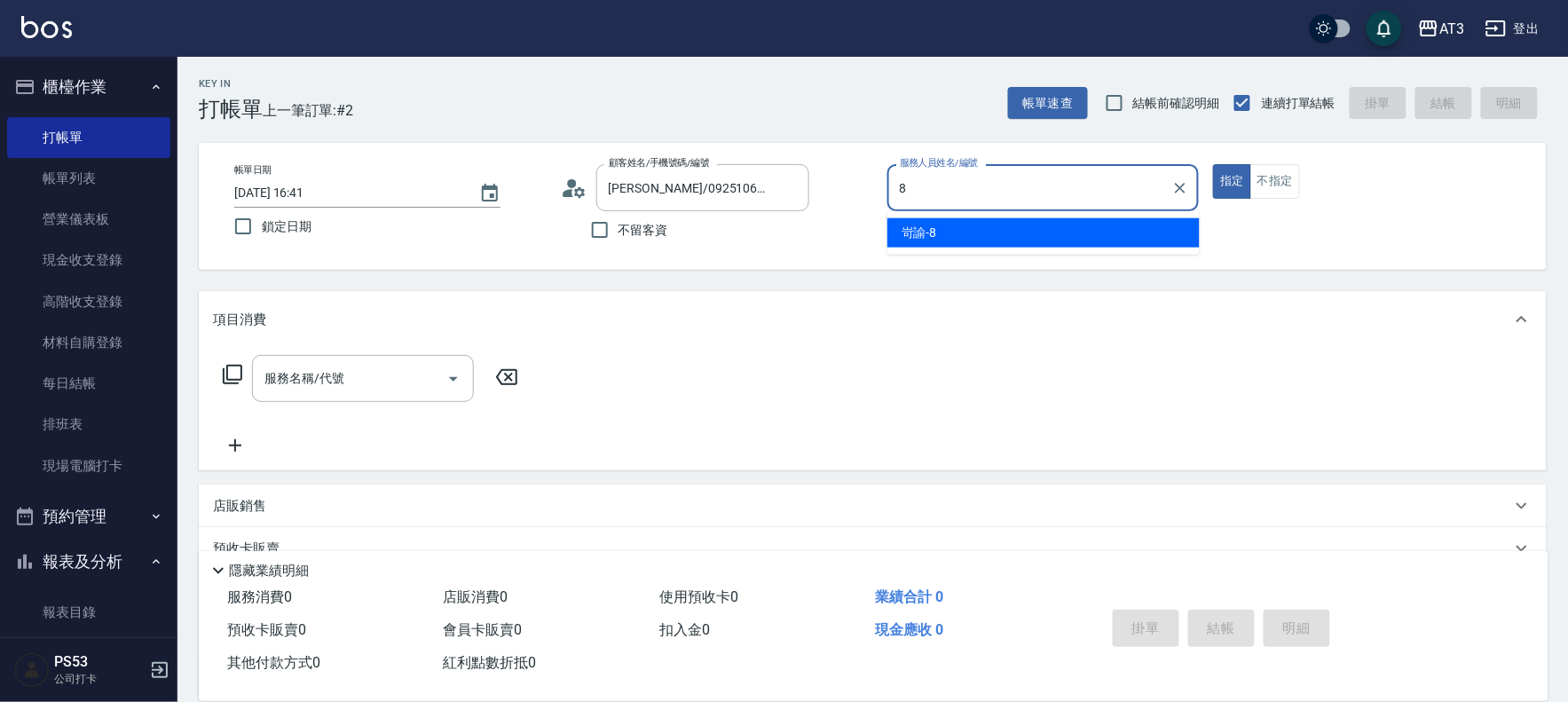
type input "岢諭-8"
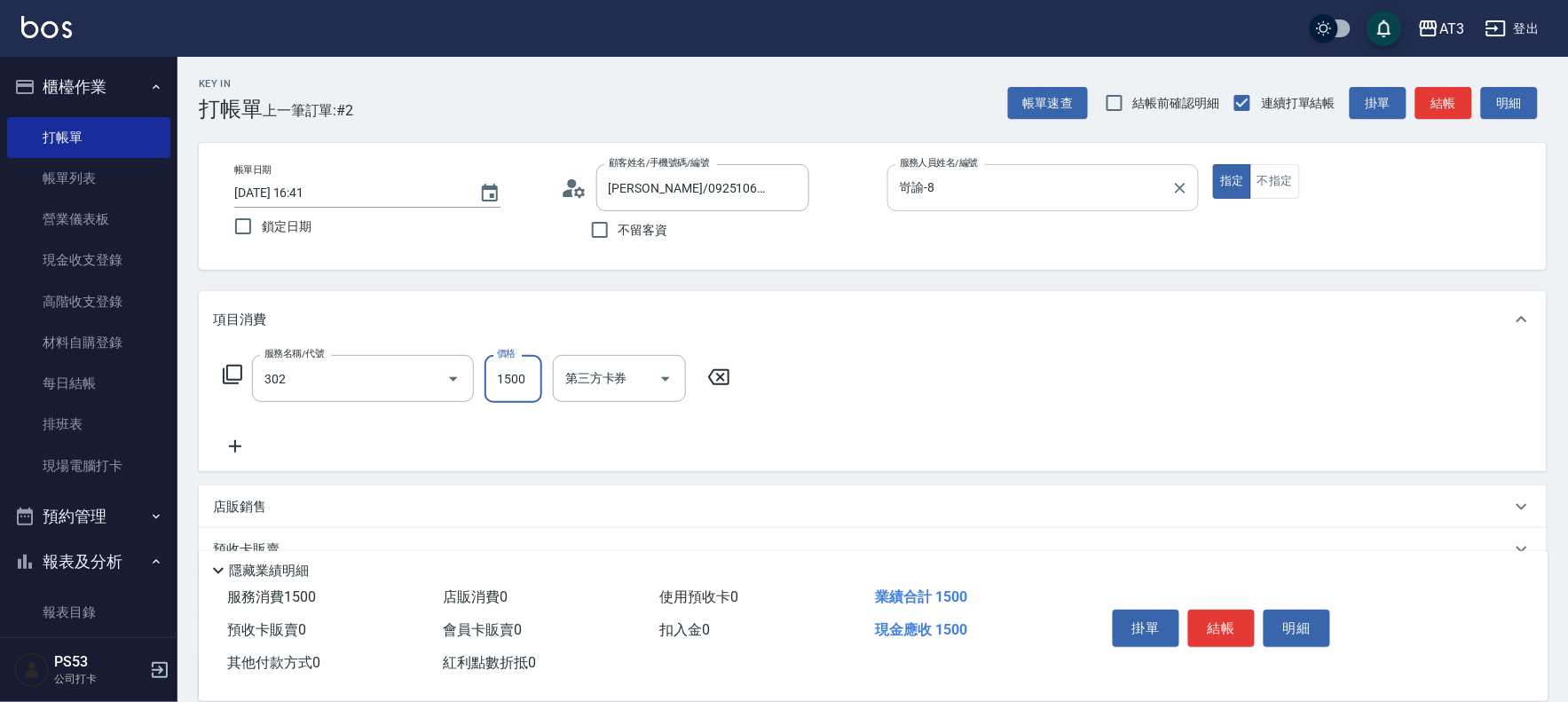
type input "設計燙髮(302)"
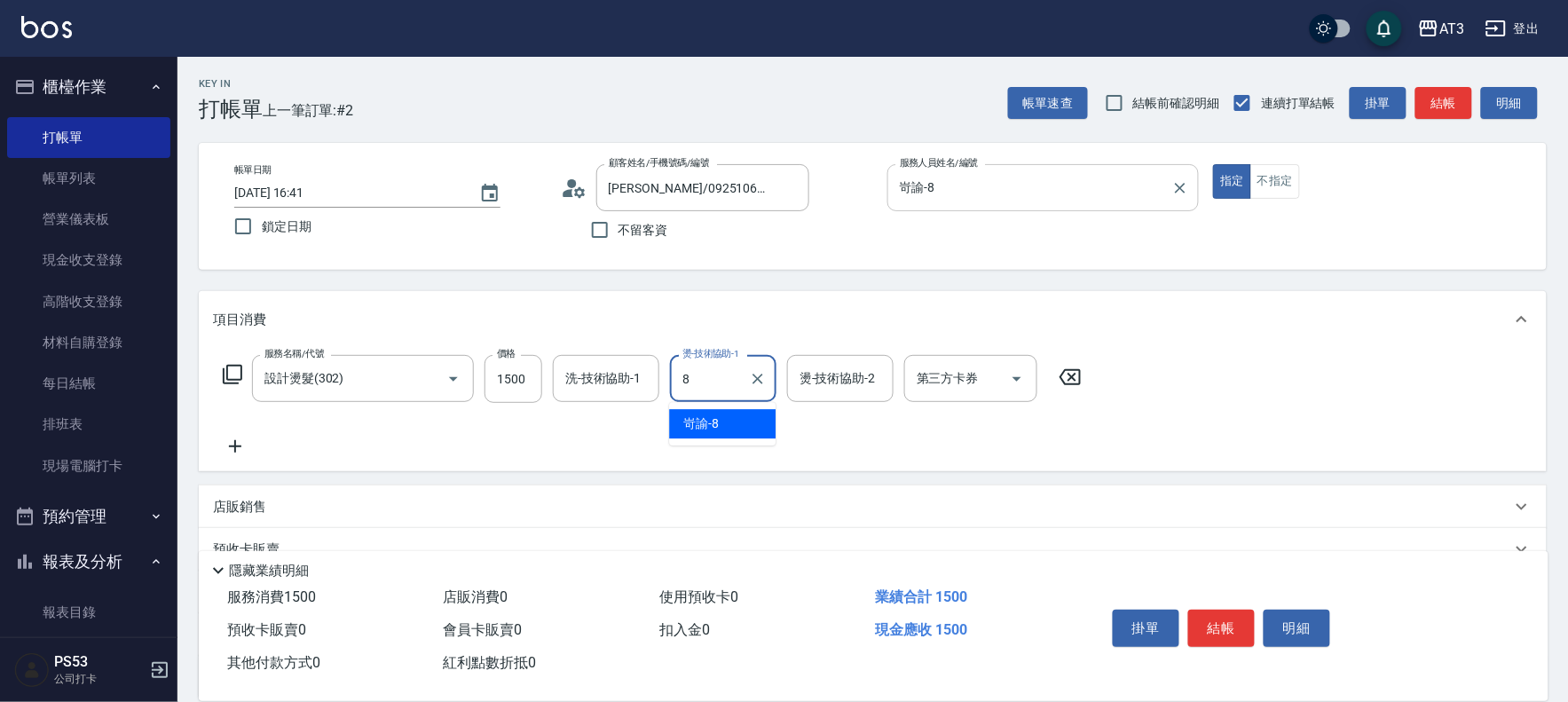
type input "岢諭-8"
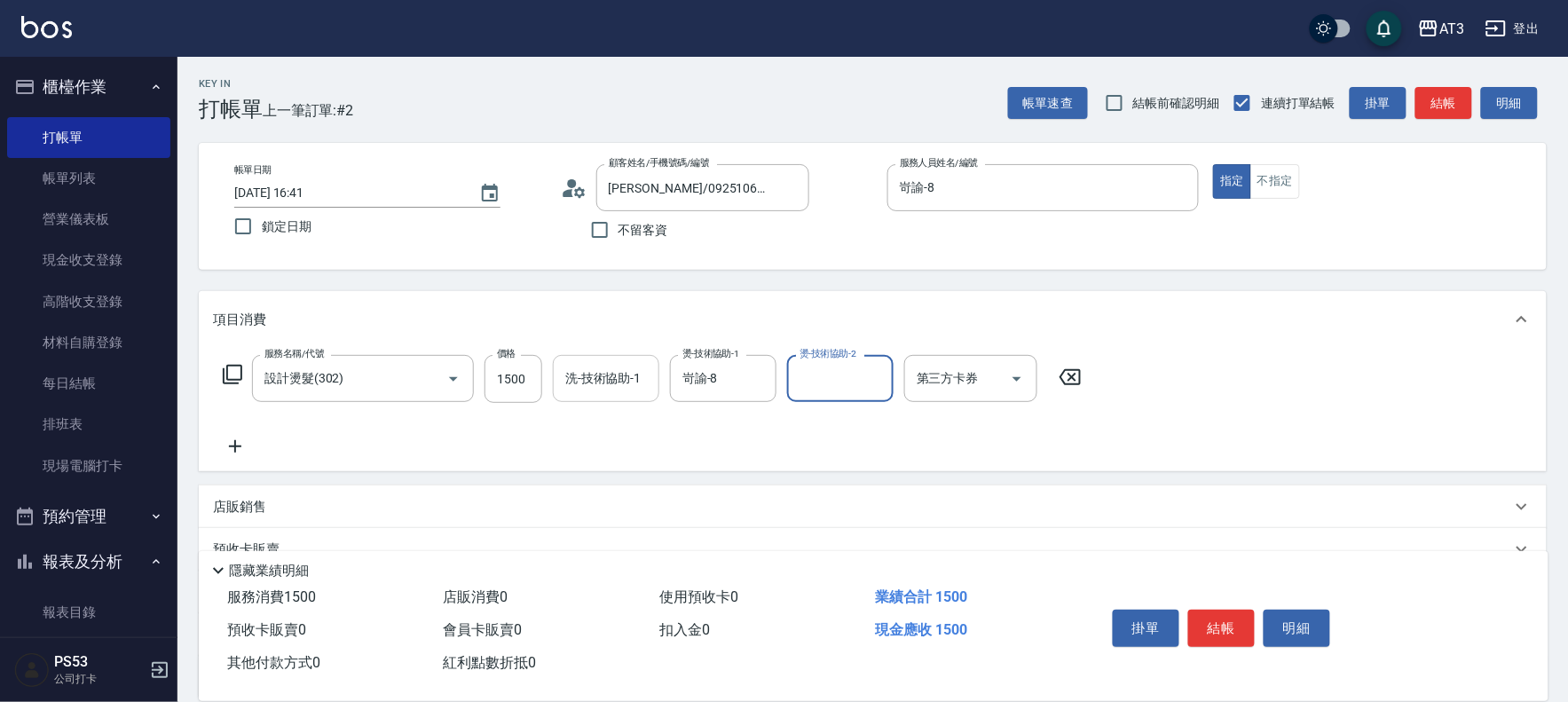
click at [614, 367] on input "洗-技術協助-1" at bounding box center [606, 377] width 91 height 31
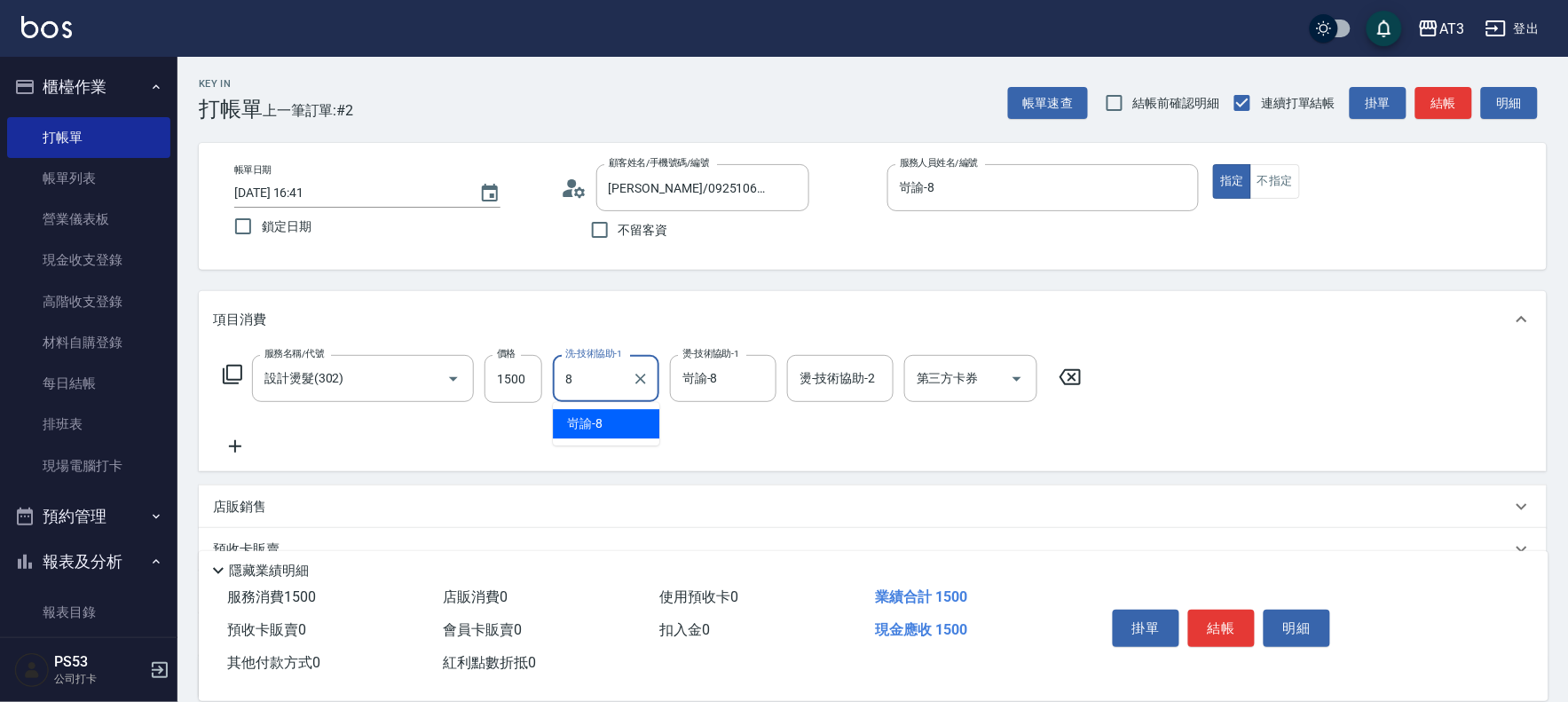
type input "岢諭-8"
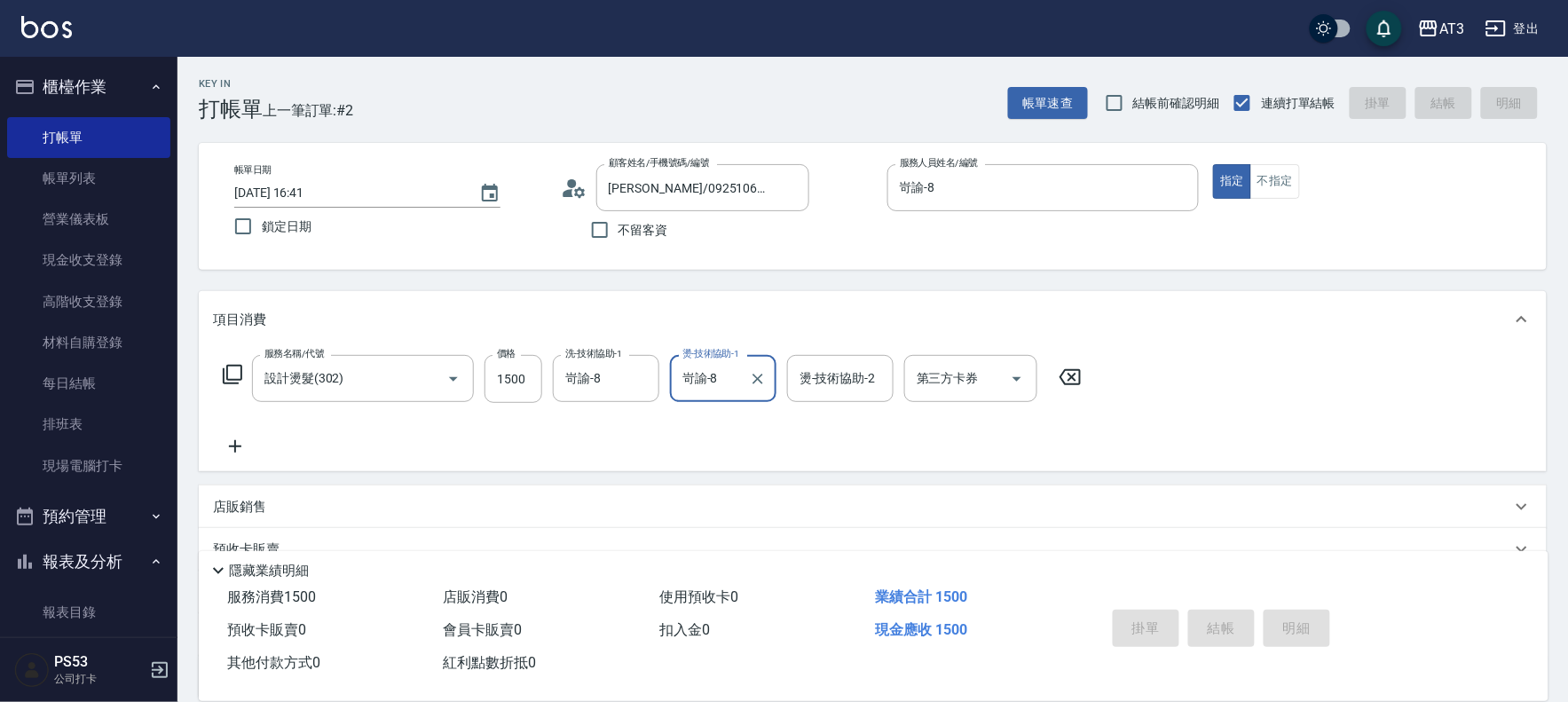
type input "[DATE] 16:42"
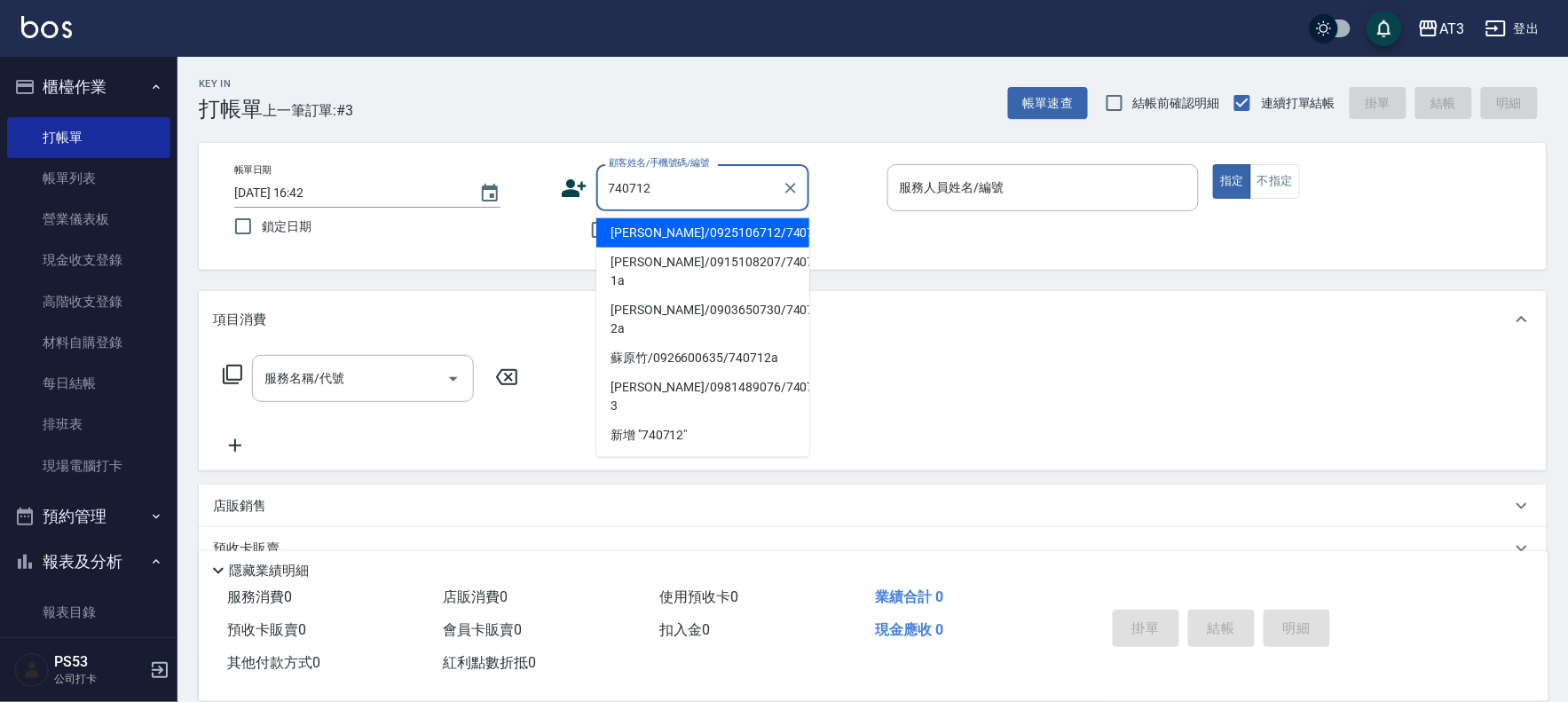
type input "[PERSON_NAME]/0925106712/740712"
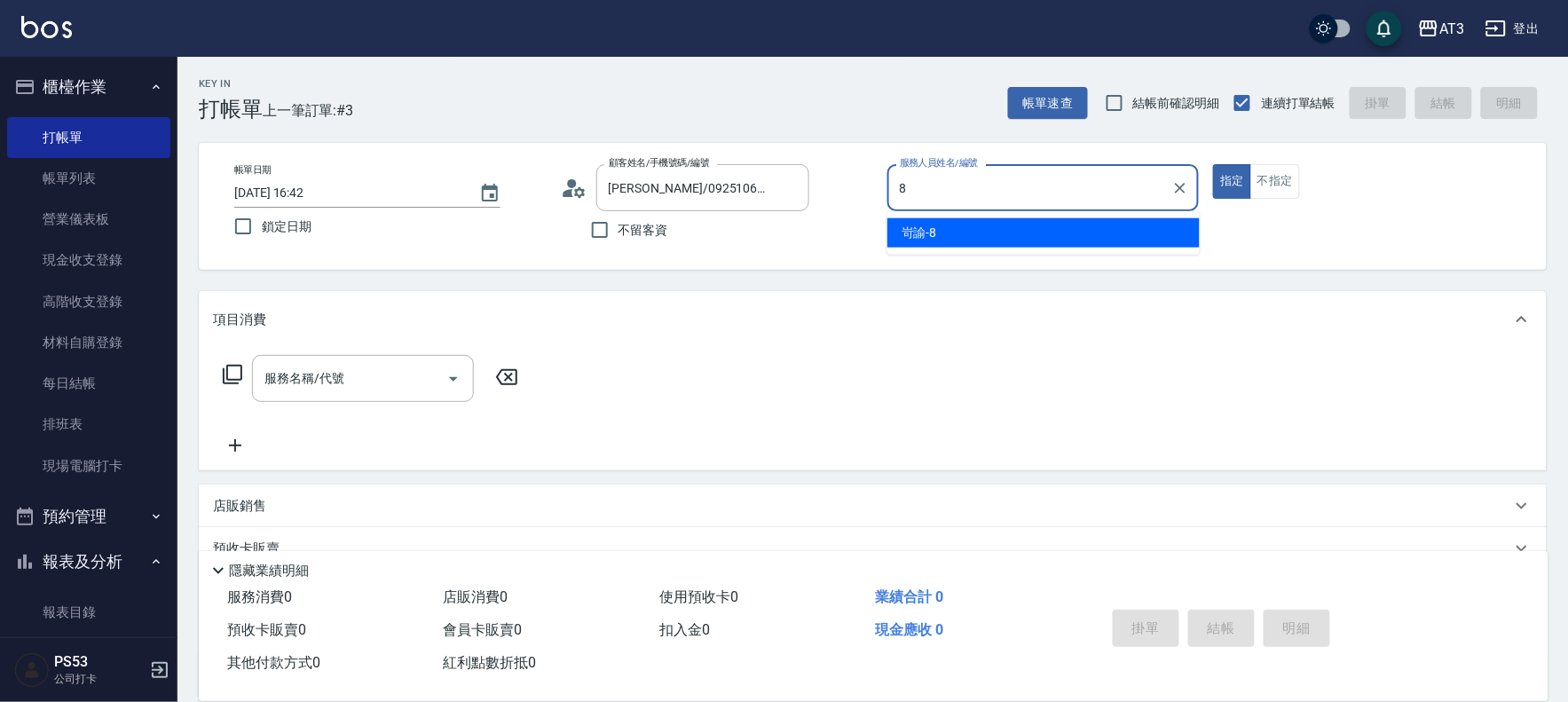
type input "岢諭-8"
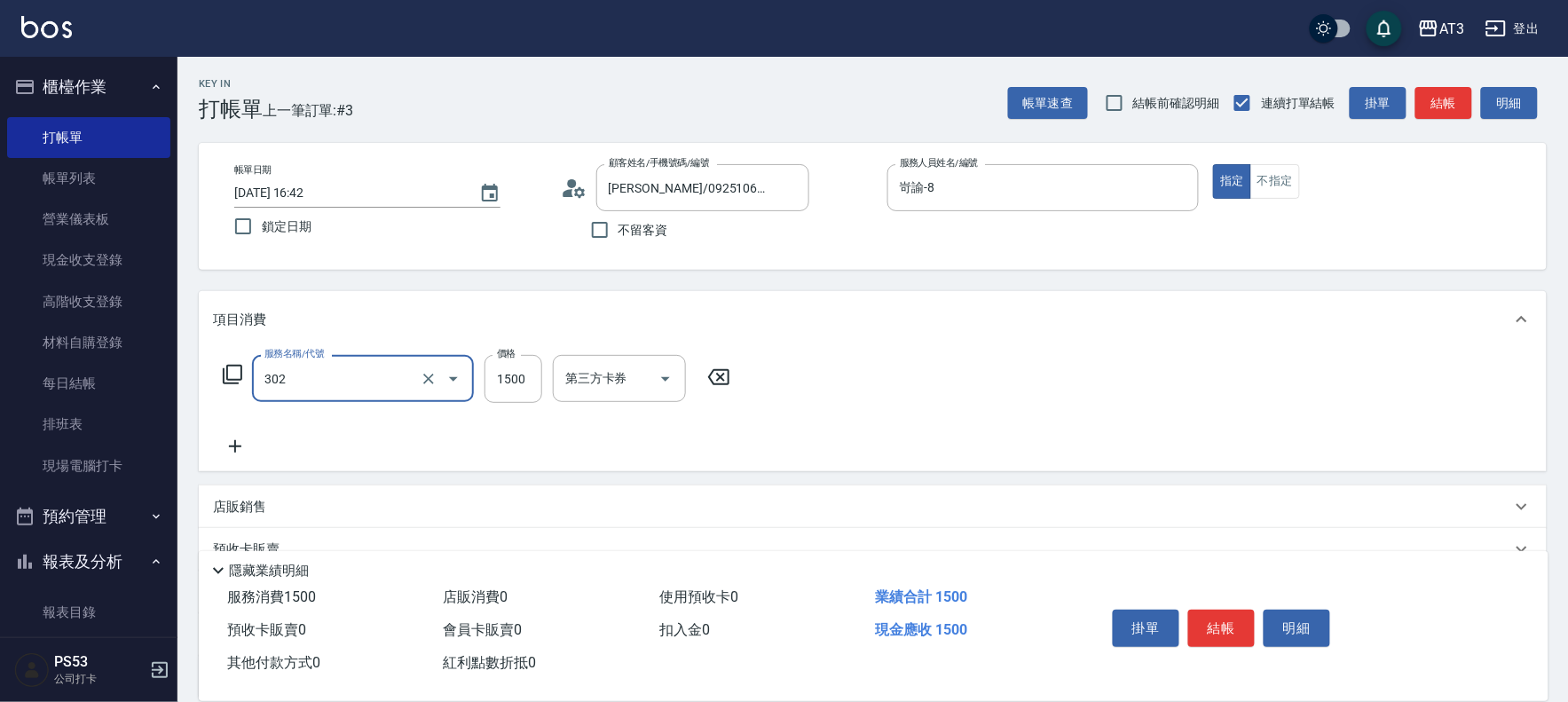
type input "設計燙髮(302)"
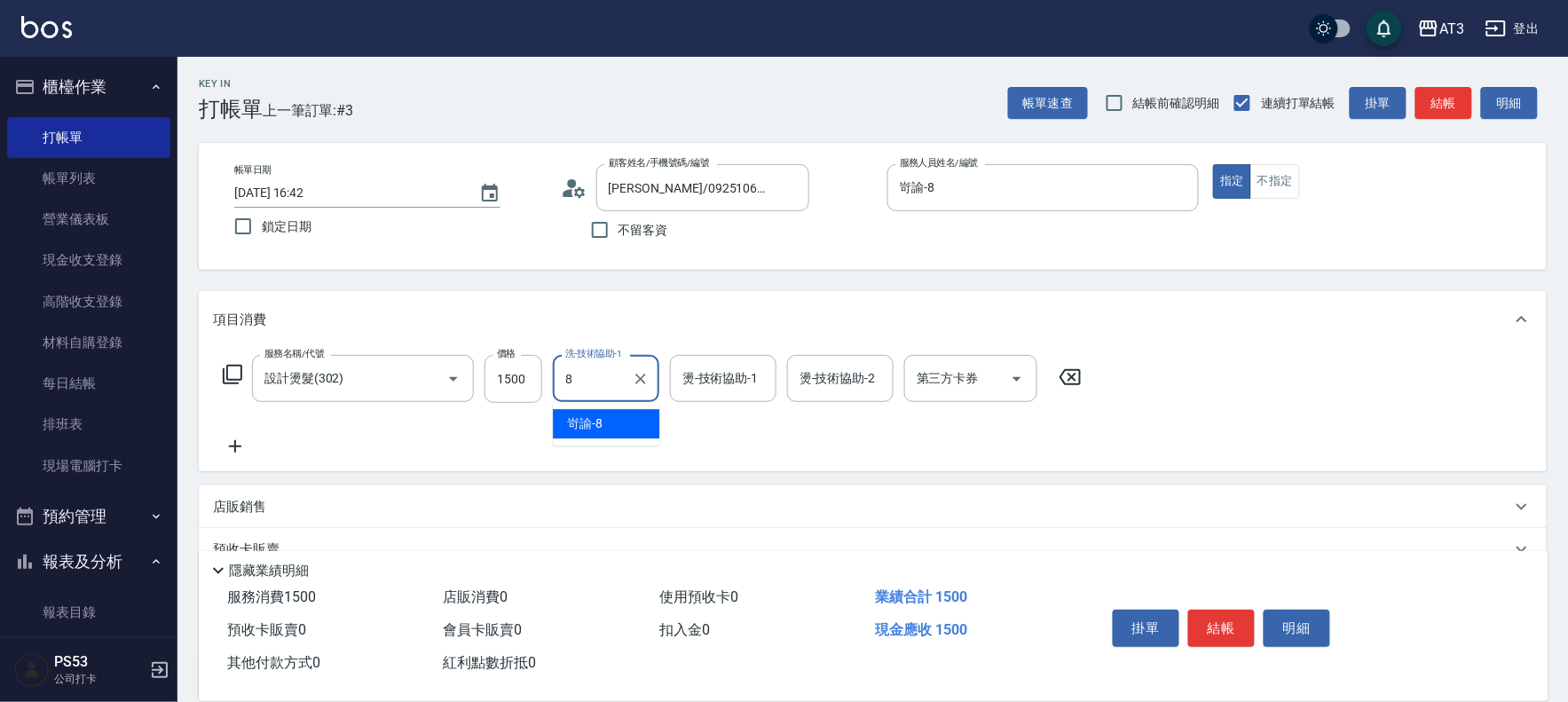
type input "岢諭-8"
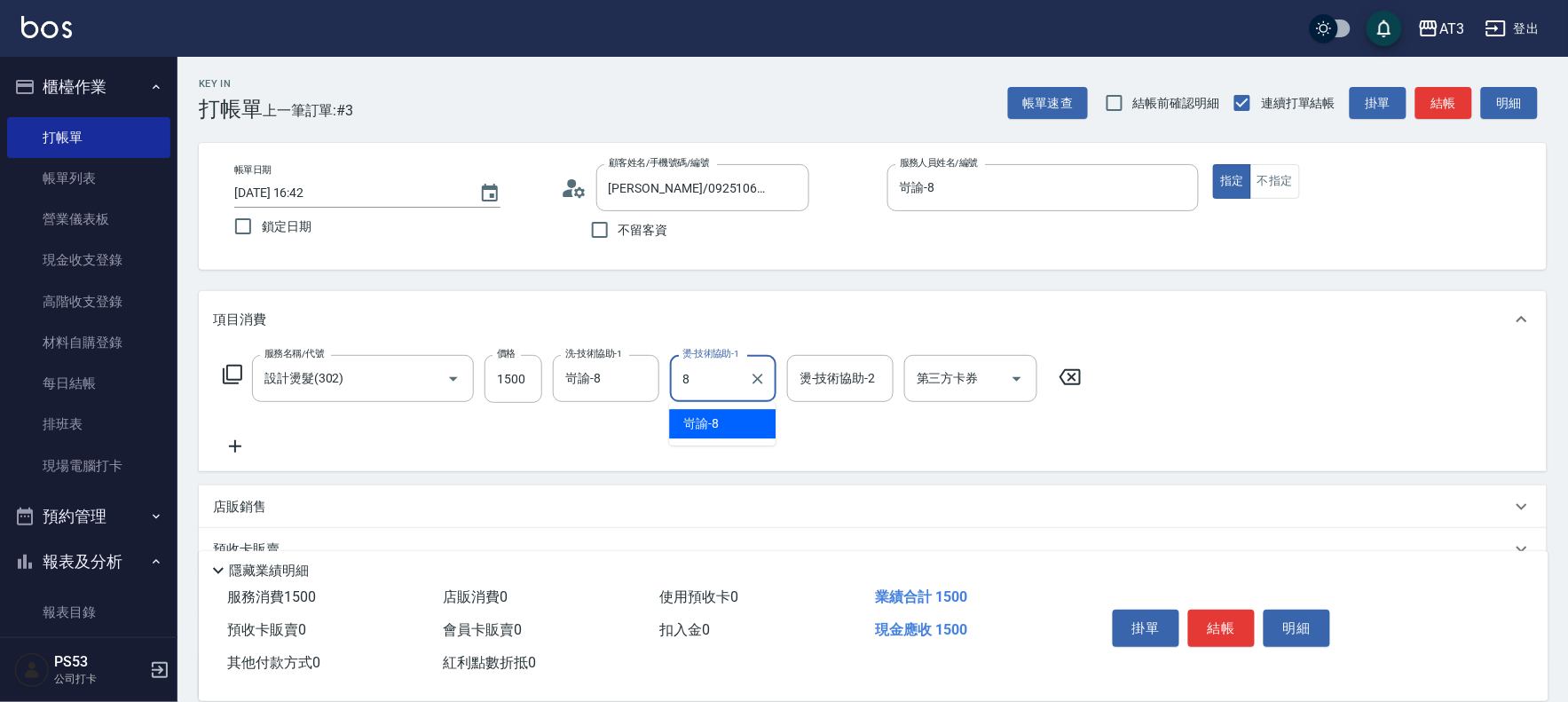
type input "岢諭-8"
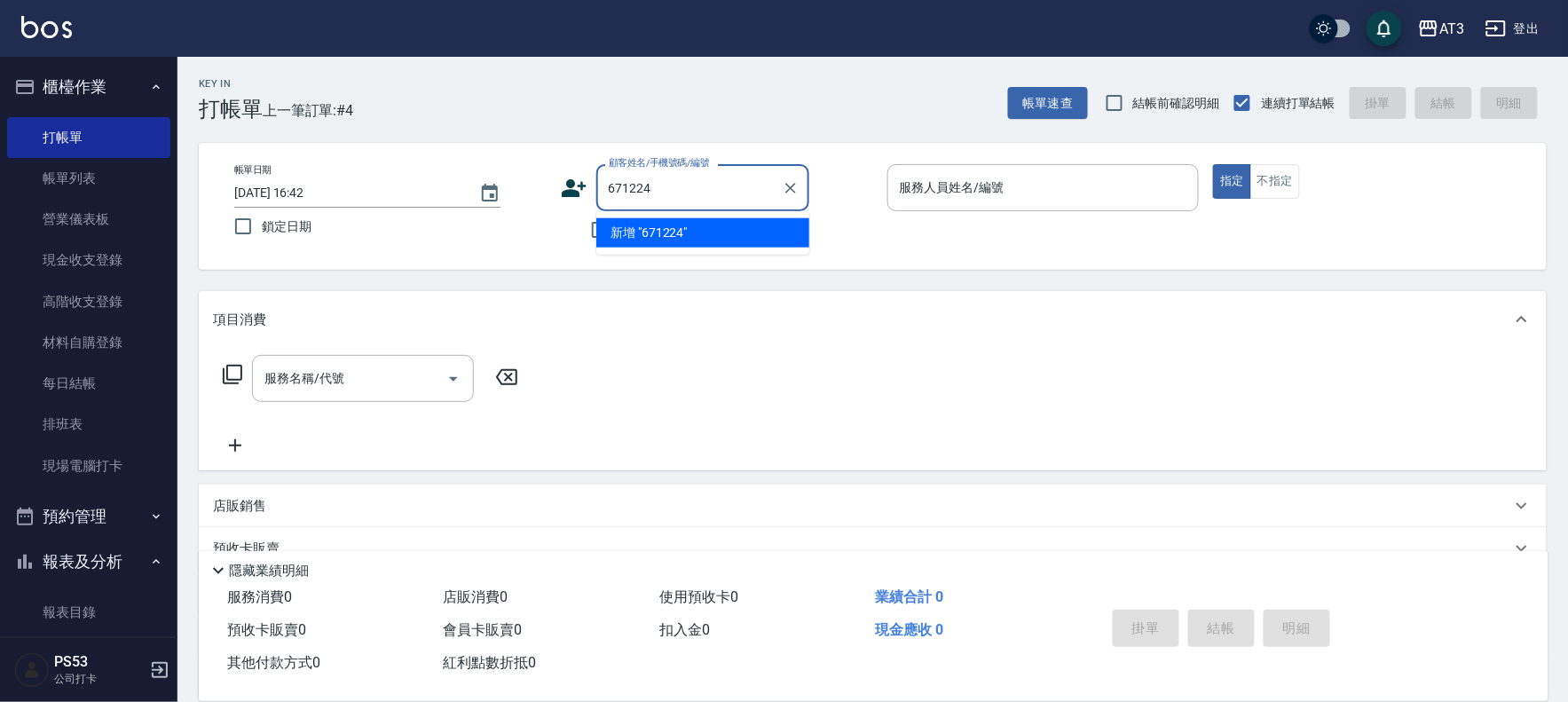
type input "671224"
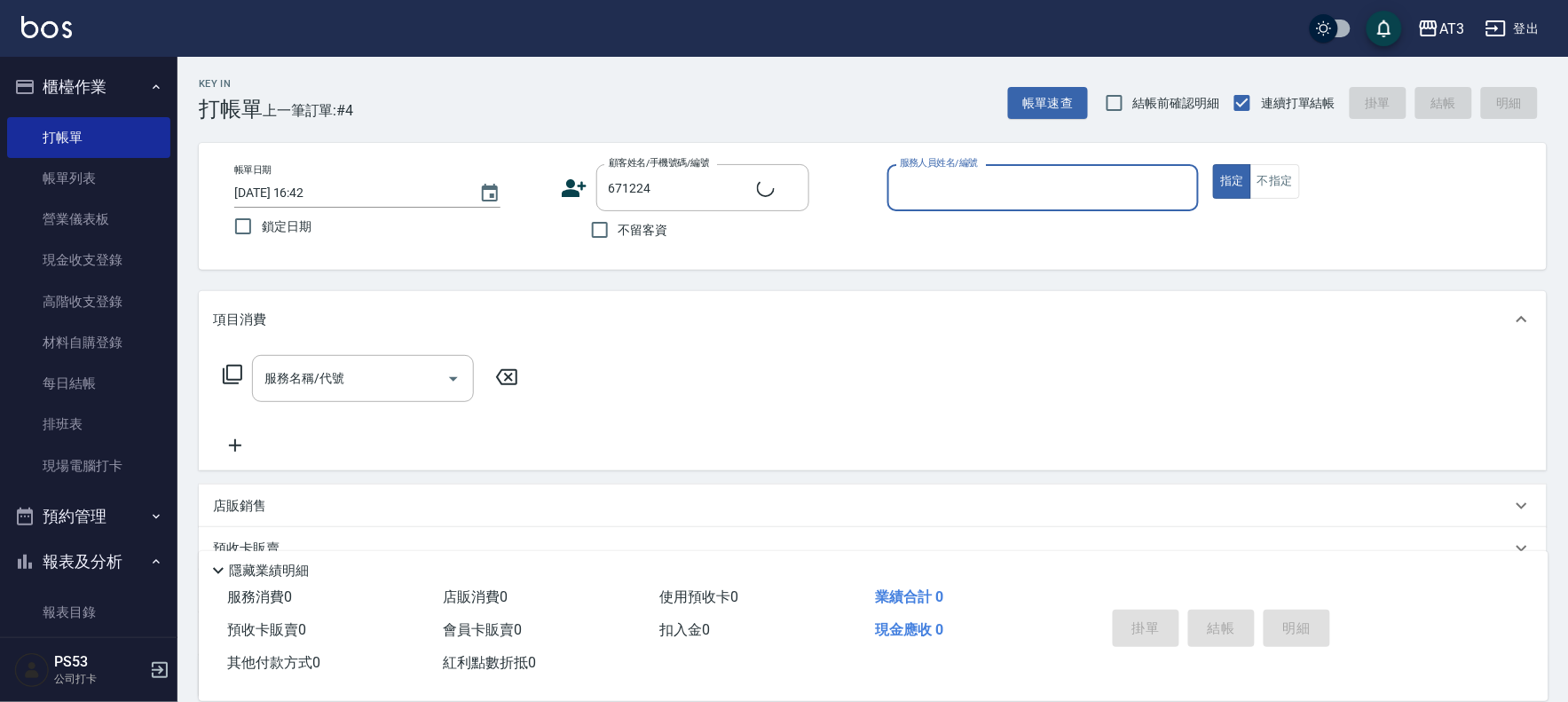
type input "5"
type input "[PERSON_NAME]/0986869288/671224"
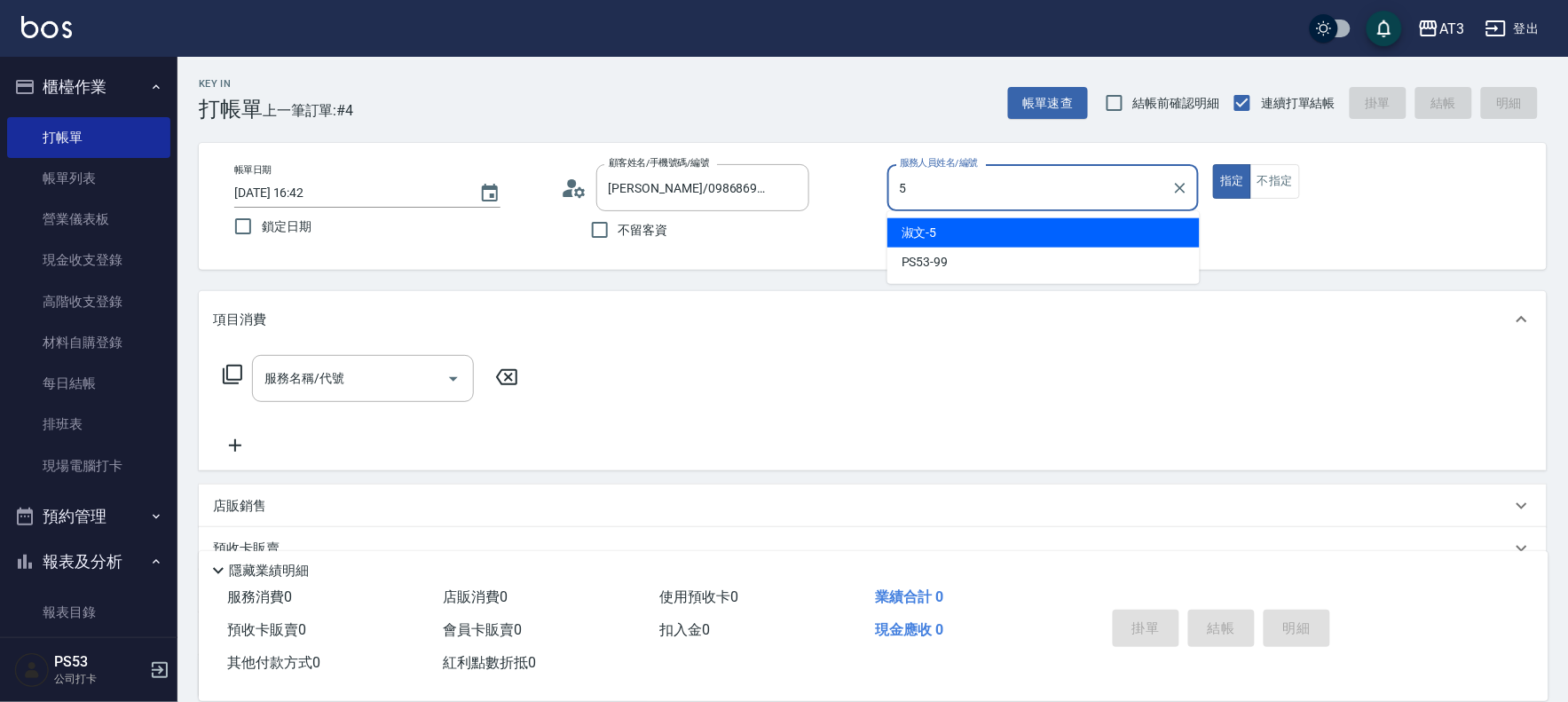
type input "淑文-5"
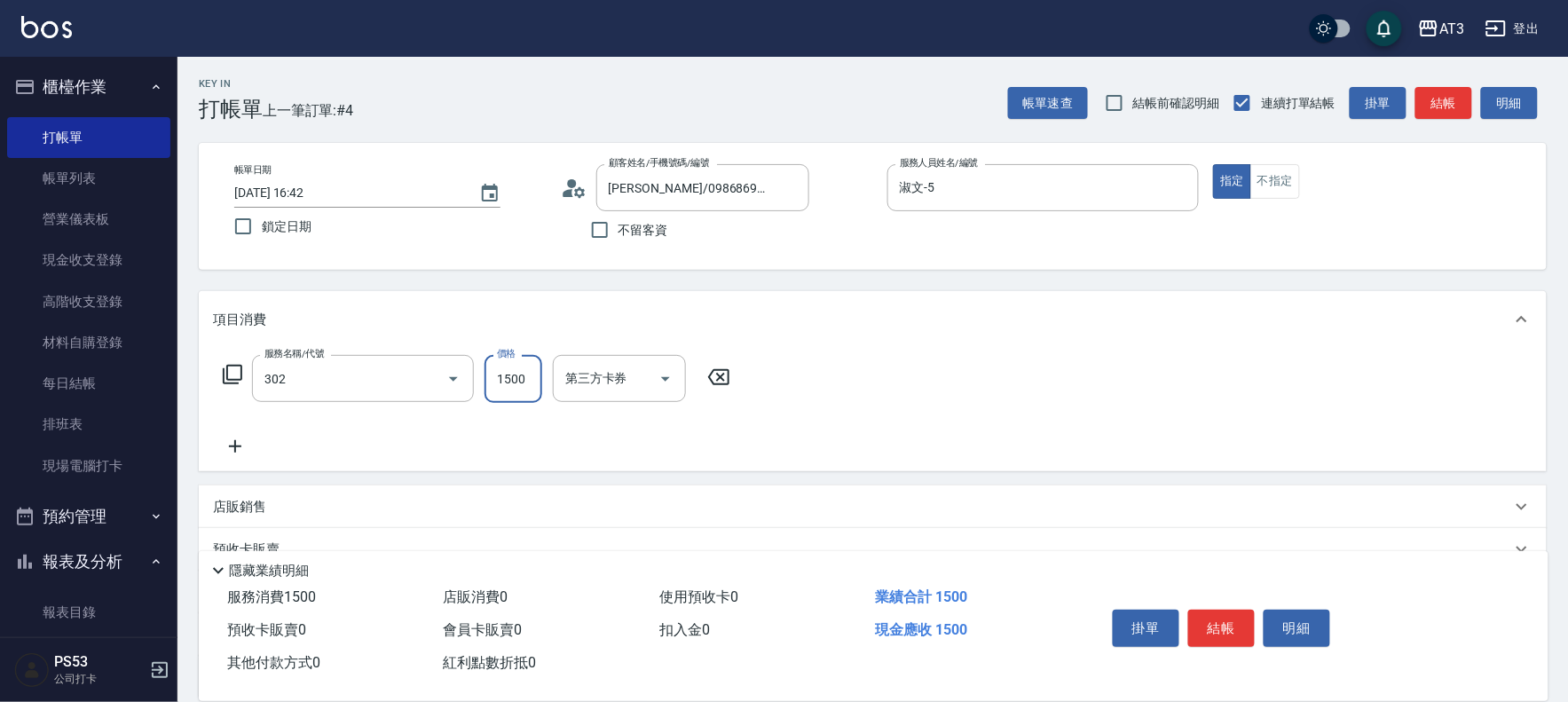
type input "設計燙髮(302)"
type input "1080"
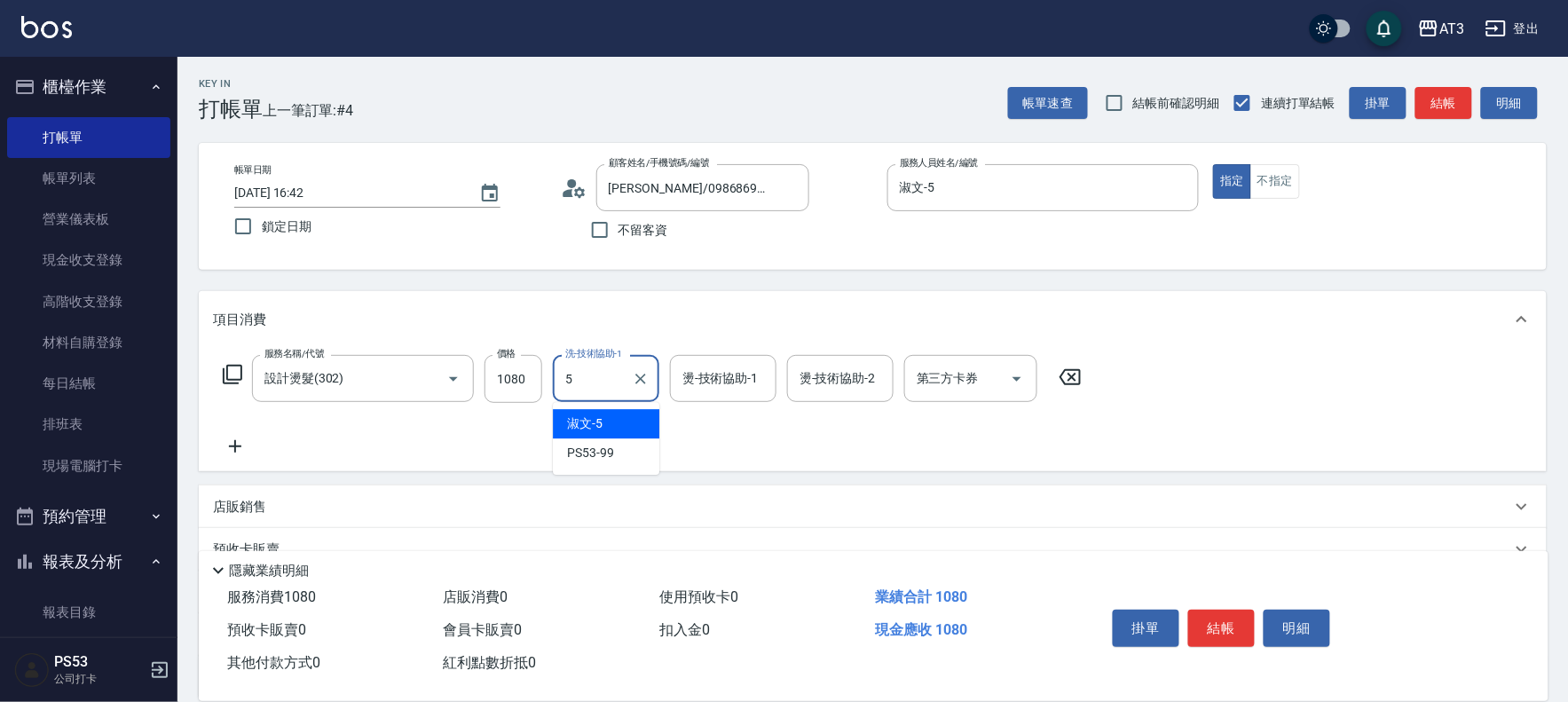
type input "5"
type input "淑文-5"
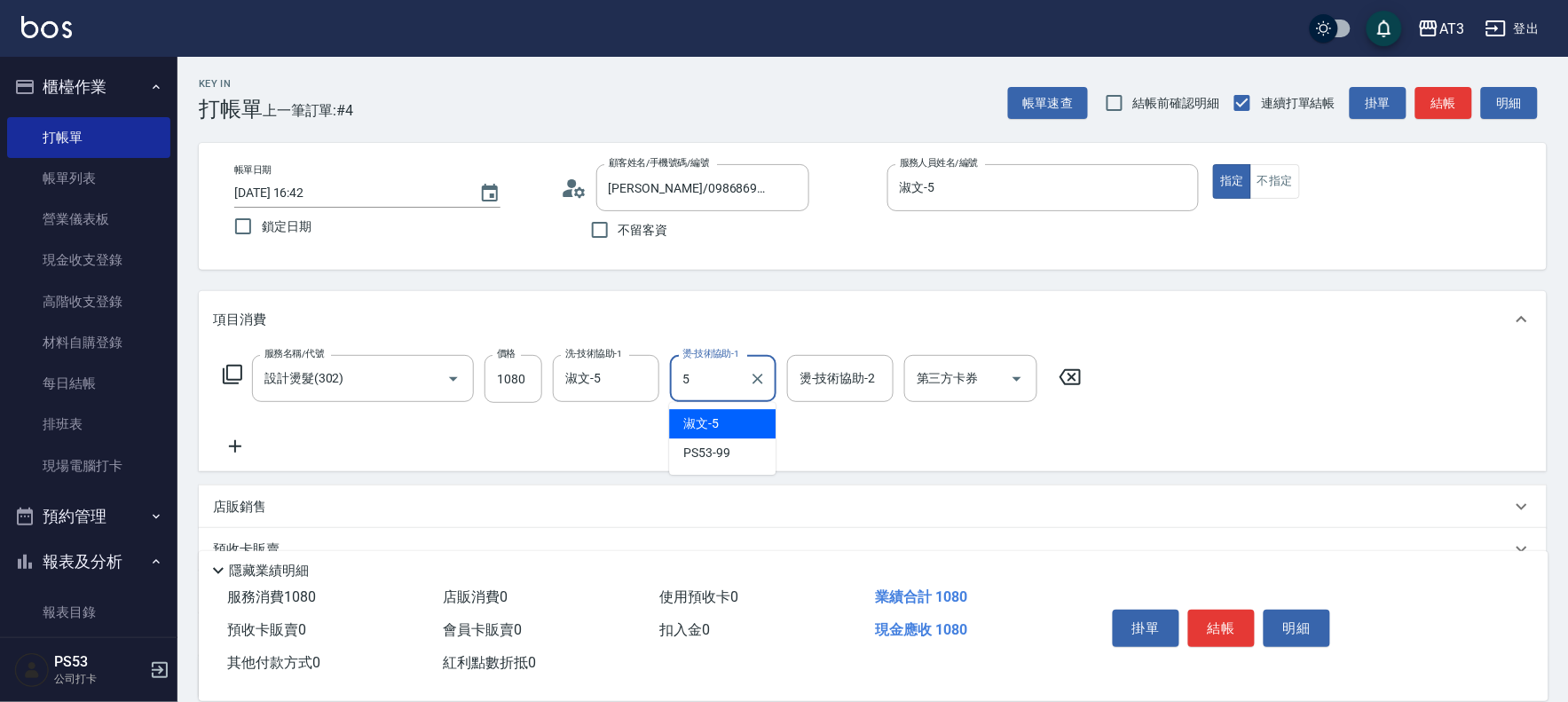
type input "淑文-5"
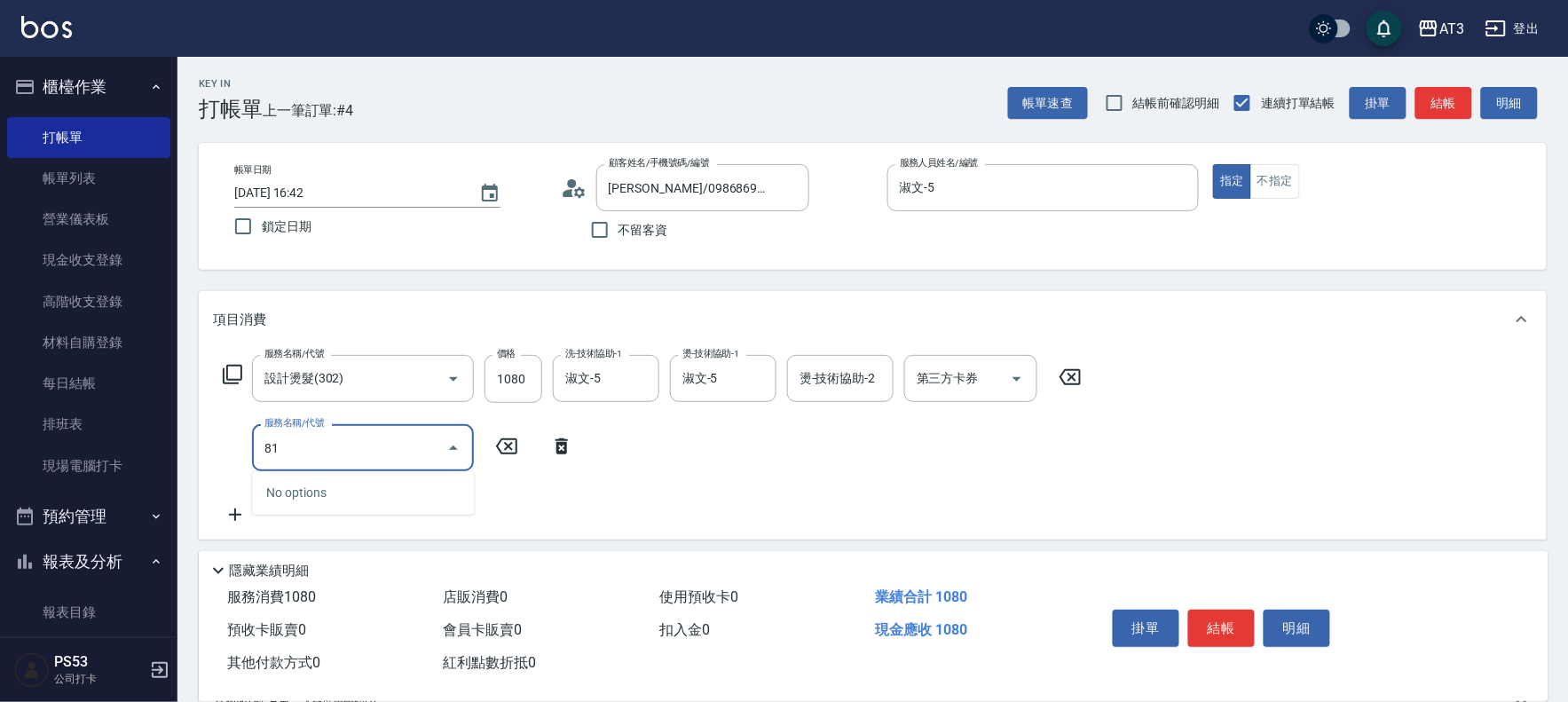
type input "8"
type input "C2花漾深層護髮/新(517)"
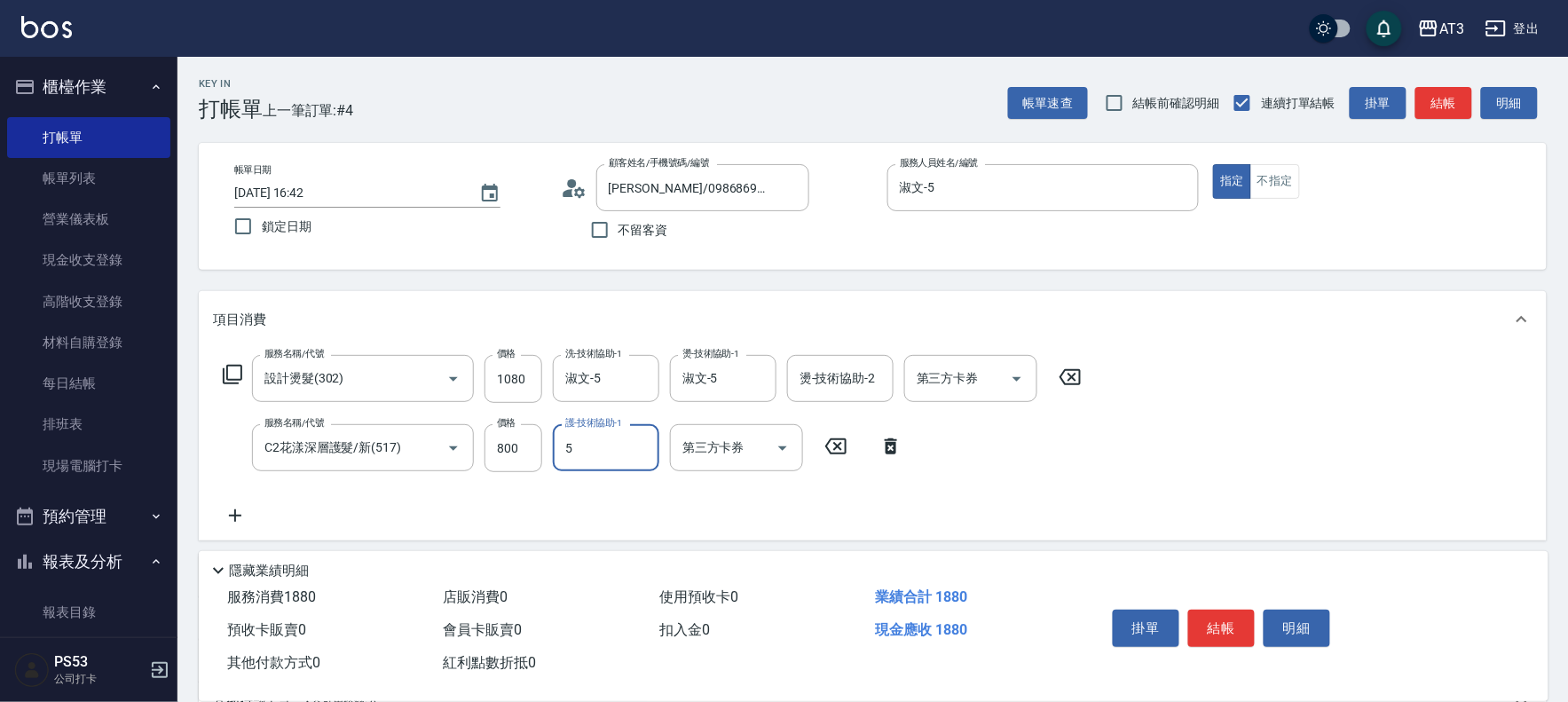
type input "淑文-5"
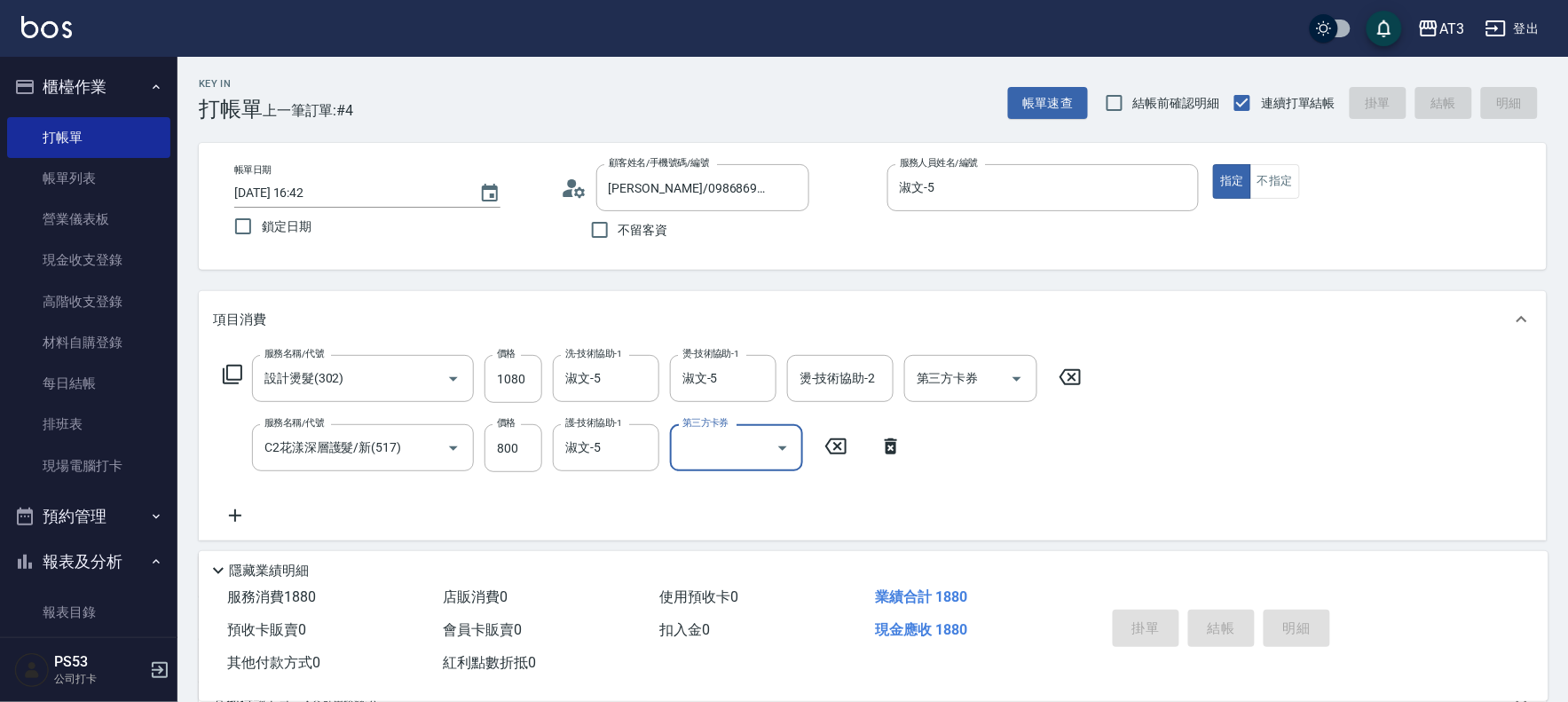
type input "[DATE] 16:43"
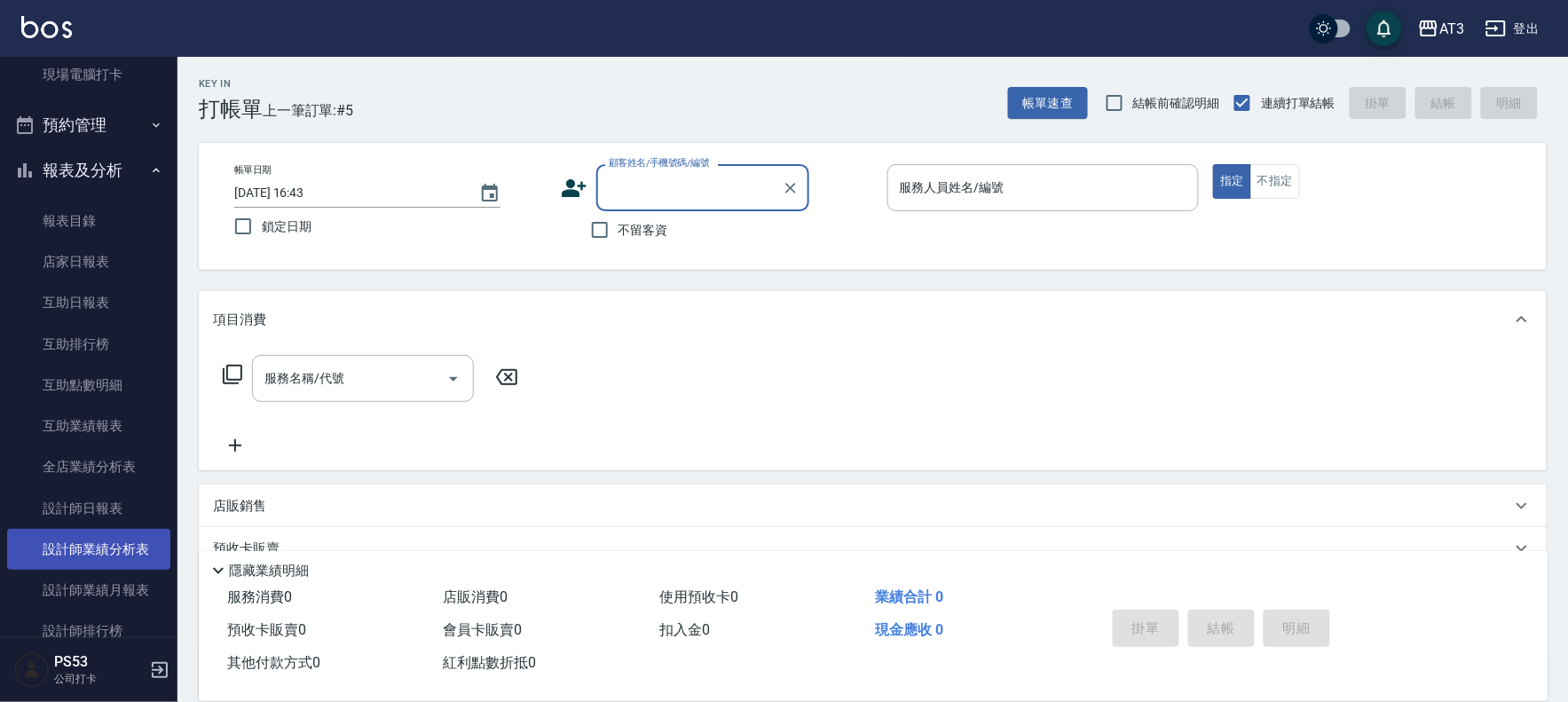
scroll to position [394, 0]
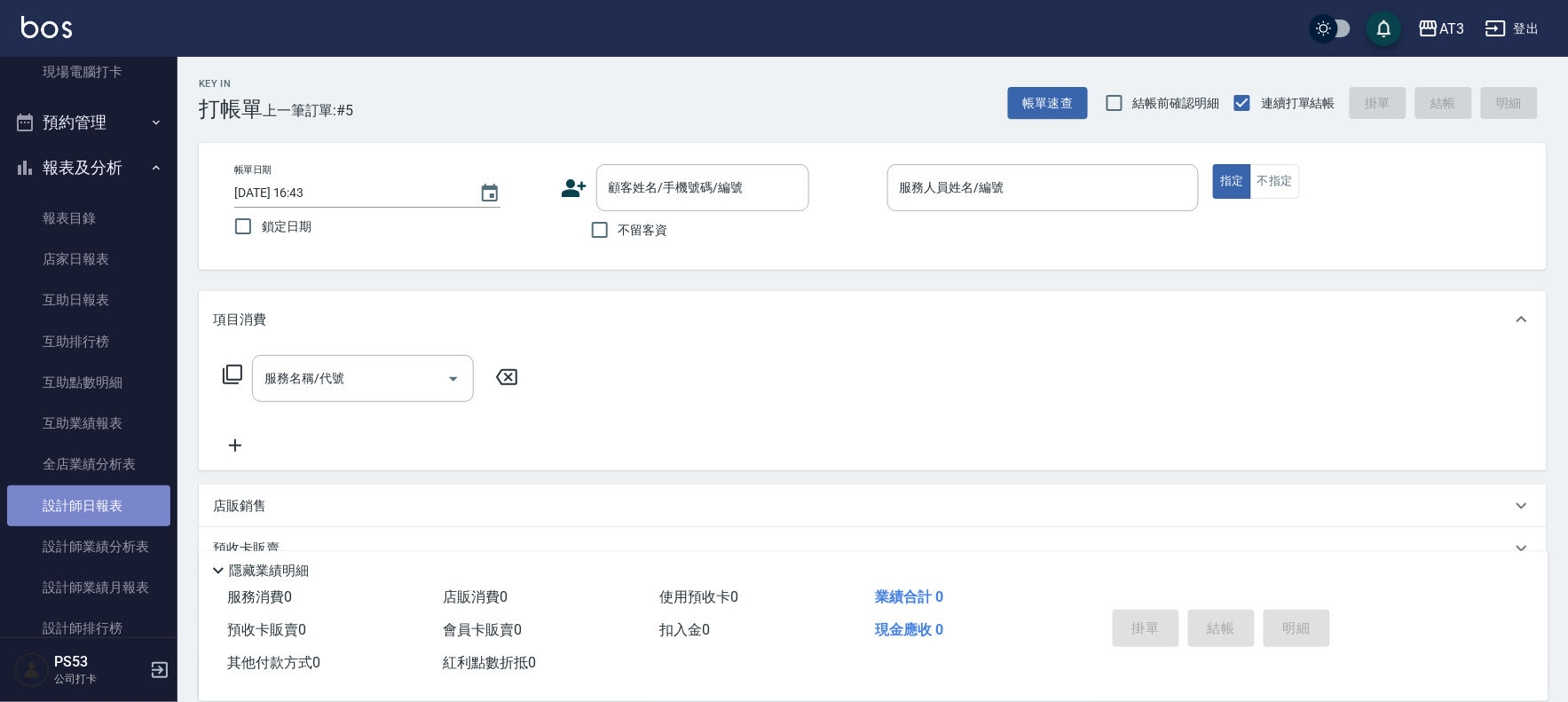
click at [120, 497] on link "設計師日報表" at bounding box center [89, 506] width 163 height 41
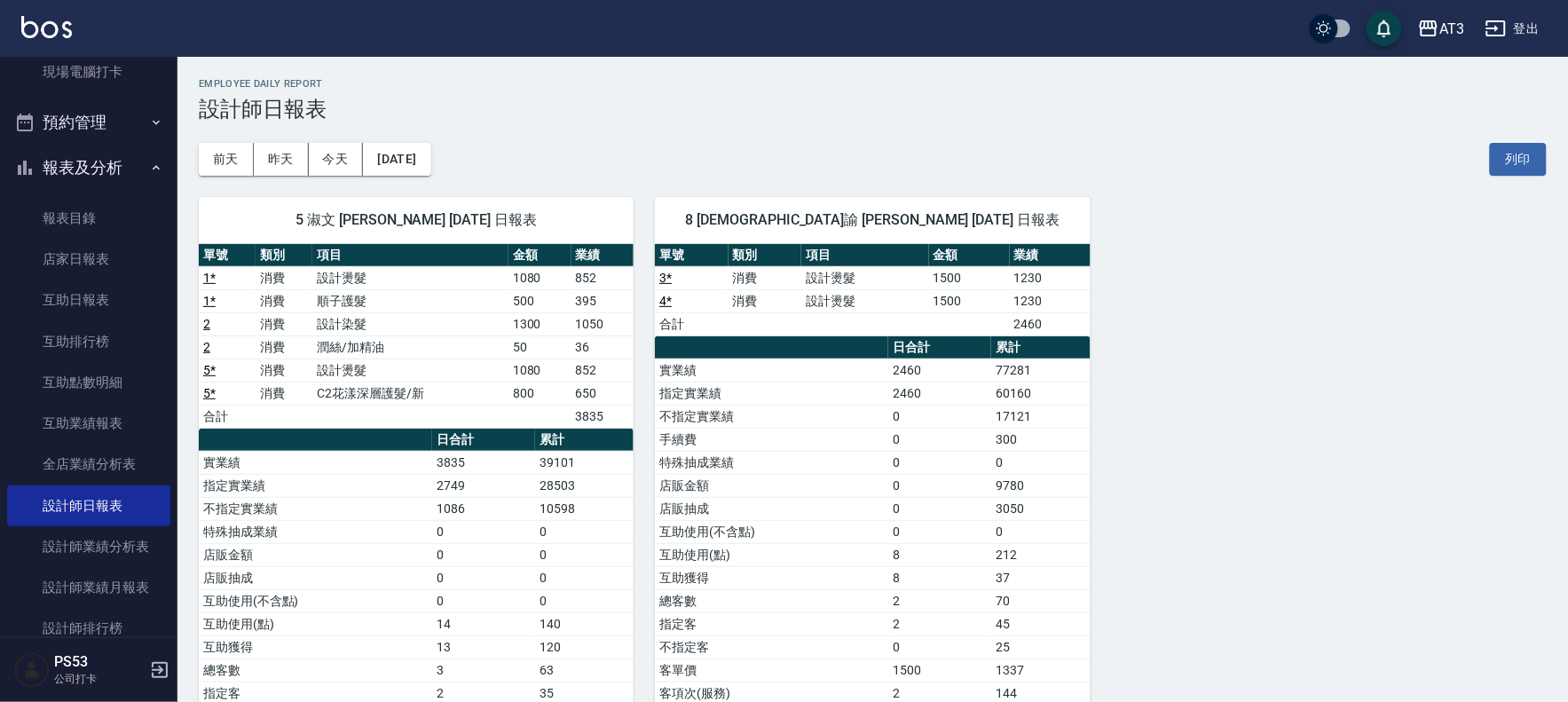
click at [102, 169] on button "報表及分析" at bounding box center [89, 168] width 163 height 46
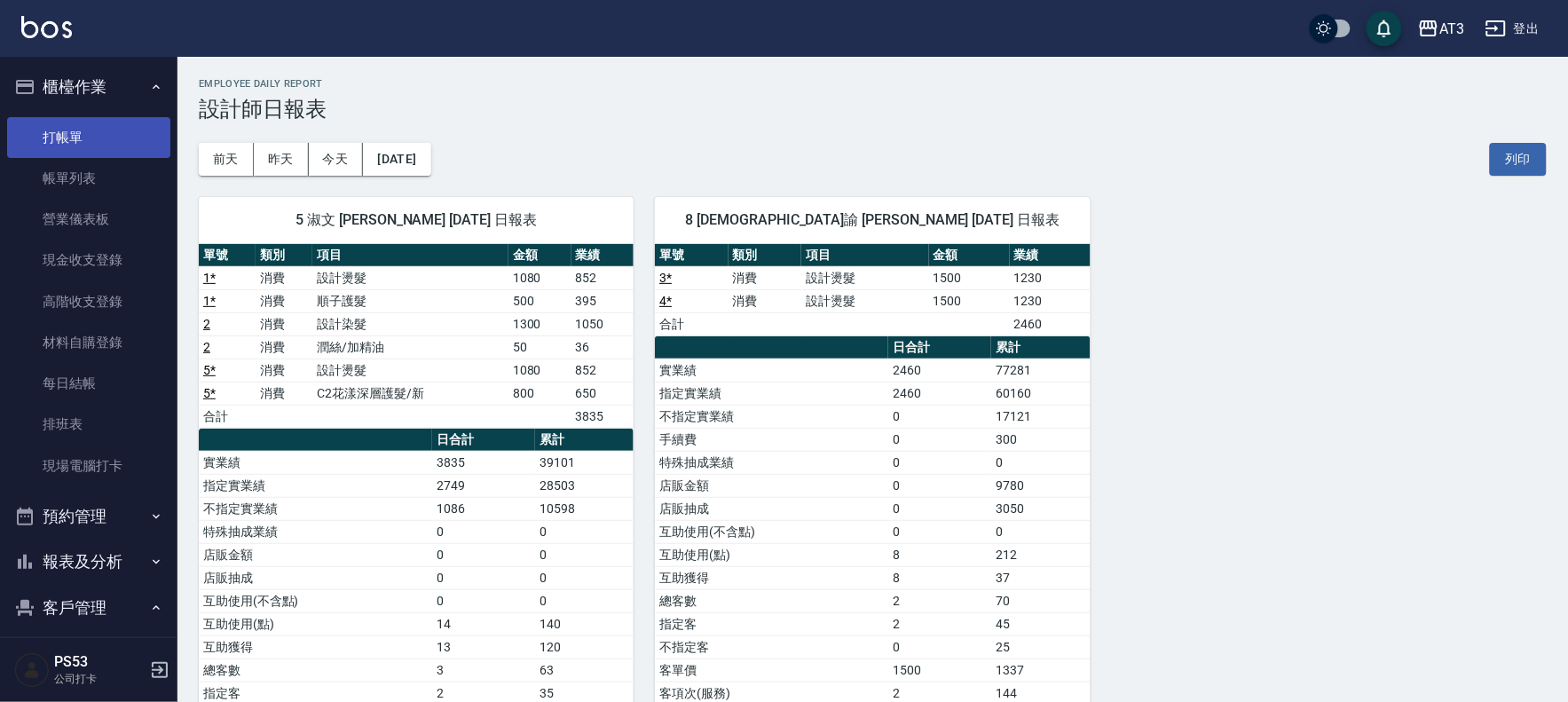
click at [103, 154] on link "打帳單" at bounding box center [89, 137] width 163 height 41
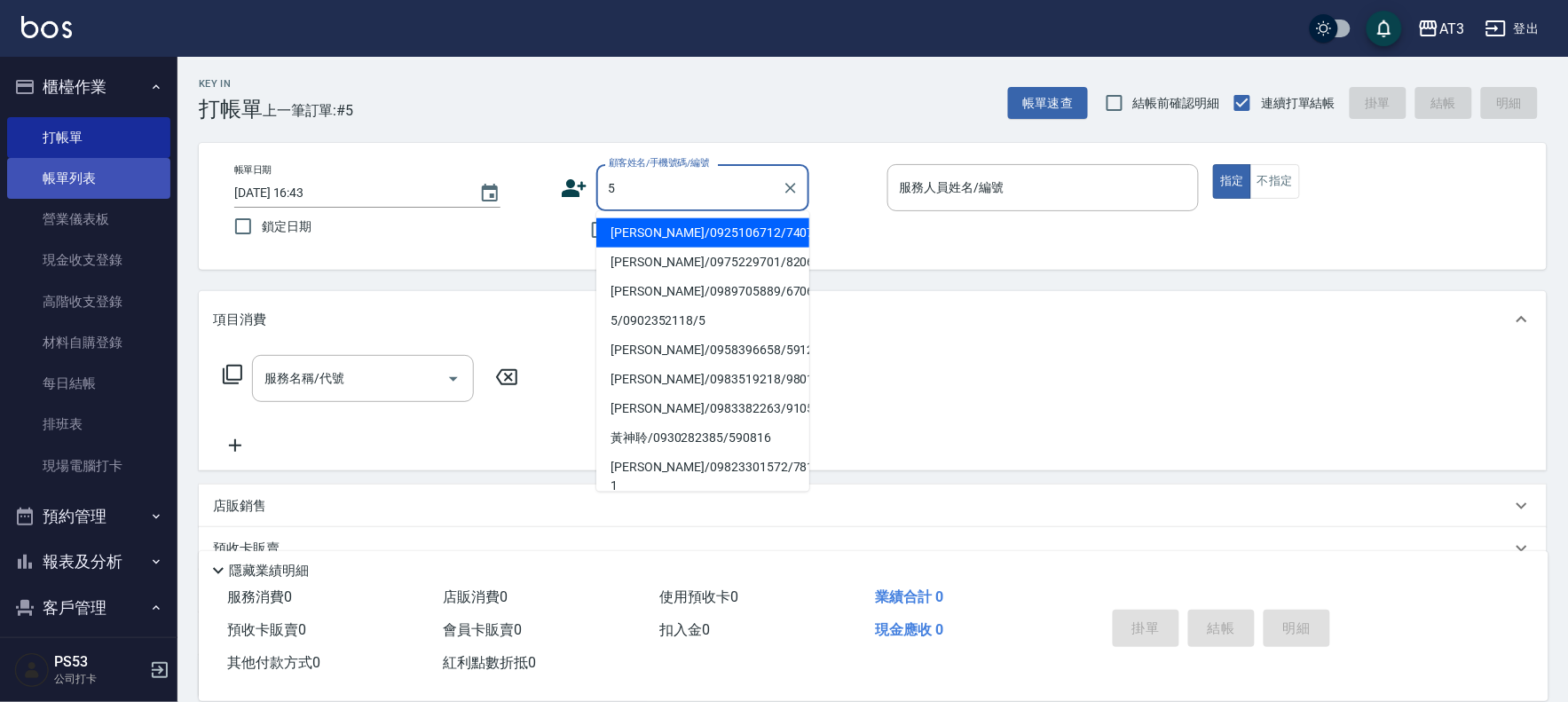
type input "5"
type button "true"
type input "[PERSON_NAME]/0925106712/740712"
type input "淑文-5"
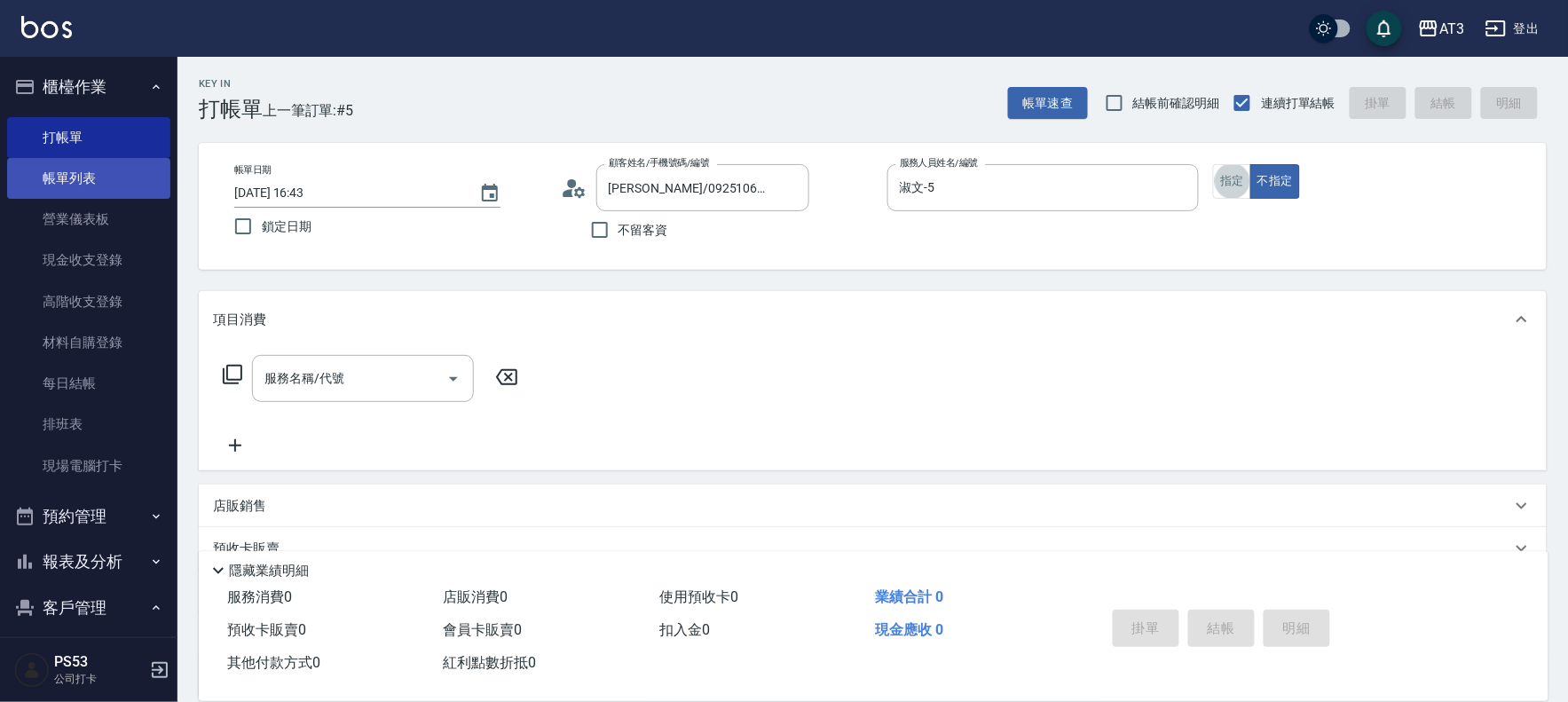
type input "5/0902352118/5"
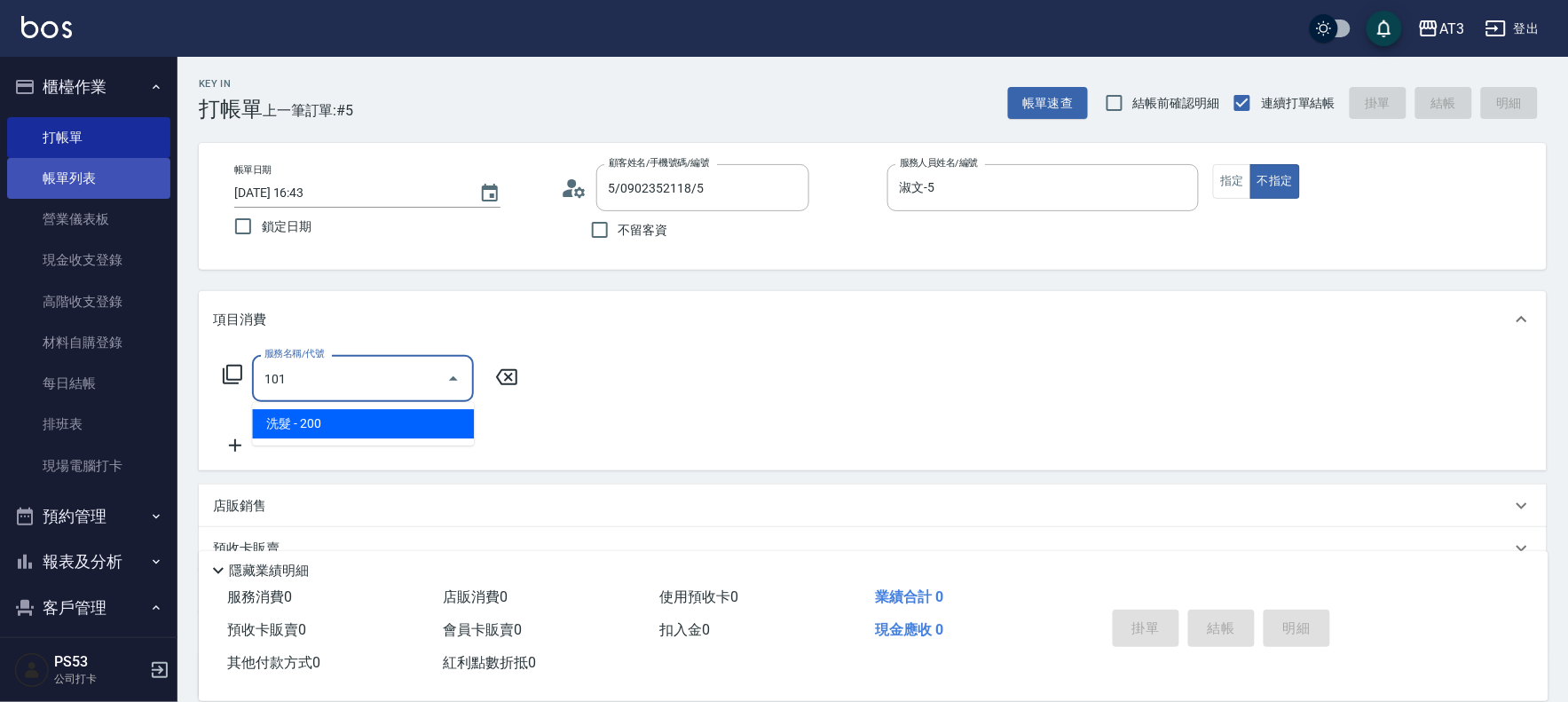
type input "洗髮(101)"
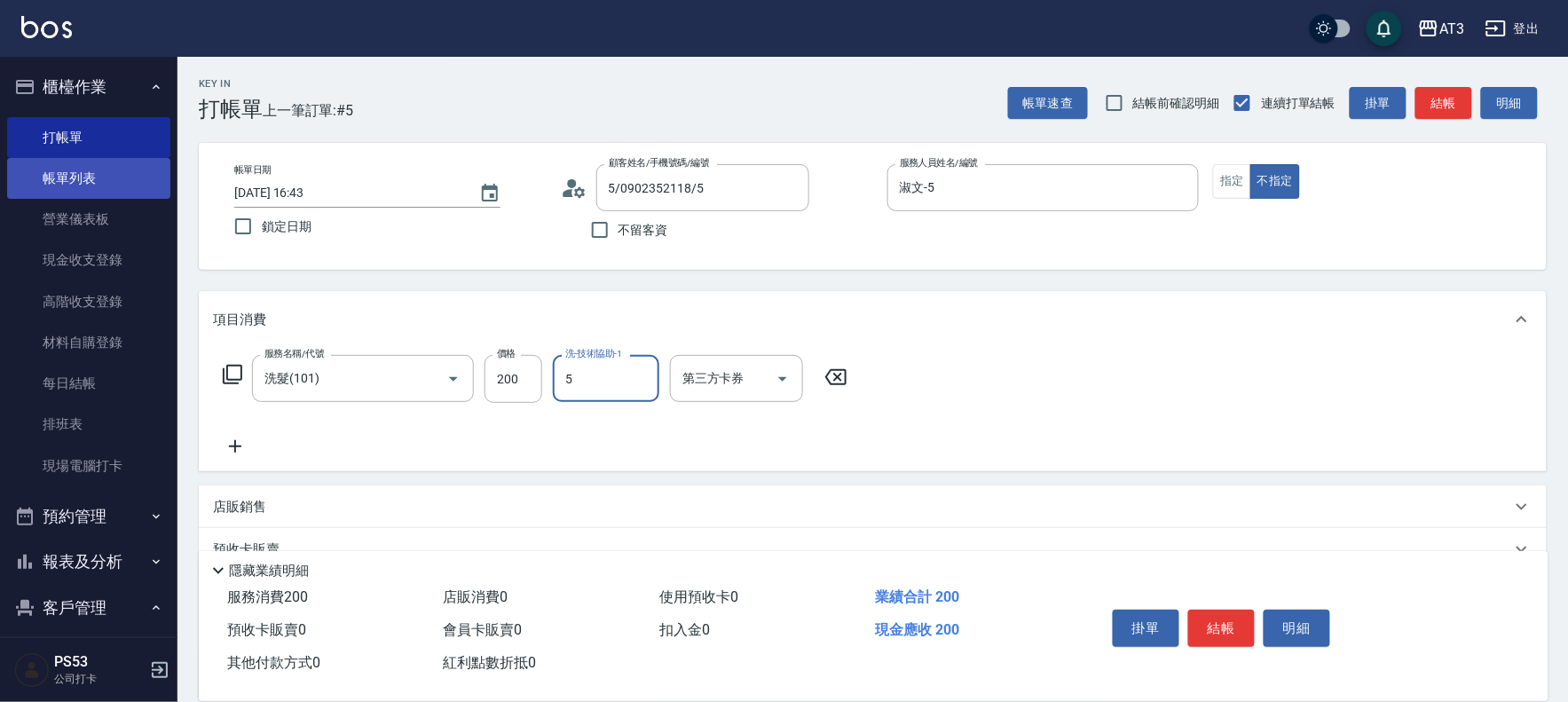
type input "淑文-5"
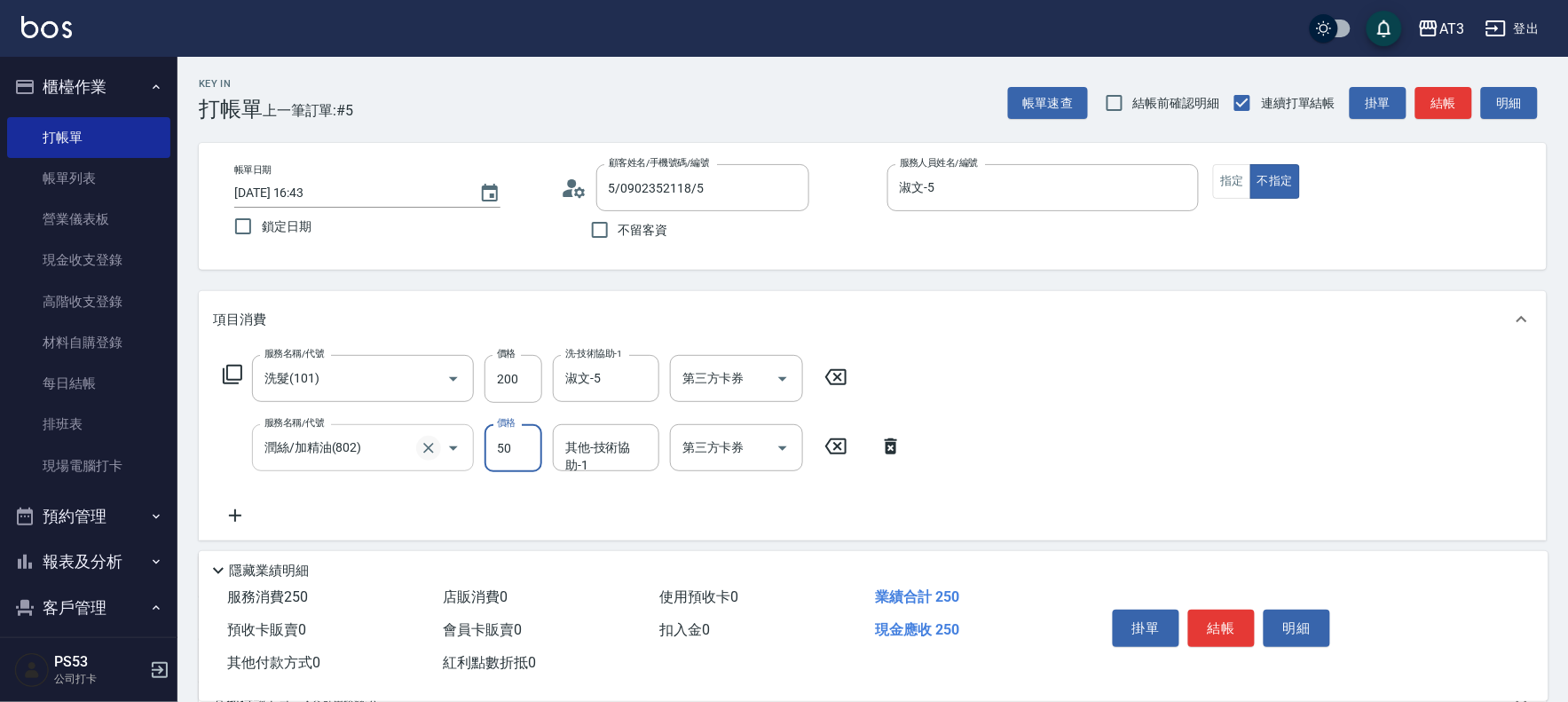
click at [429, 444] on icon "Clear" at bounding box center [428, 448] width 18 height 18
type input "潤絲/加精油(802)"
type input "吹捲/夾直/青捲/電棒/夾玉米鬚(804)"
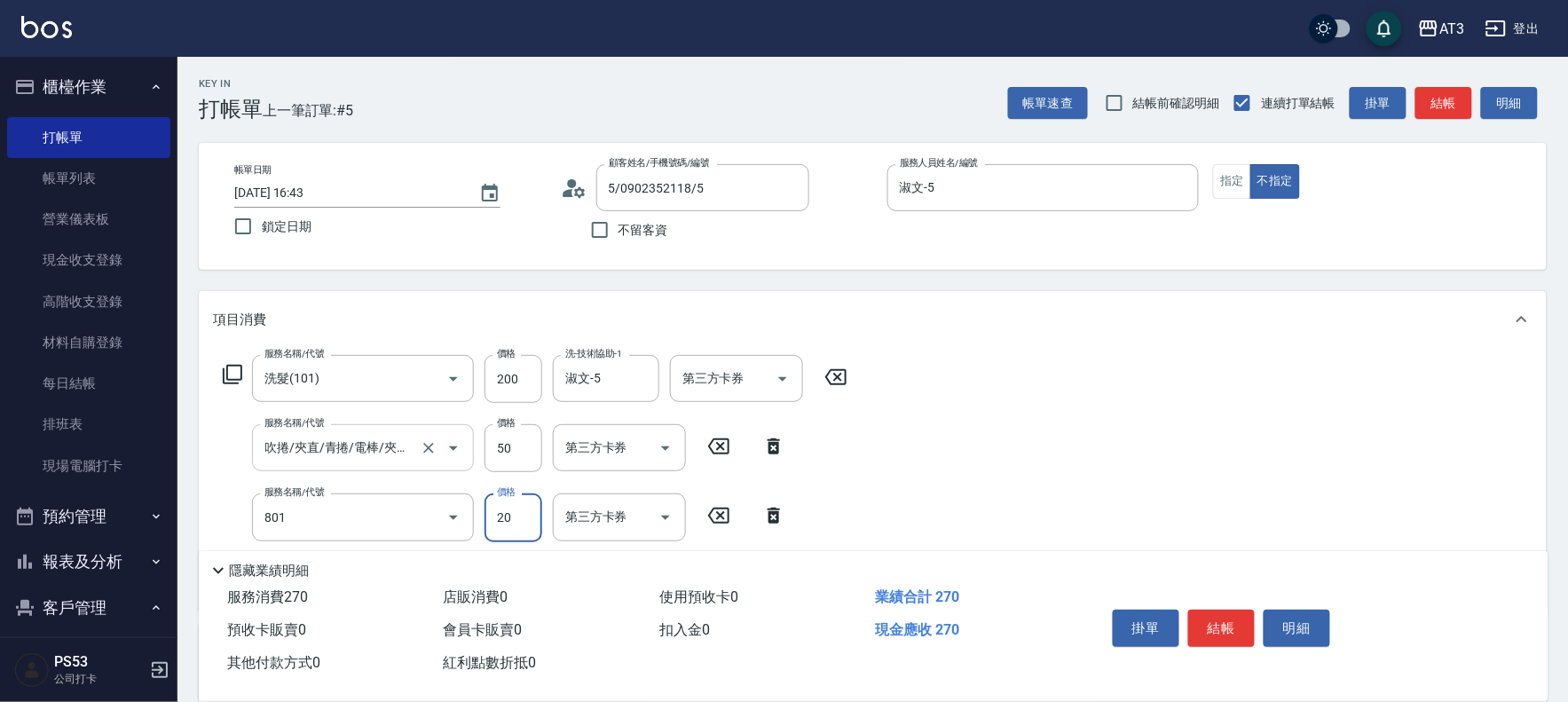
type input "潤絲(801)"
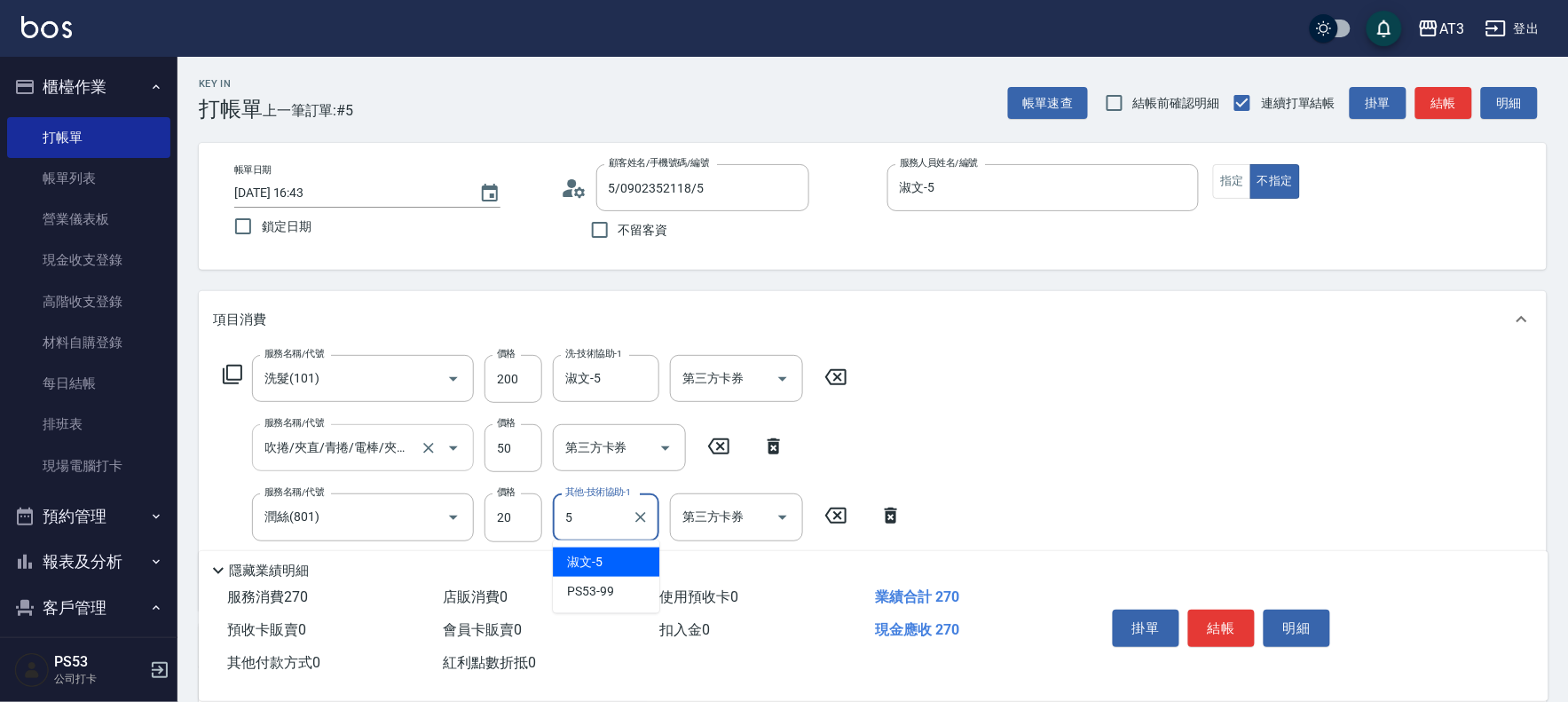
type input "淑文-5"
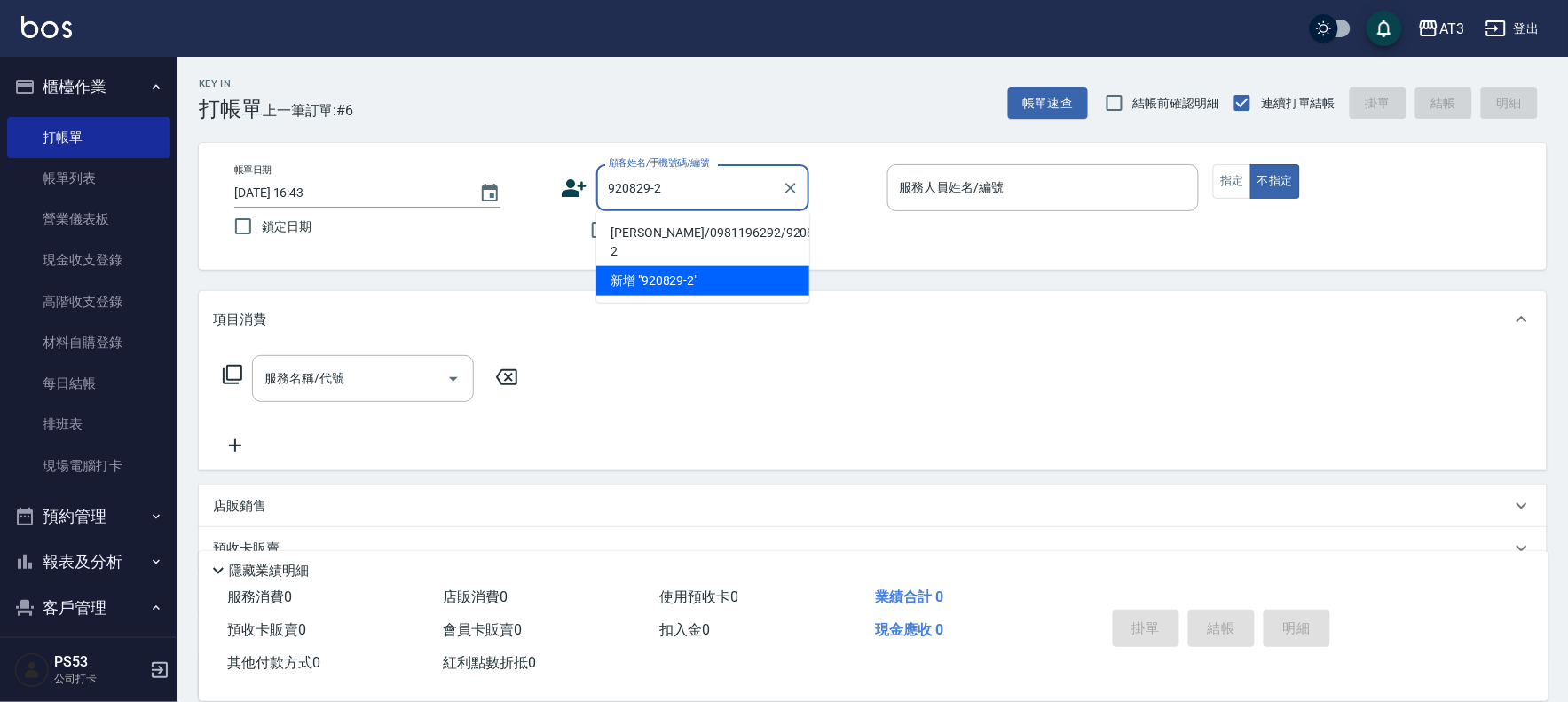
type input "[PERSON_NAME]/0981196292/920829-2"
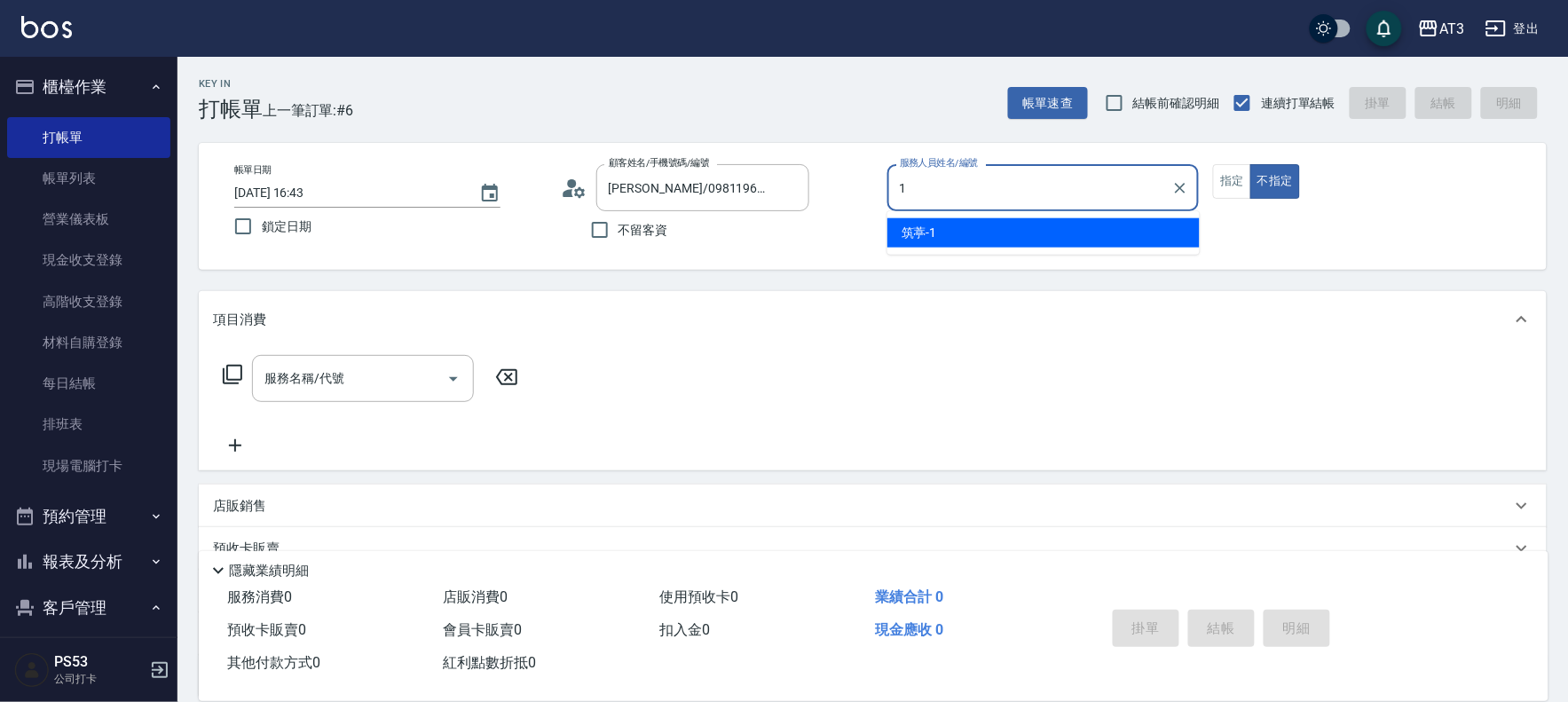
type input "筑葶-1"
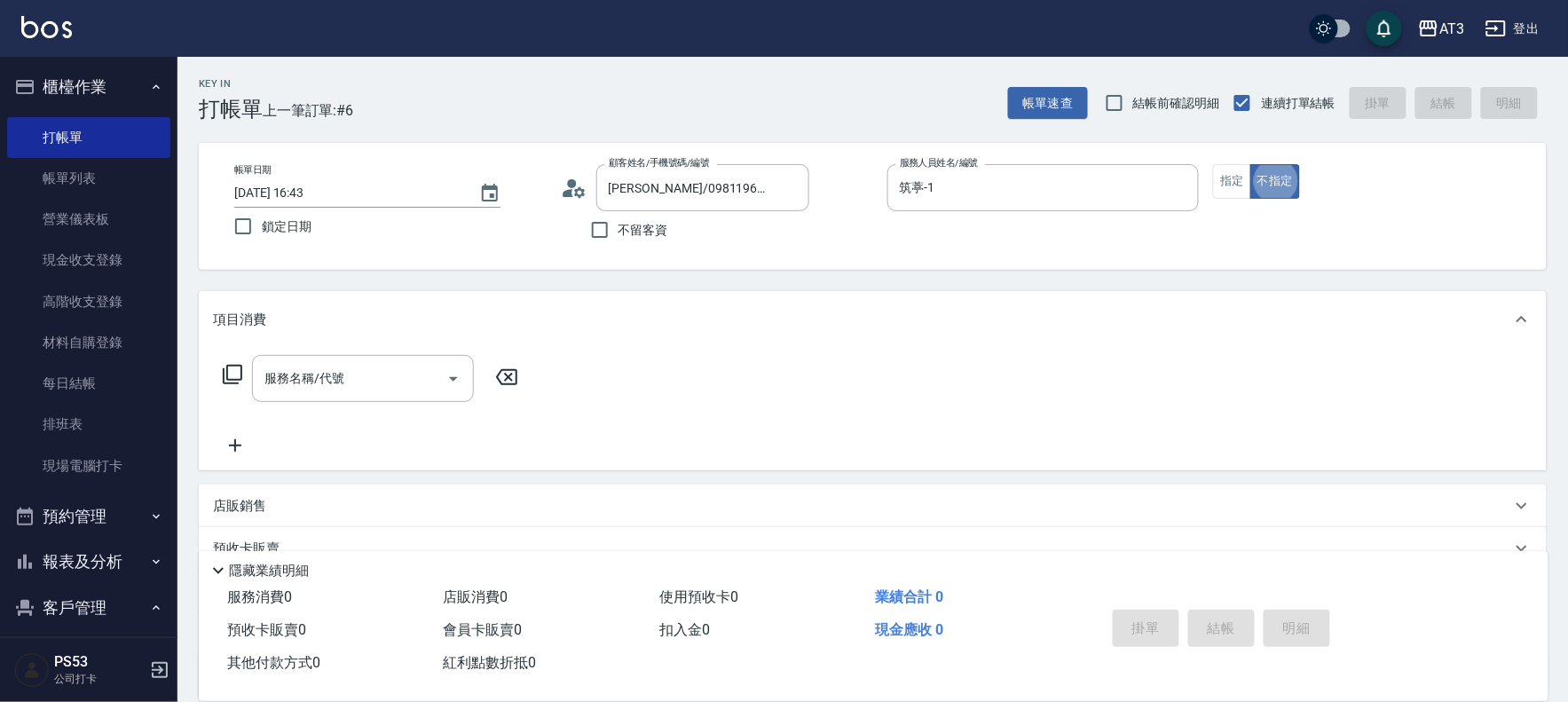
type button "false"
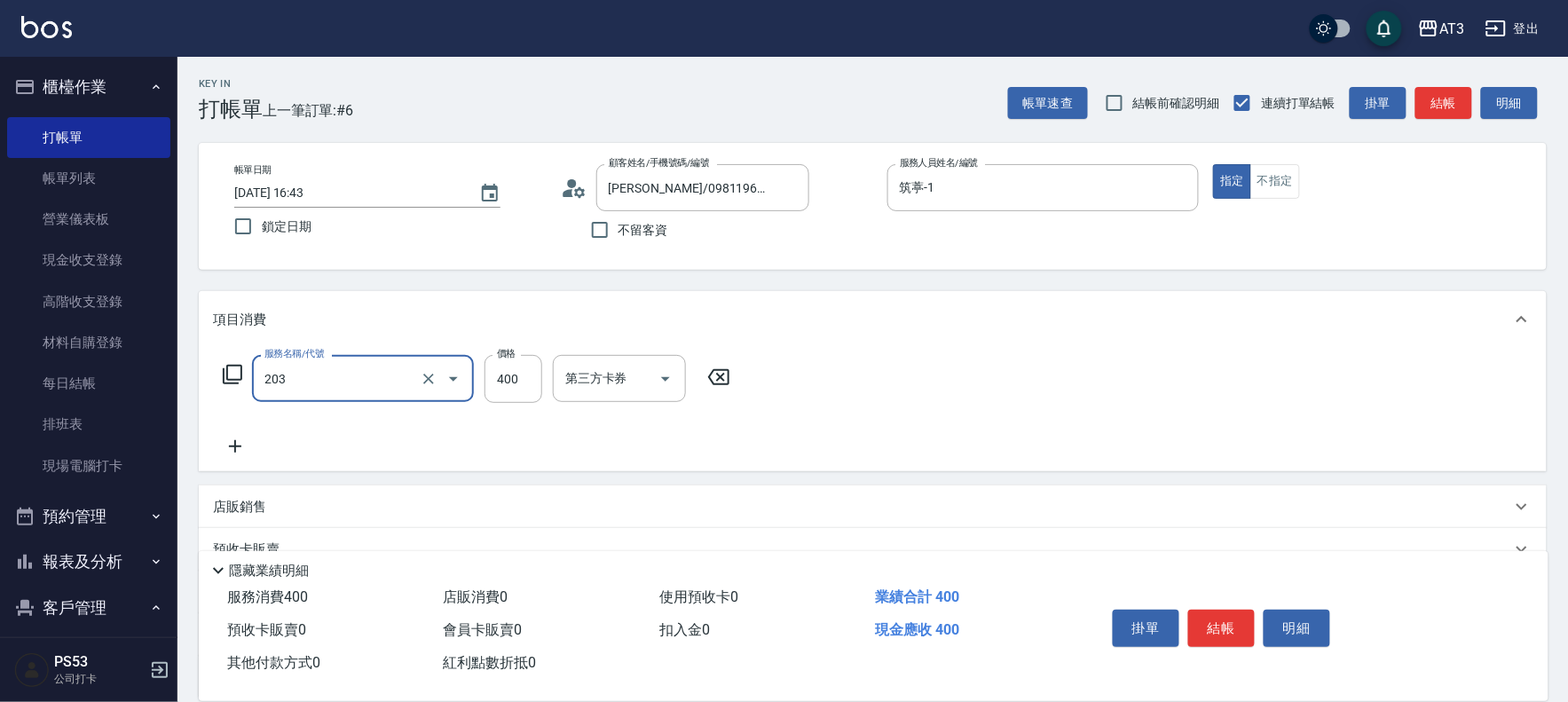
type input "指定單剪(203)"
type input "200"
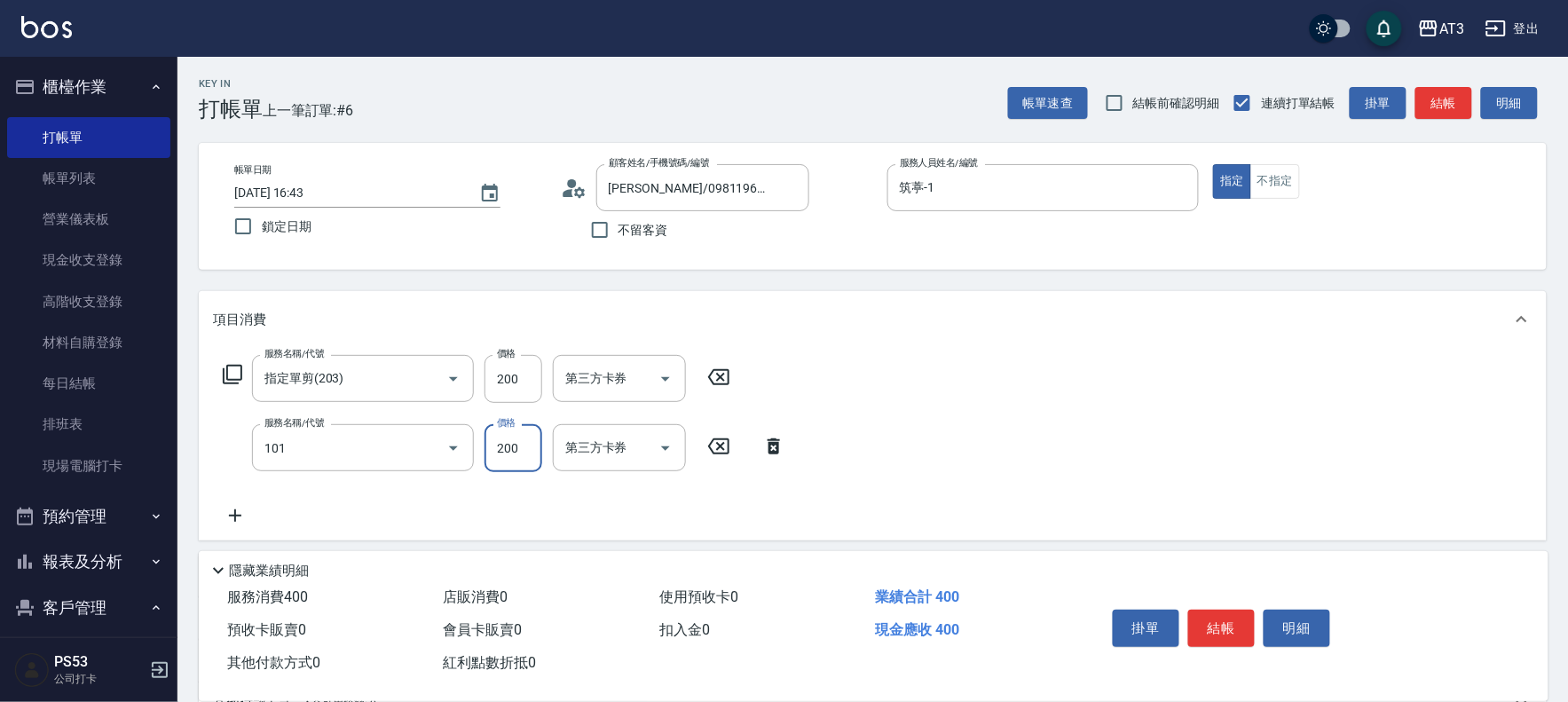
type input "洗髮(101)"
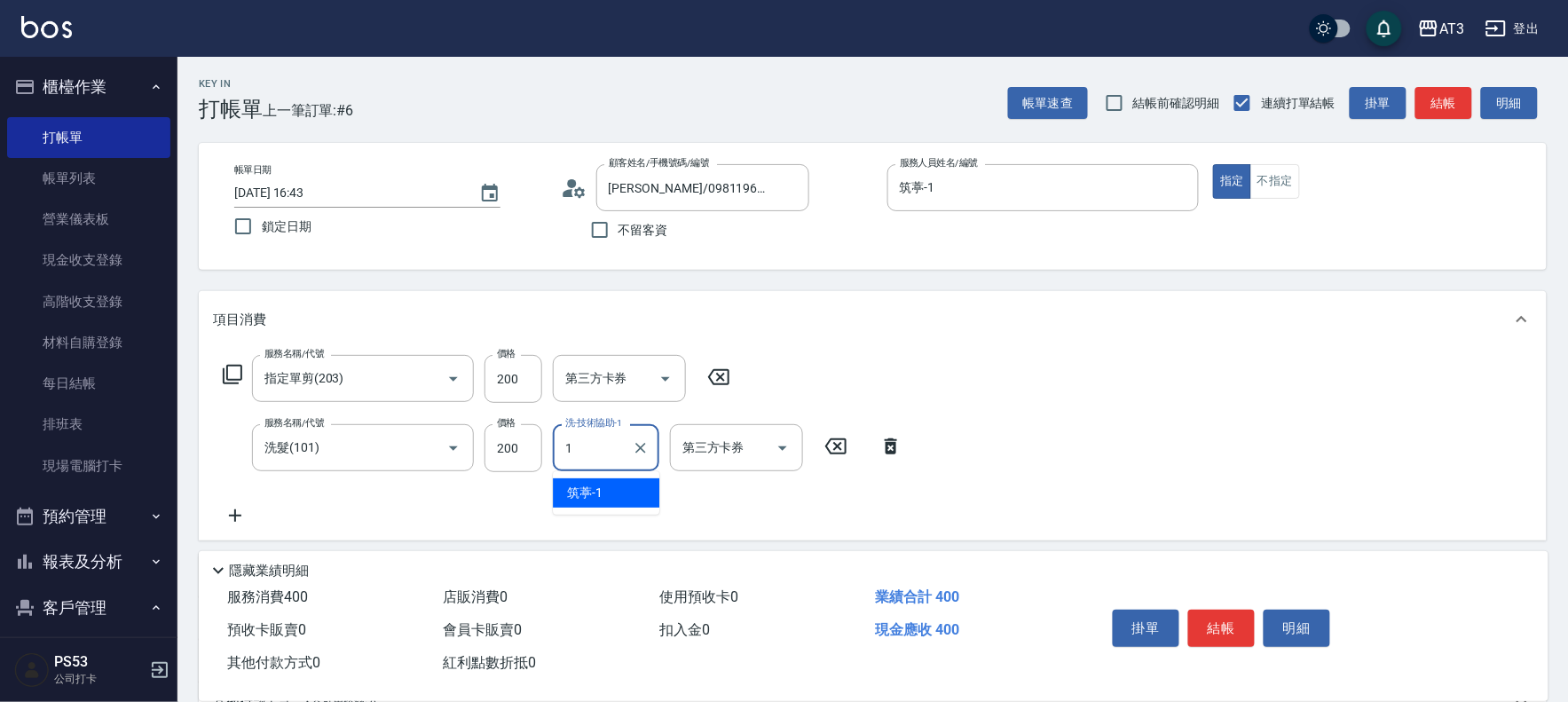
type input "筑葶-1"
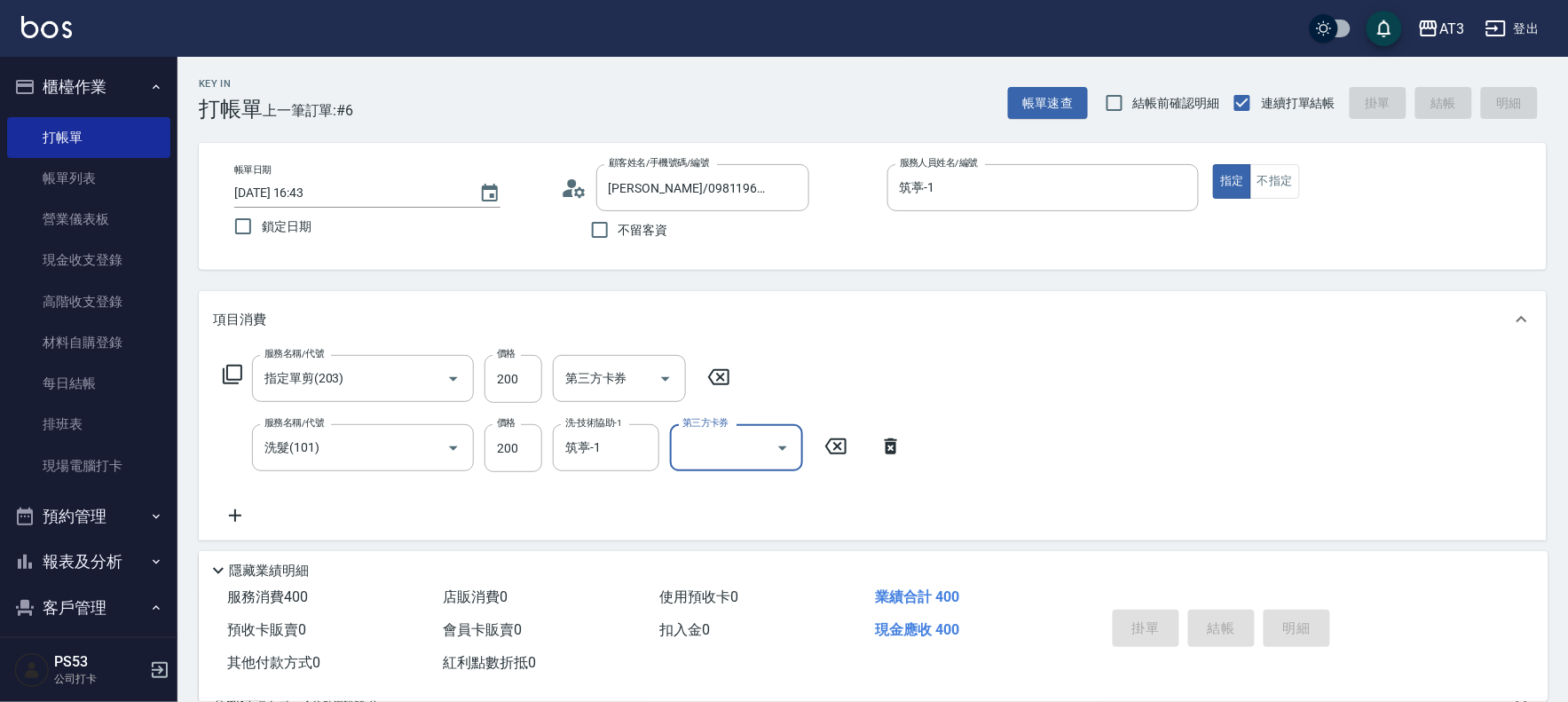
type input "[DATE] 16:44"
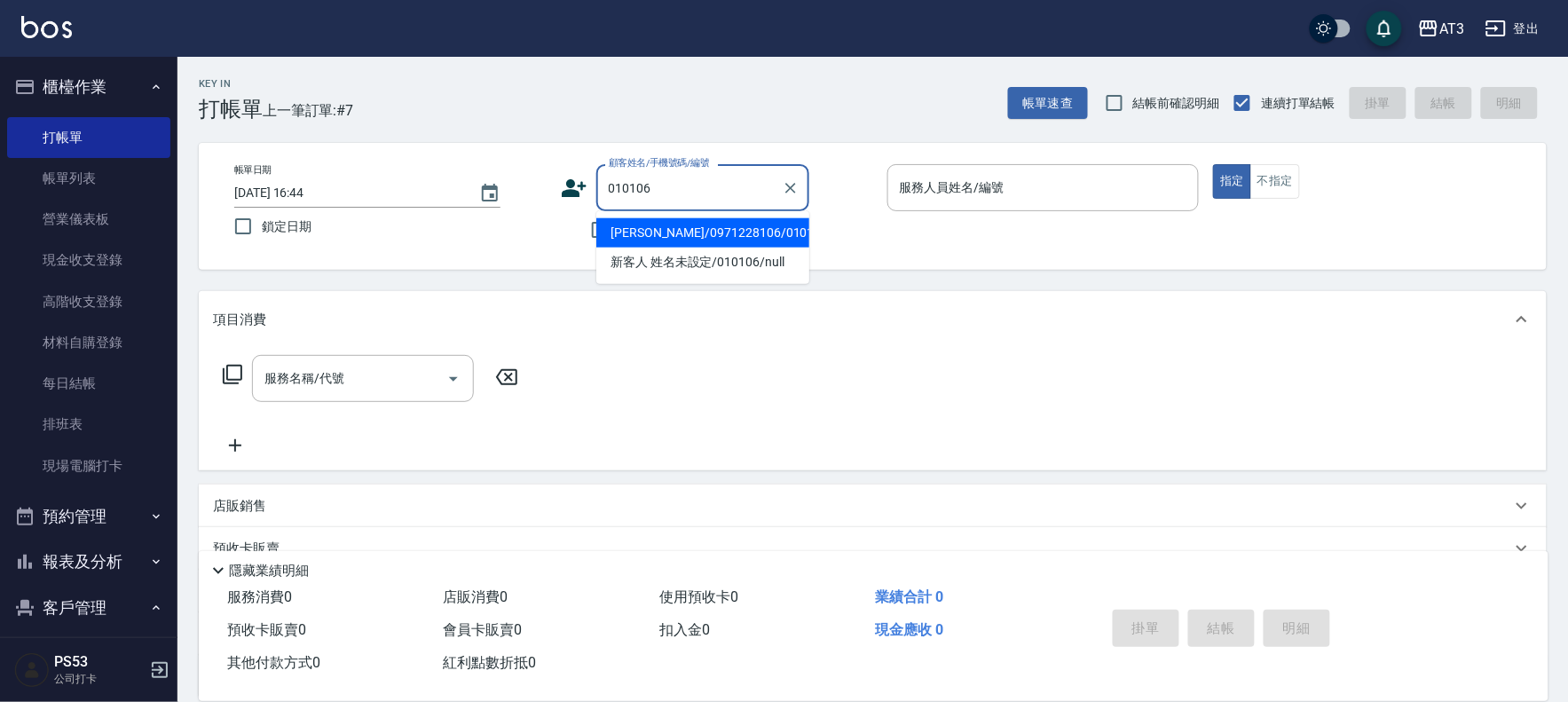
type input "[PERSON_NAME]/0971228106/010106"
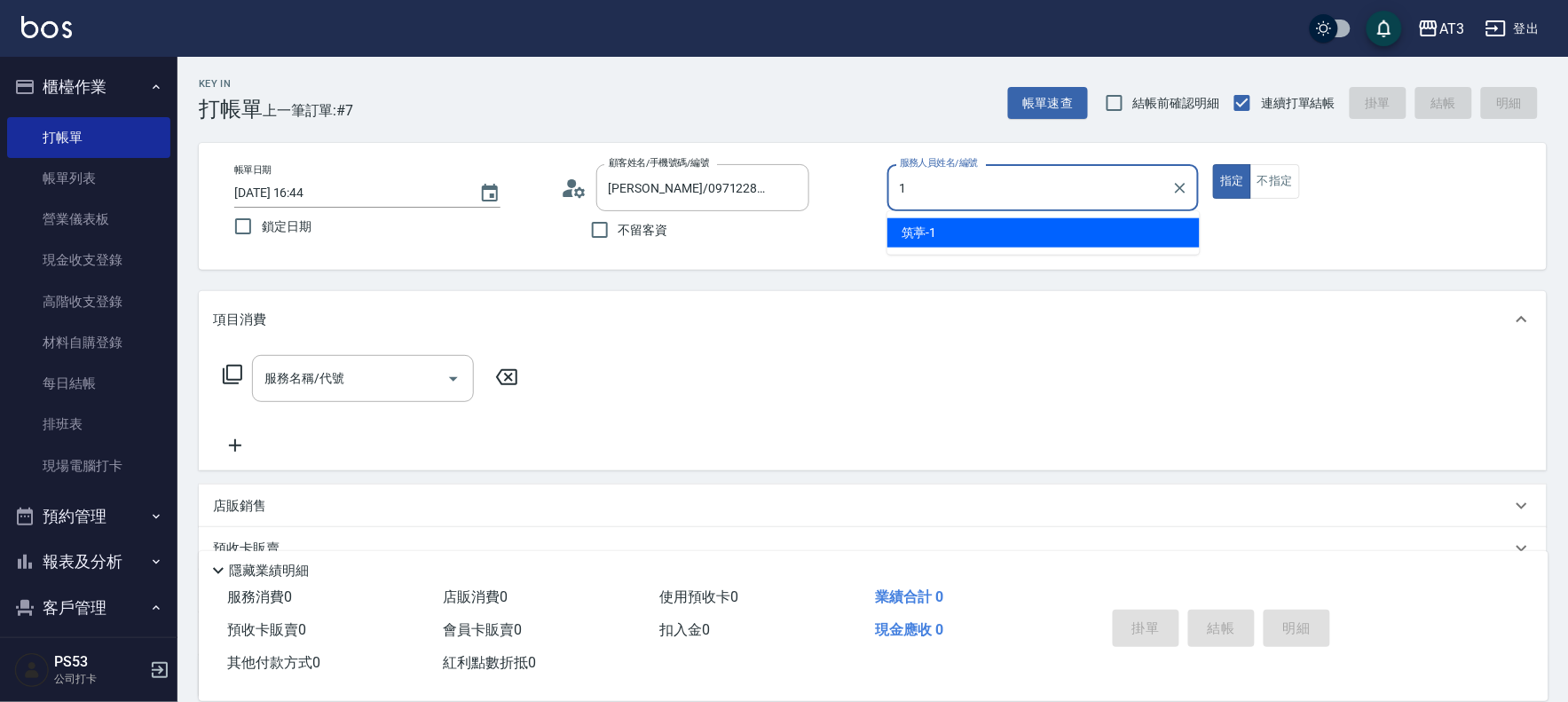
type input "筑葶-1"
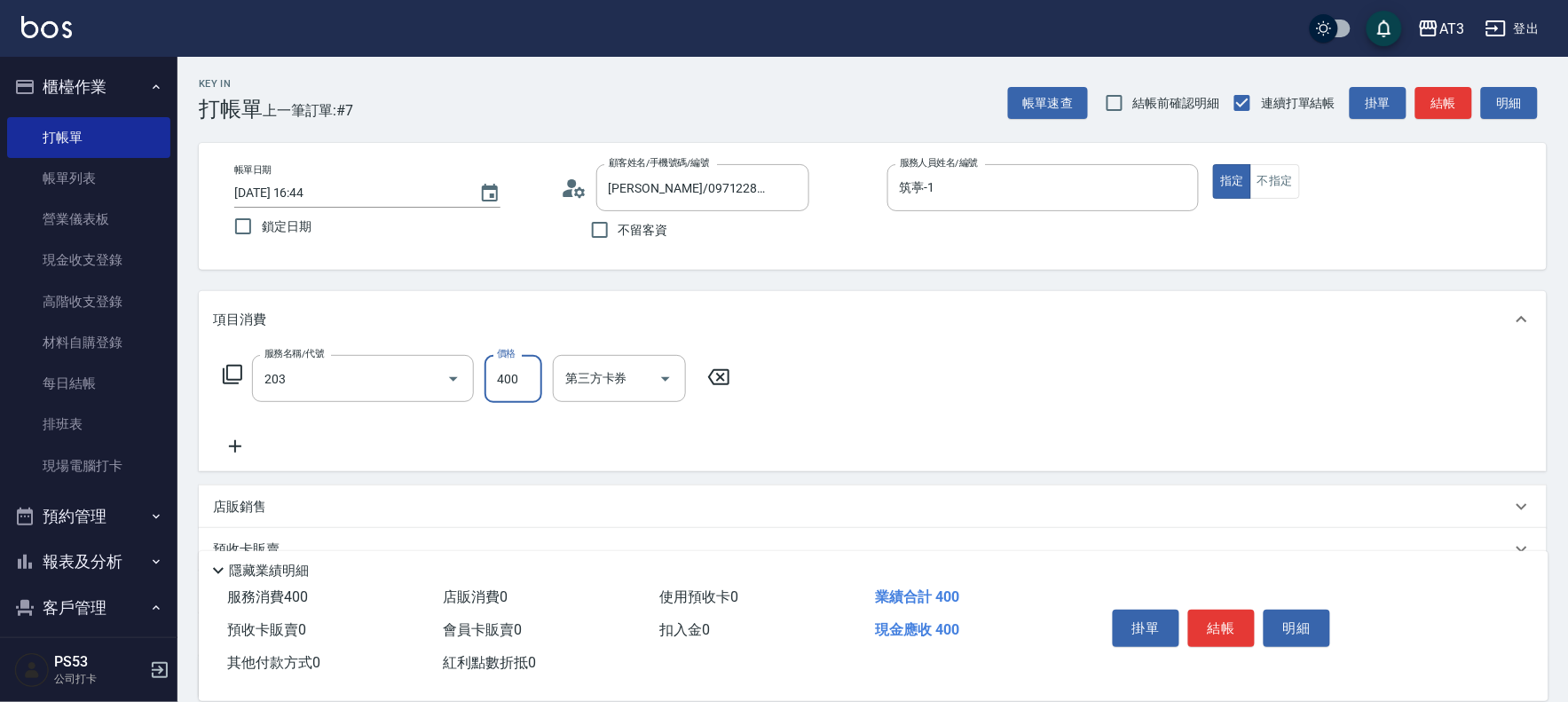
type input "指定單剪(203)"
type input "200"
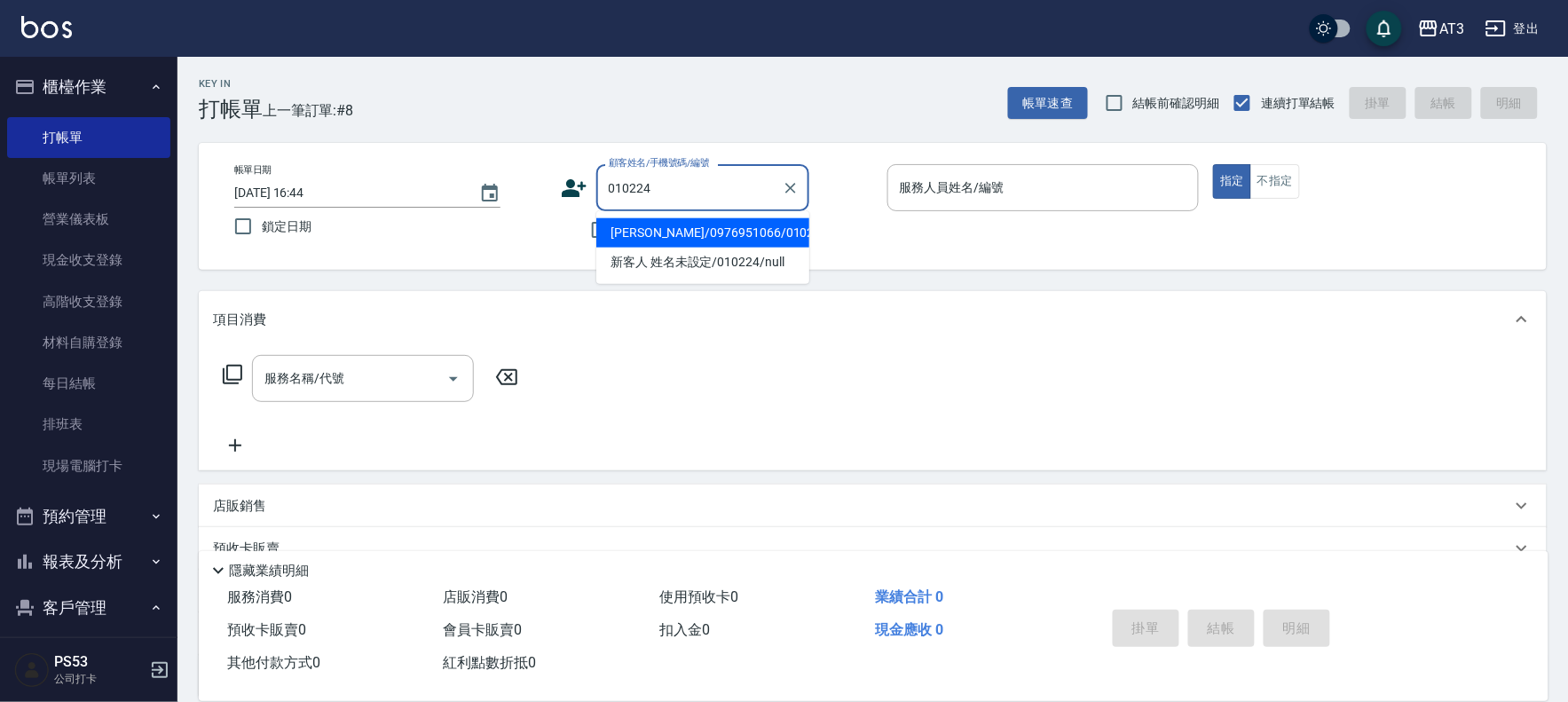
type input "[PERSON_NAME]/0976951066/010224"
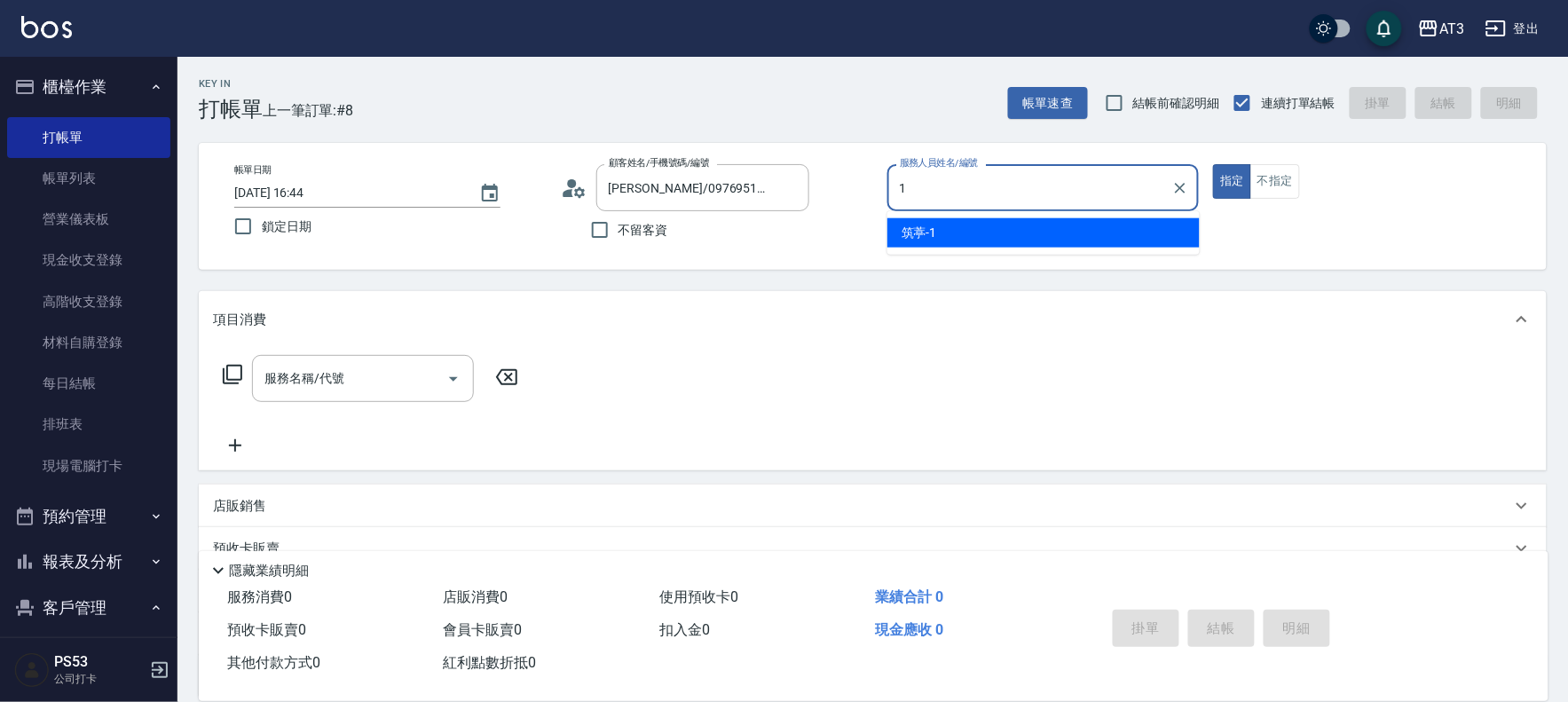
type input "筑葶-1"
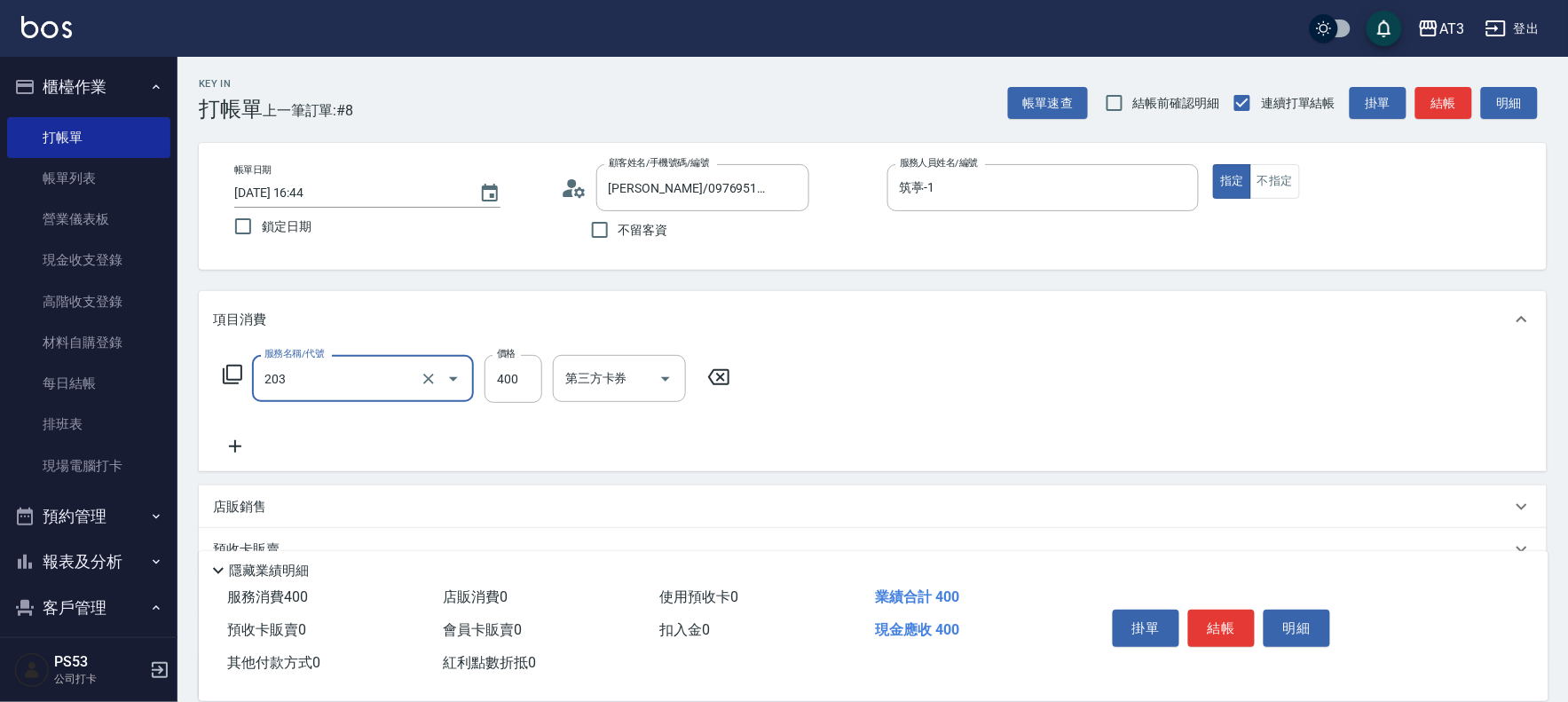
type input "指定單剪(203)"
type input "200"
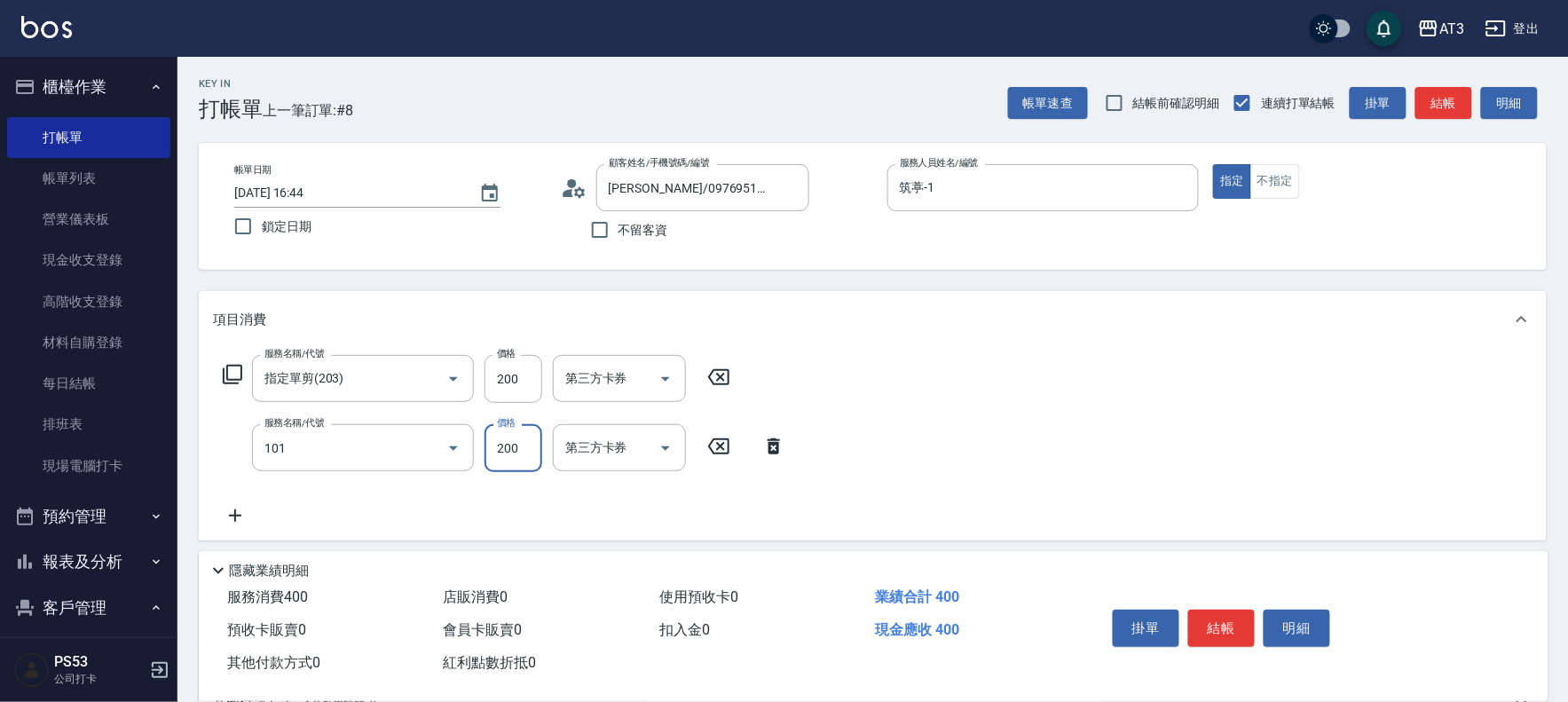
type input "洗髮(101)"
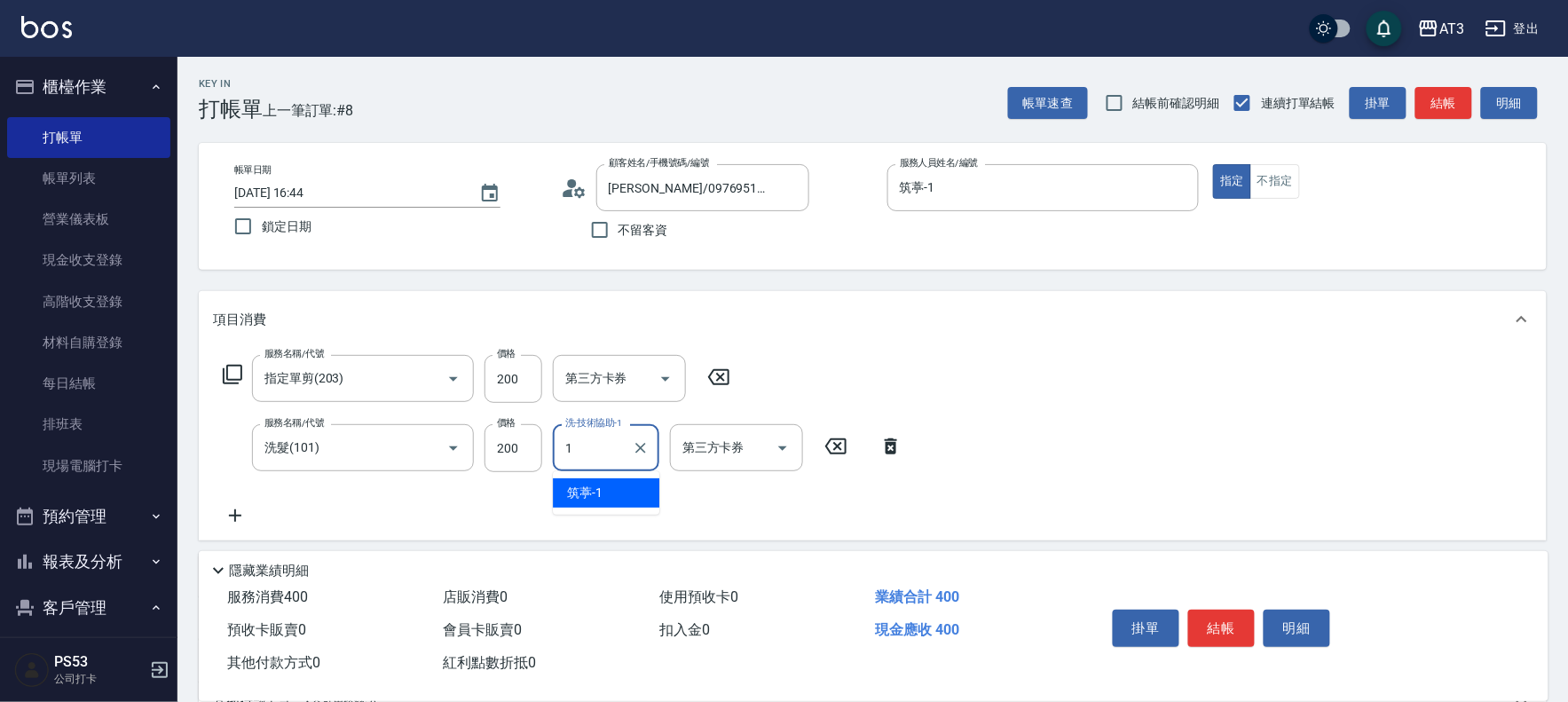
type input "筑葶-1"
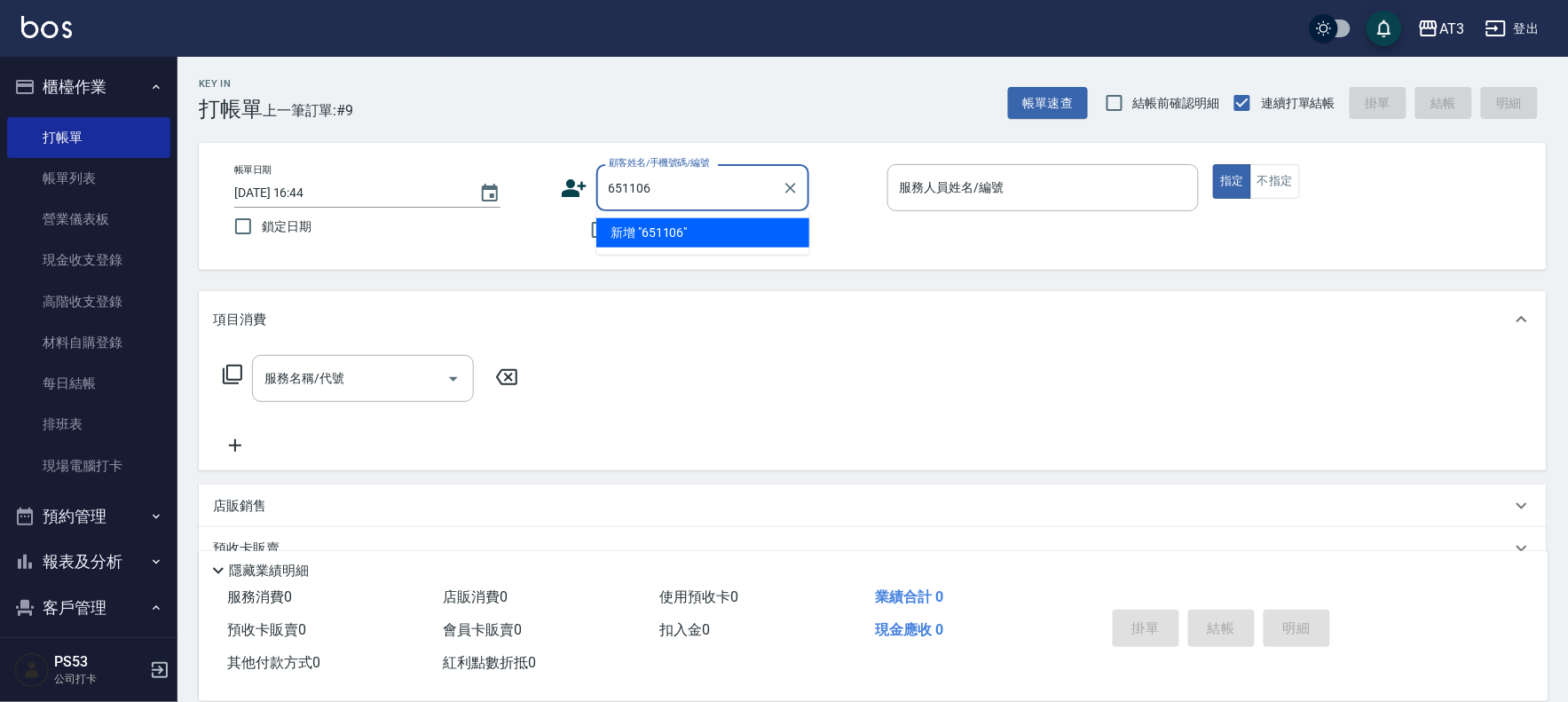
type input "651106"
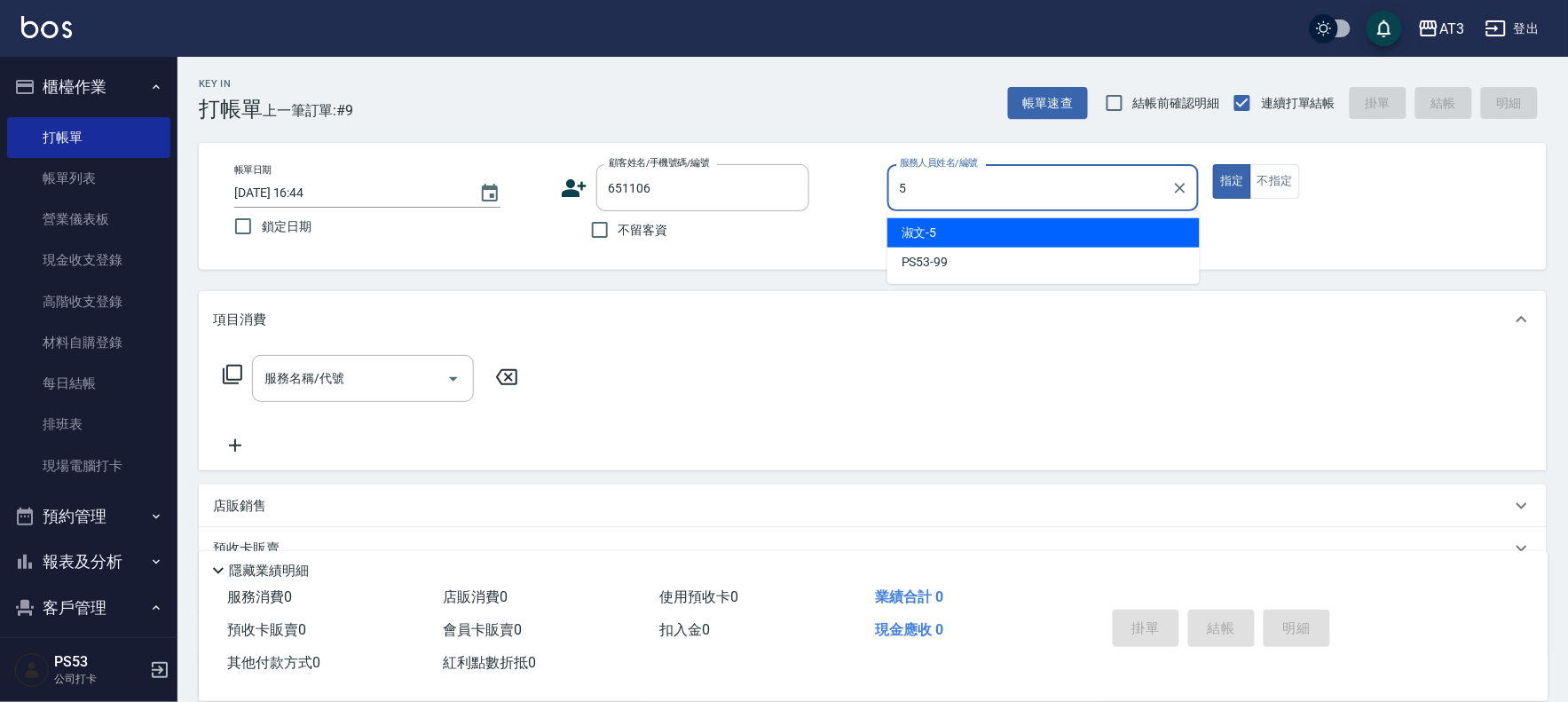
type input "淑文-5"
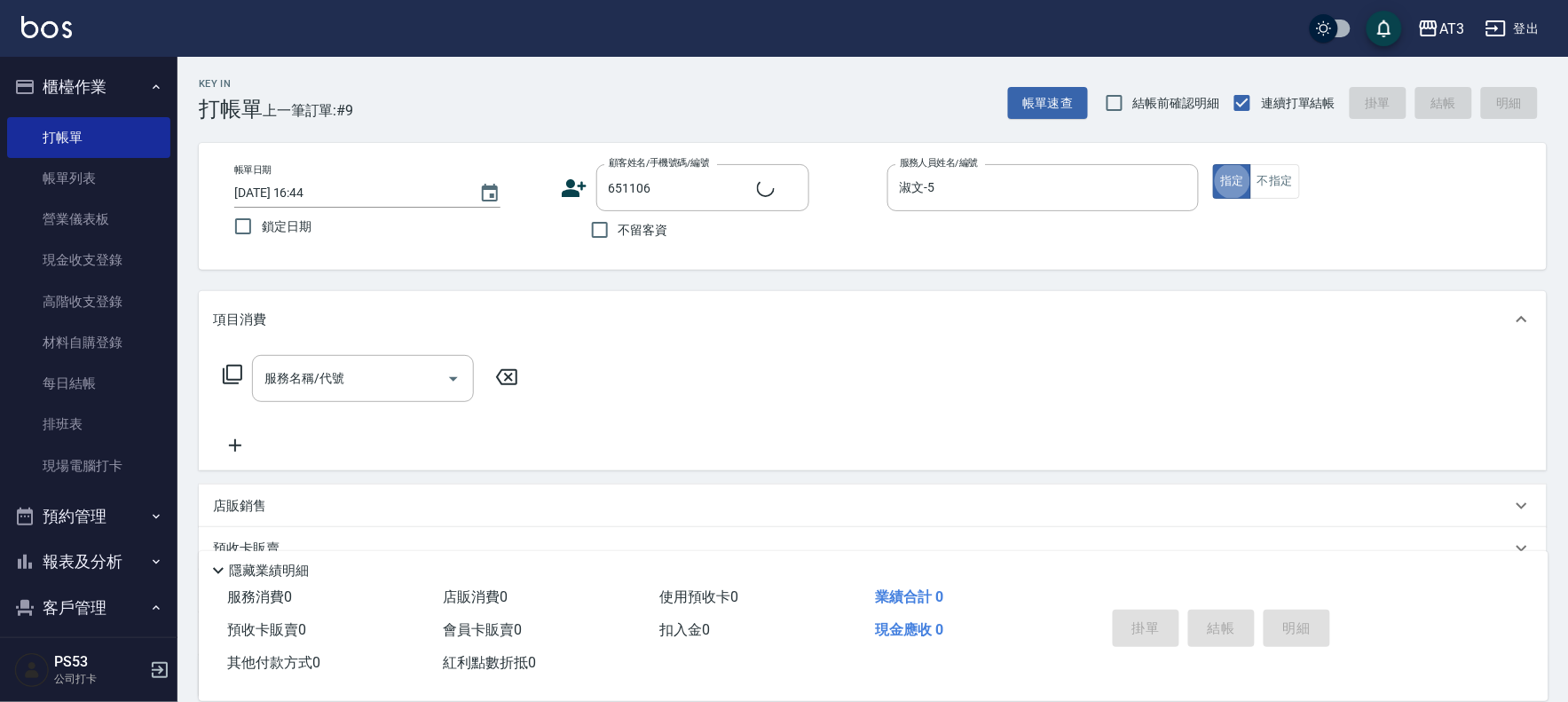
type input "[PERSON_NAME]/0910621522/651106"
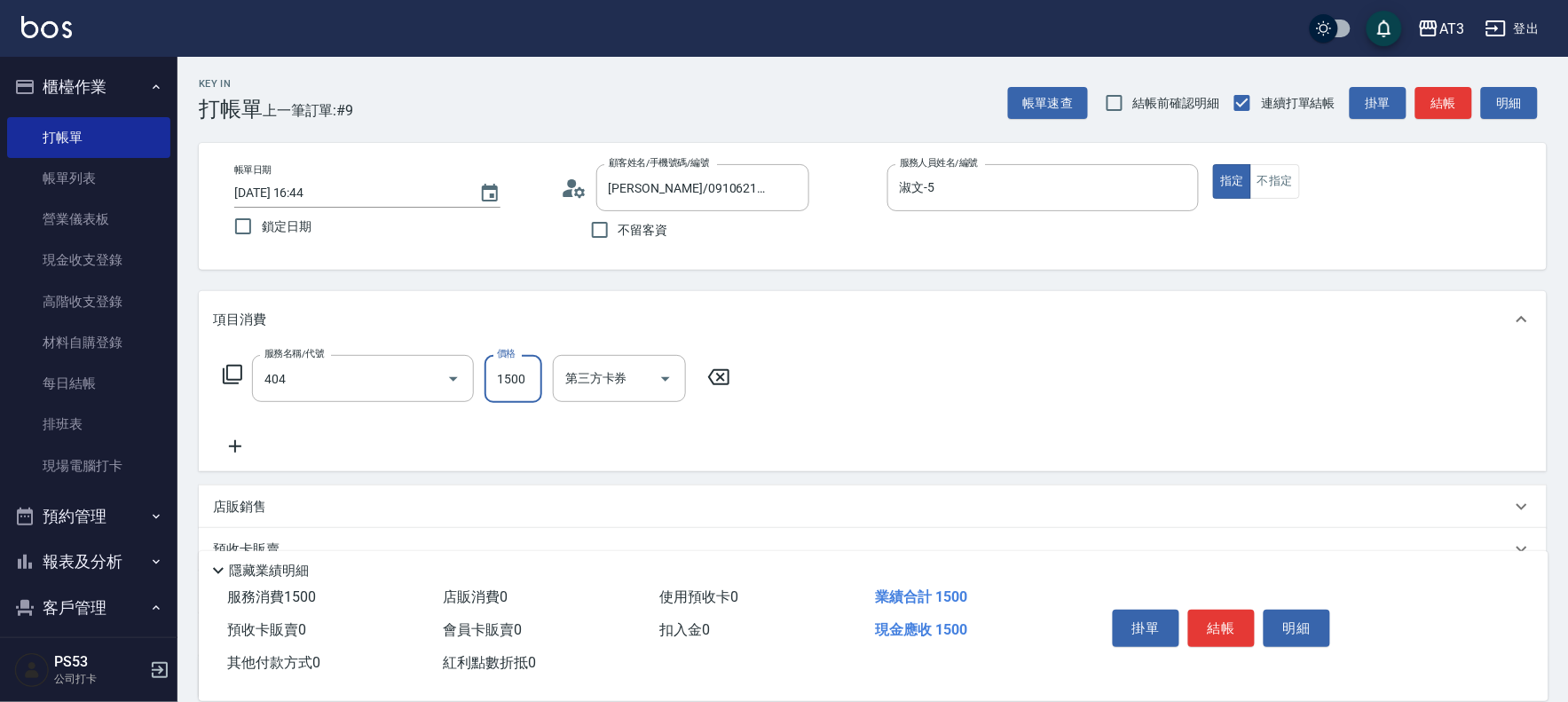
type input "設計染髮(404)"
type input "800"
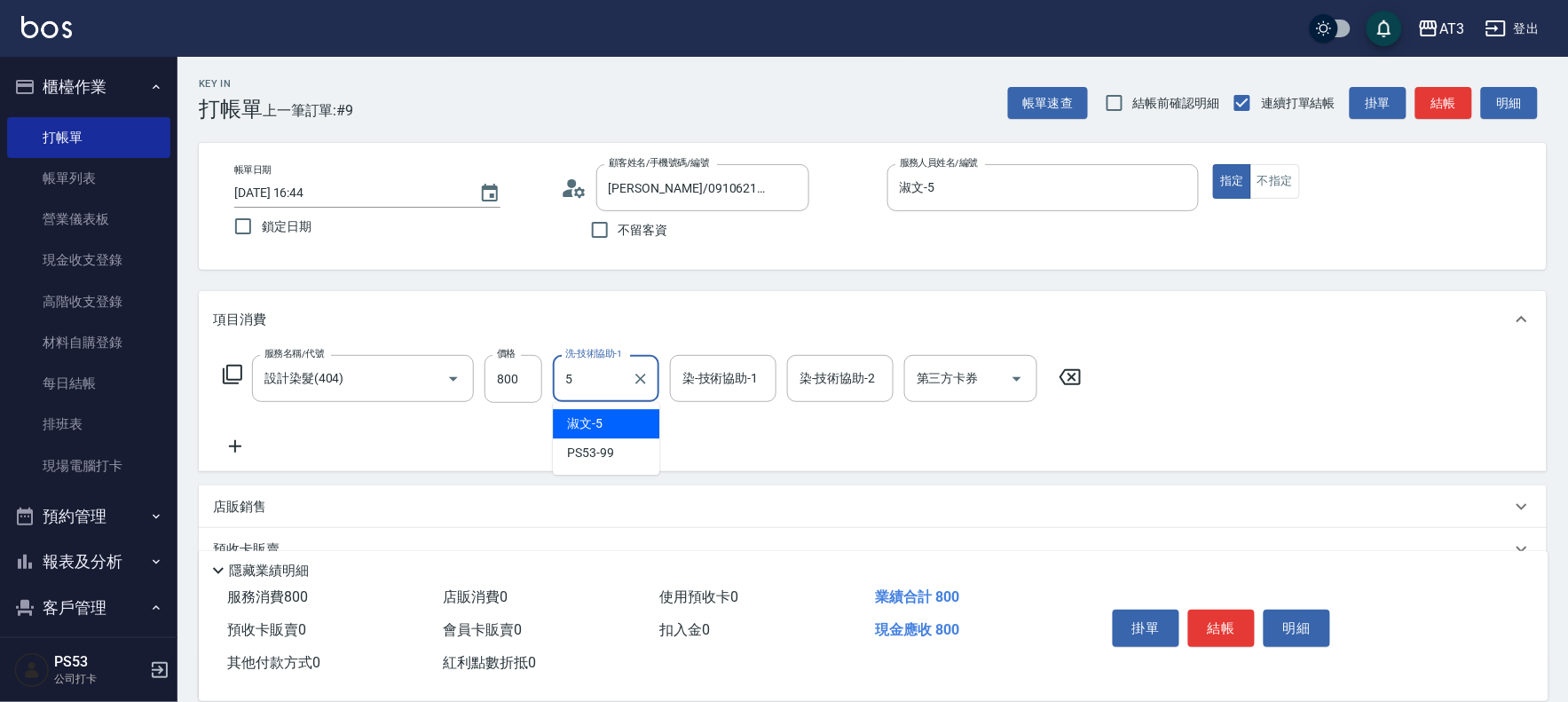
type input "淑文-5"
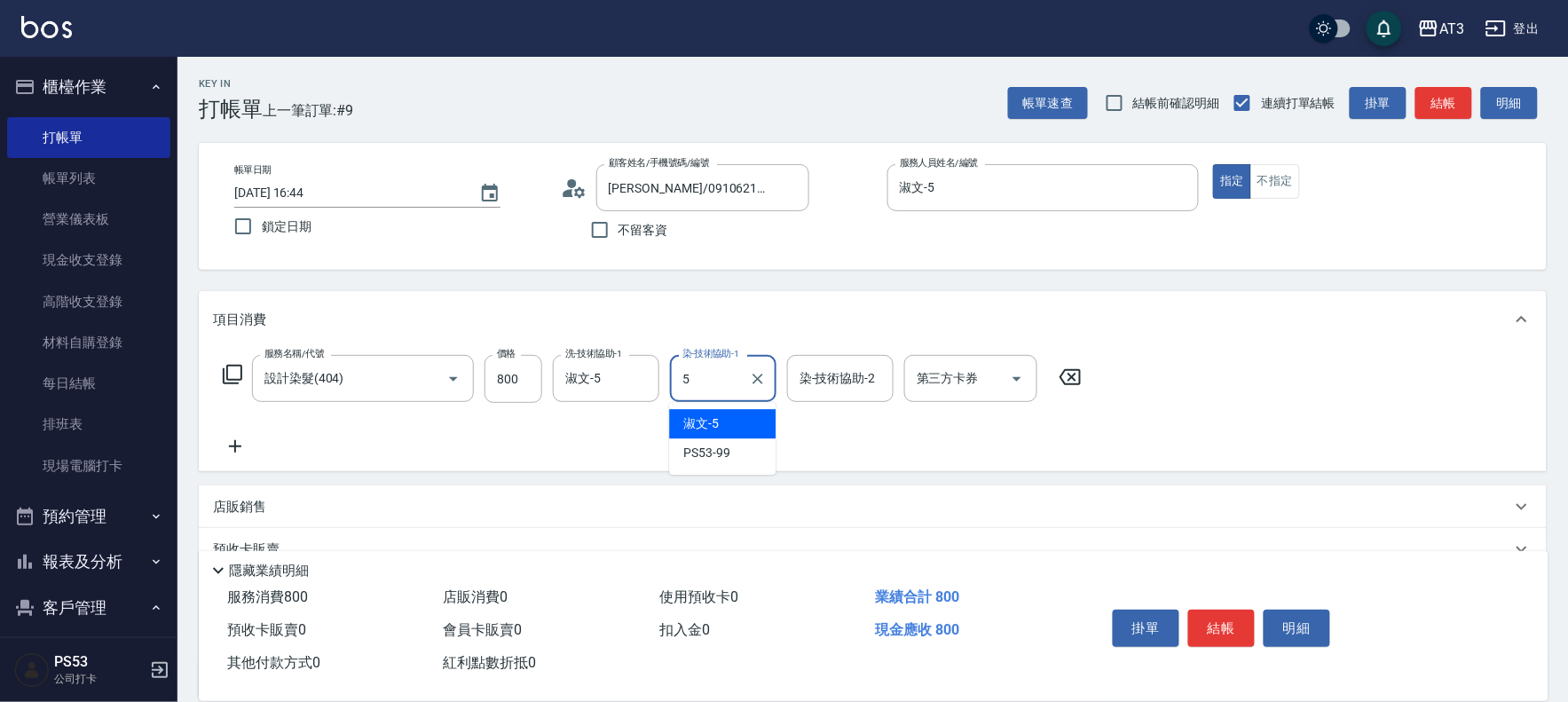
type input "淑文-5"
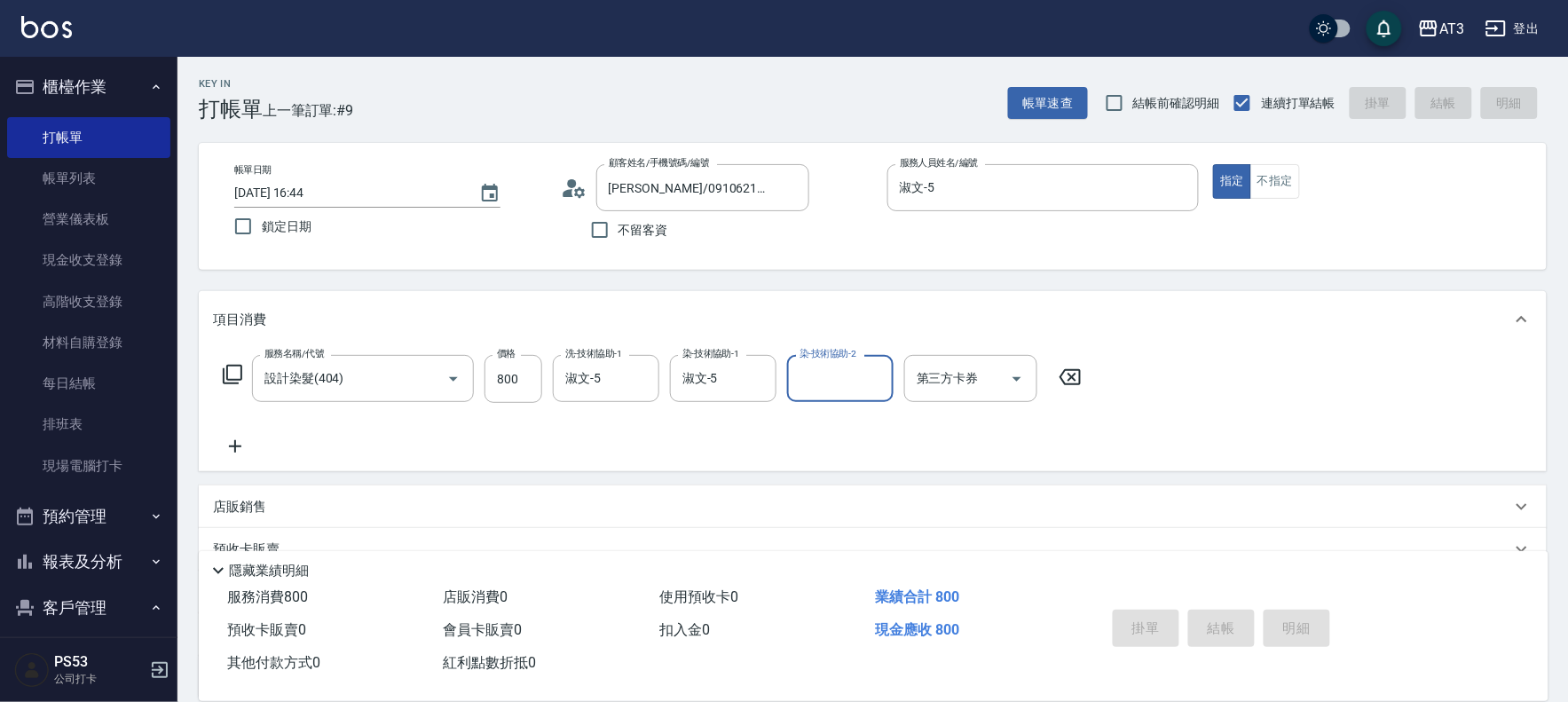
type input "[DATE] 16:45"
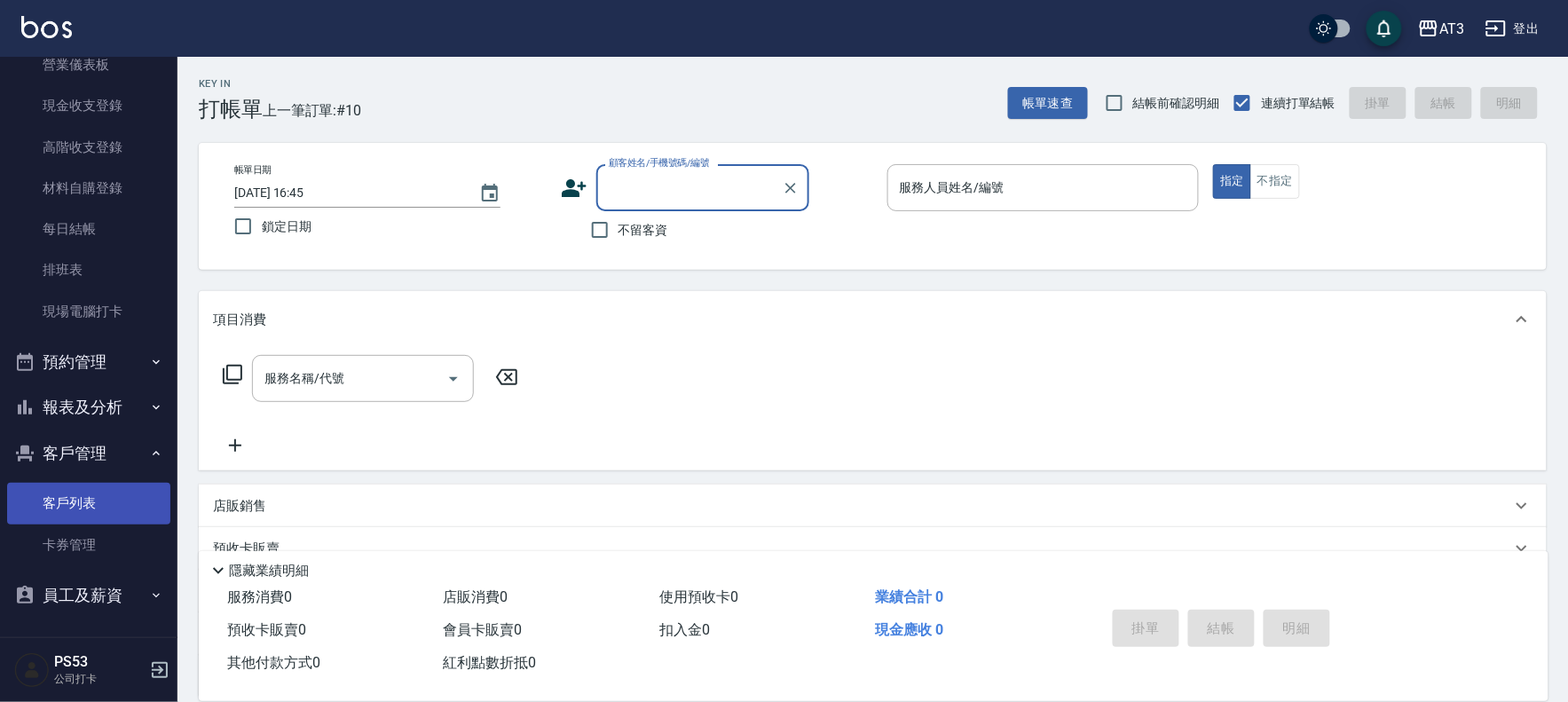
scroll to position [155, 0]
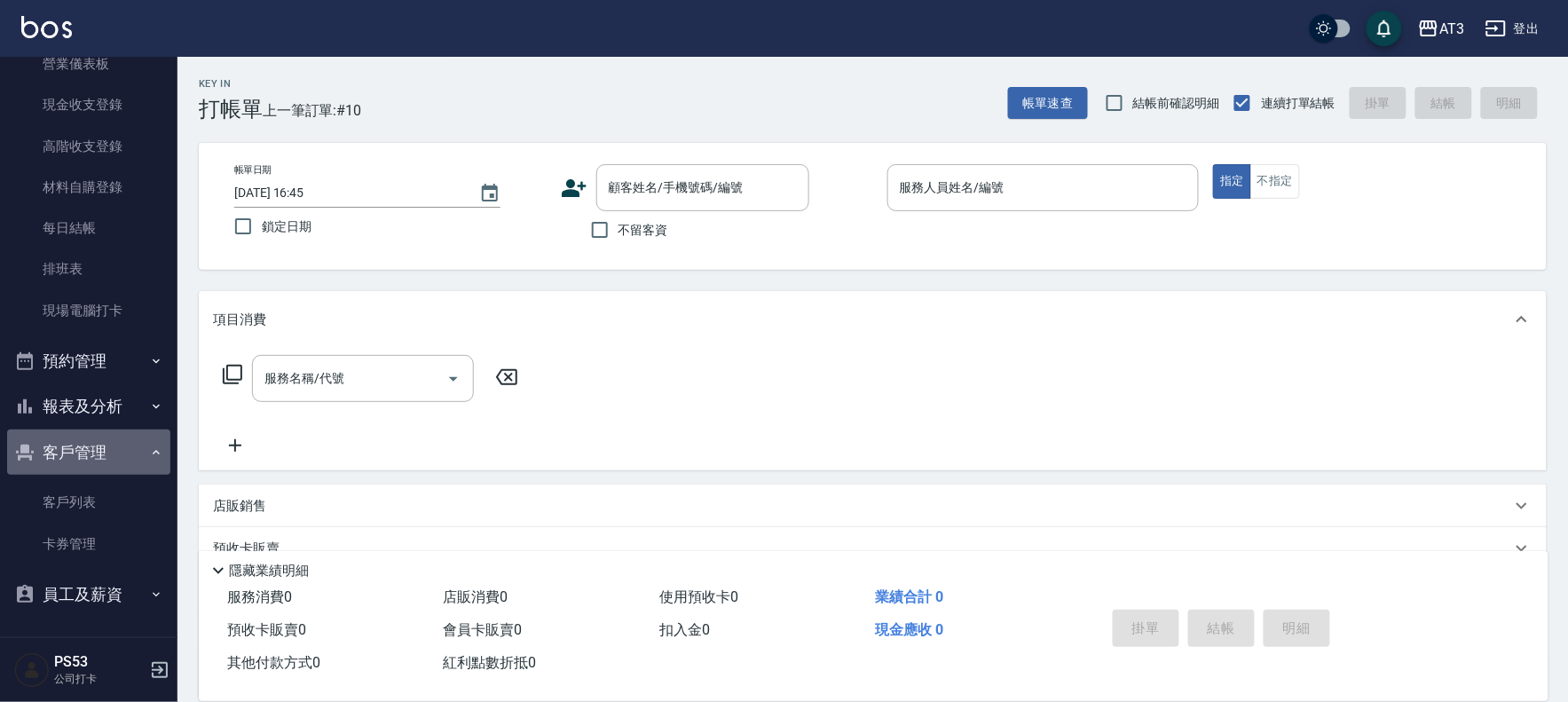
click at [98, 448] on button "客戶管理" at bounding box center [89, 453] width 163 height 46
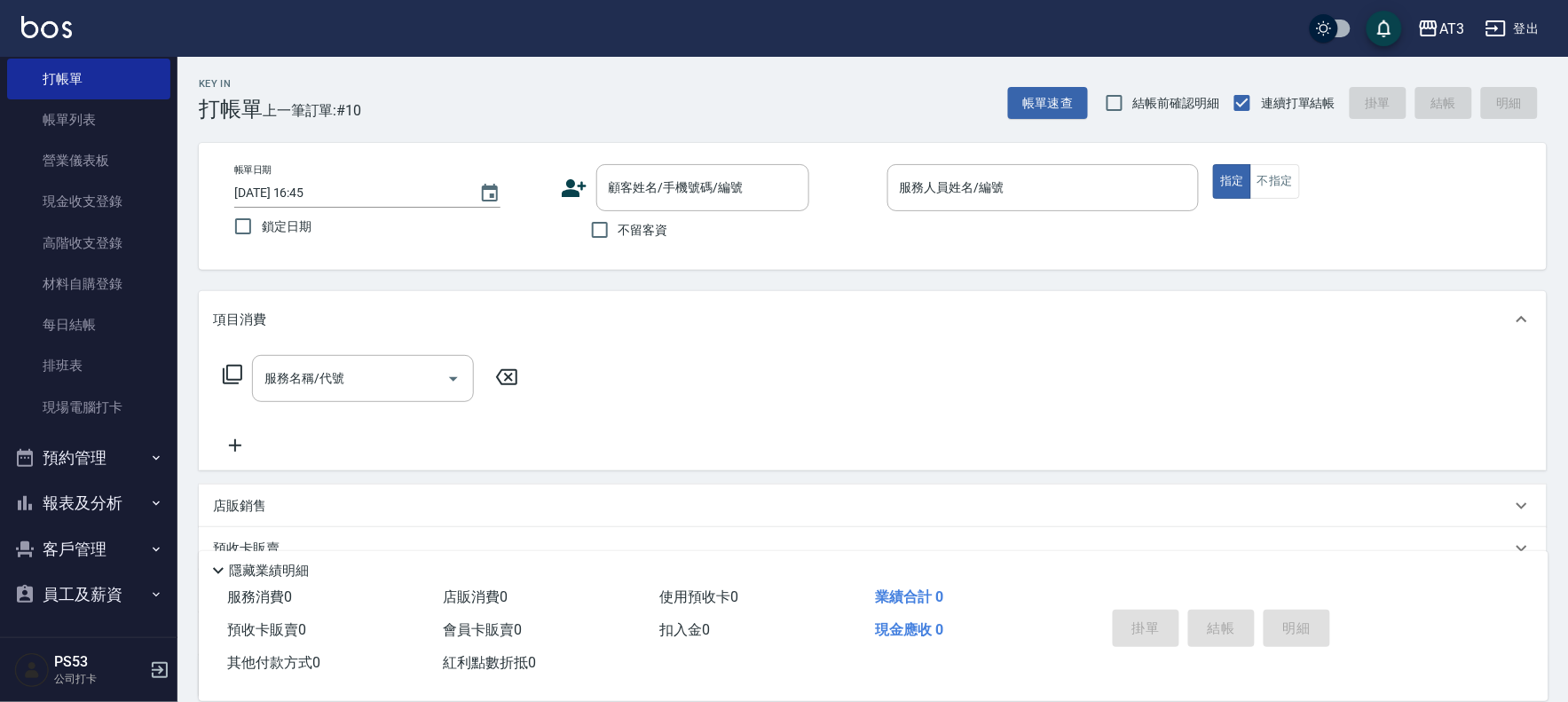
click at [98, 489] on button "報表及分析" at bounding box center [89, 504] width 163 height 46
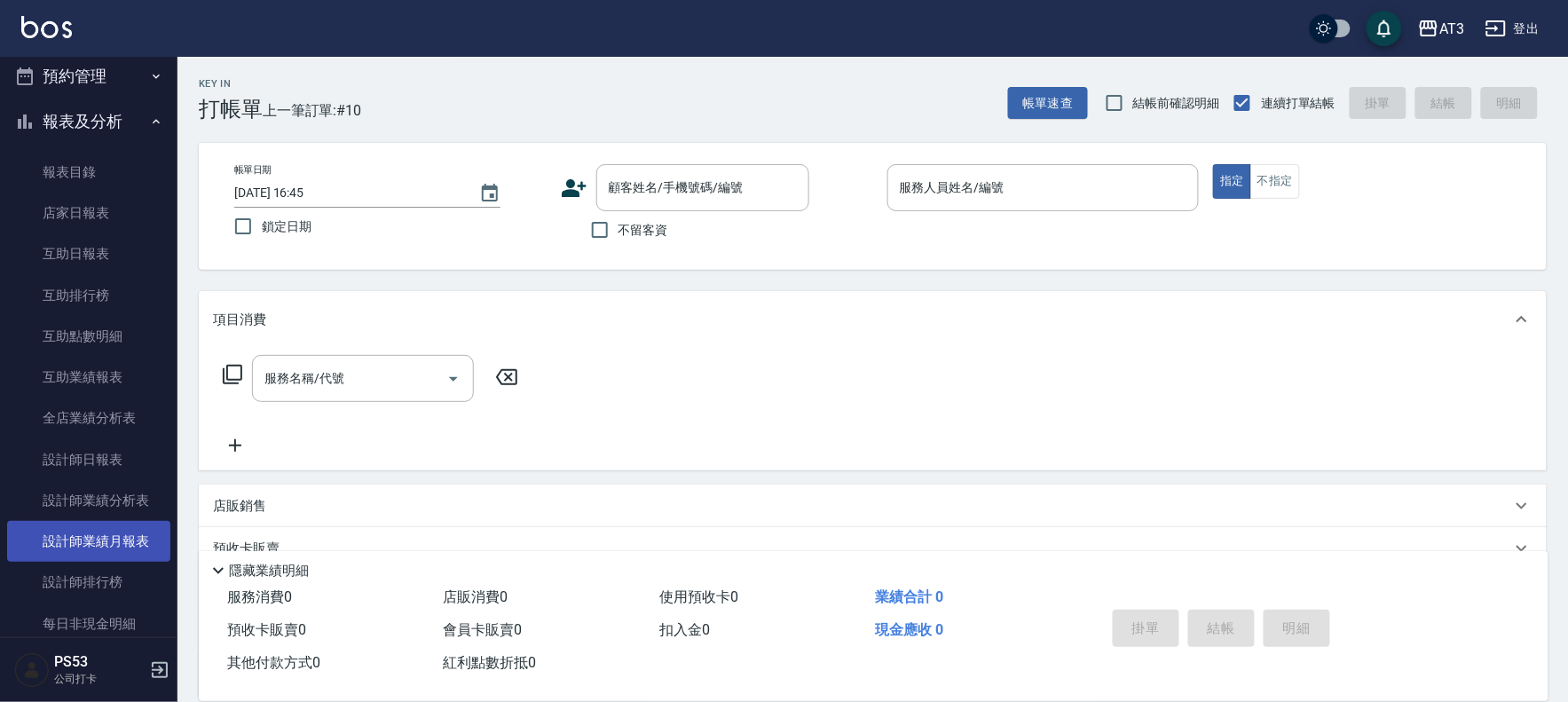
scroll to position [453, 0]
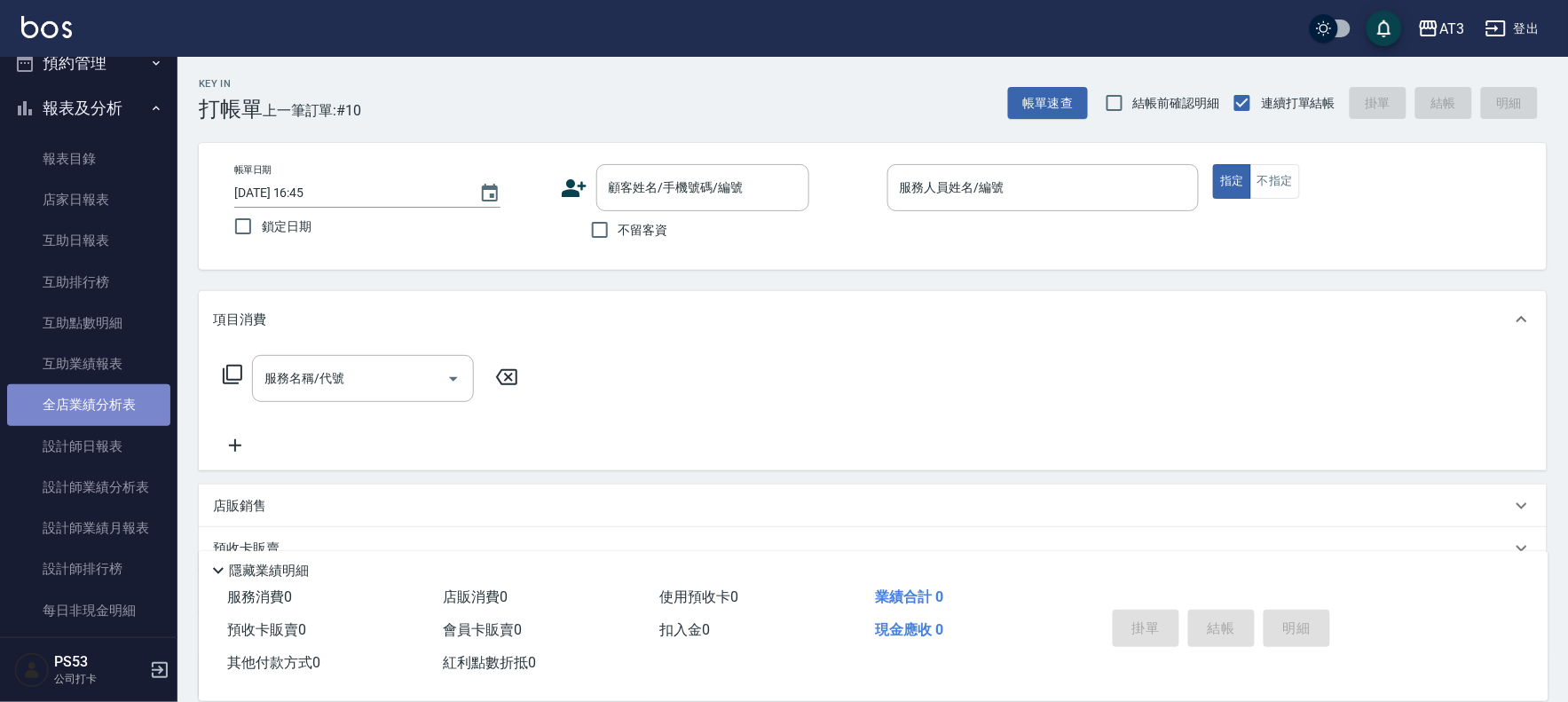
click at [117, 422] on link "全店業績分析表" at bounding box center [89, 404] width 163 height 41
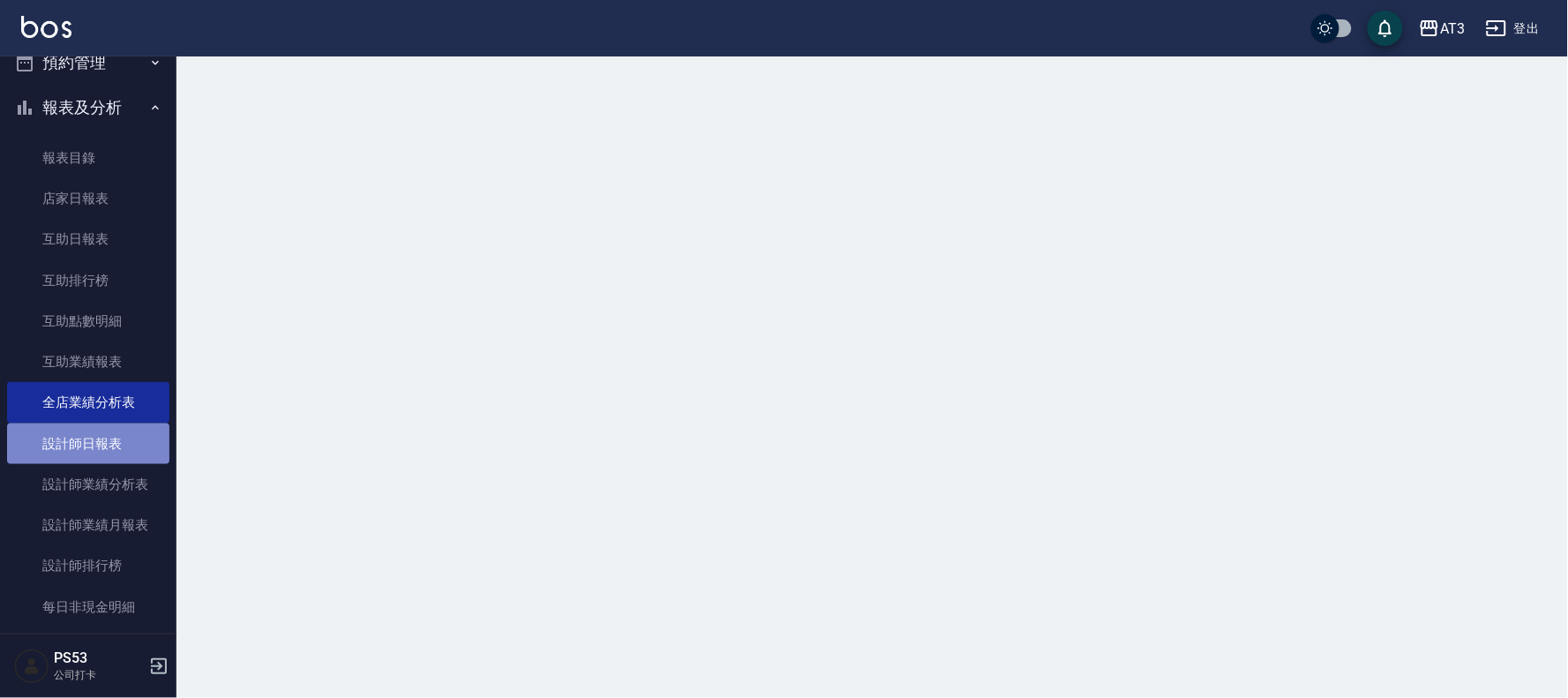
click at [110, 450] on link "設計師日報表" at bounding box center [88, 444] width 162 height 41
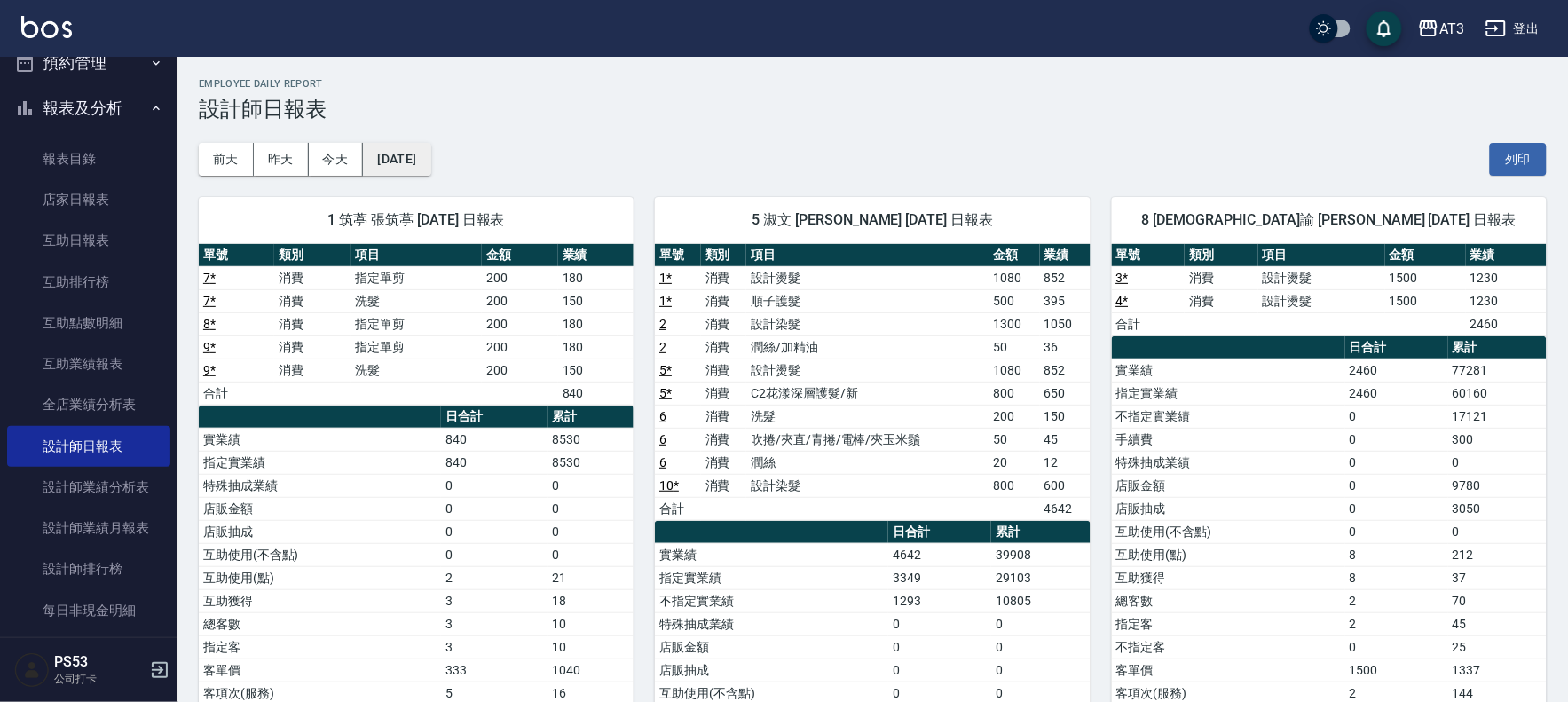
click at [430, 152] on button "[DATE]" at bounding box center [396, 159] width 68 height 32
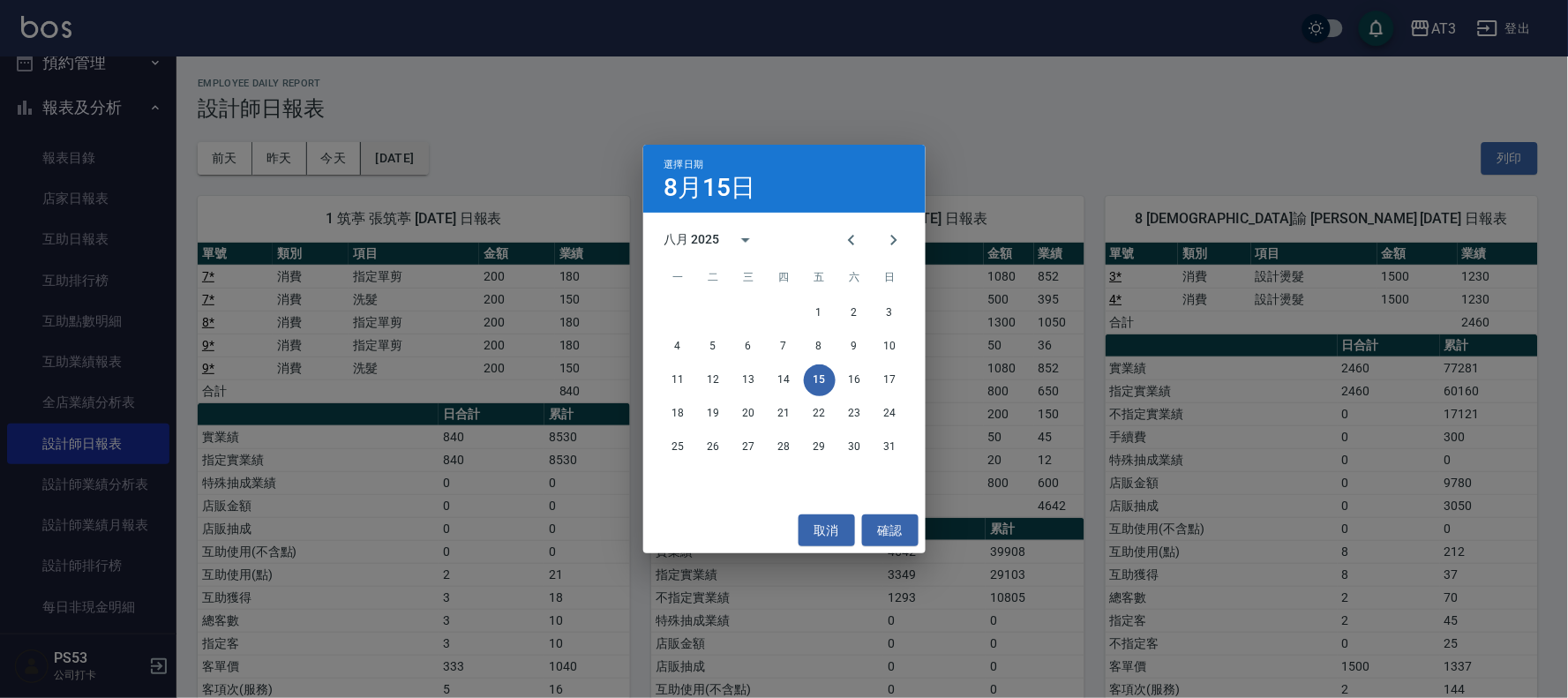
click at [430, 151] on div "選擇日期 [DATE] 八月 2025 一 二 三 四 五 六 日 1 2 3 4 5 6 7 8 9 10 11 12 13 14 15 16 17 18 …" at bounding box center [784, 349] width 1568 height 698
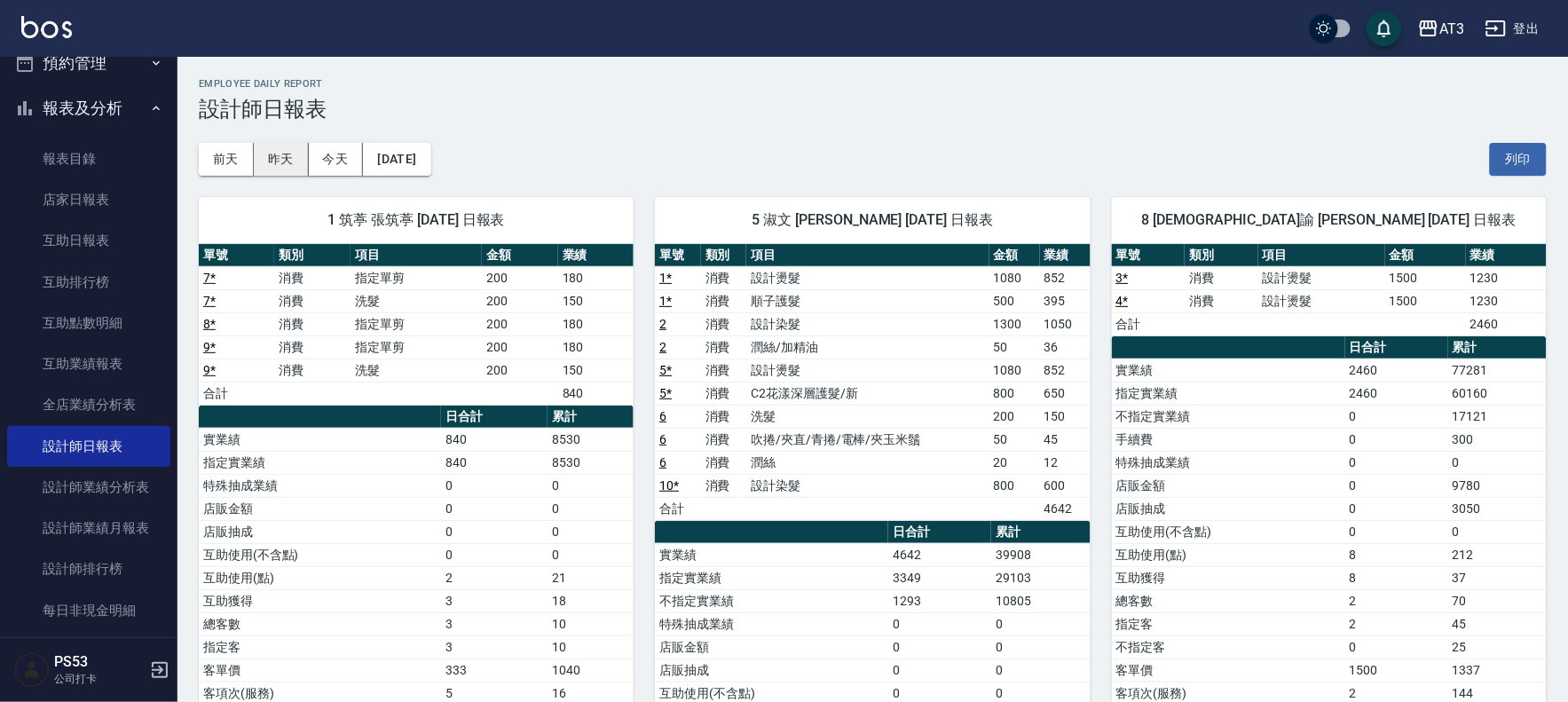
click at [284, 162] on button "昨天" at bounding box center [281, 159] width 55 height 32
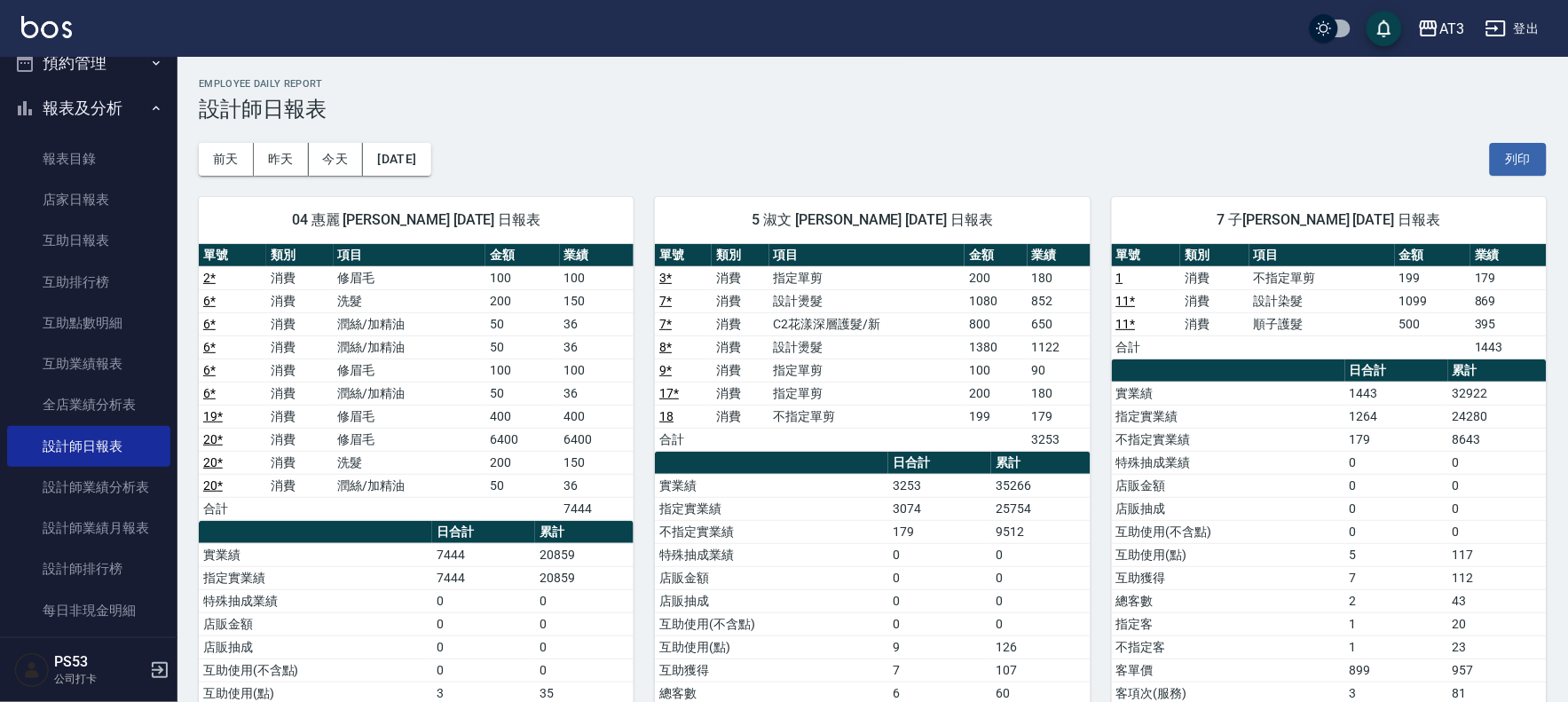
click at [110, 115] on button "報表及分析" at bounding box center [89, 108] width 163 height 46
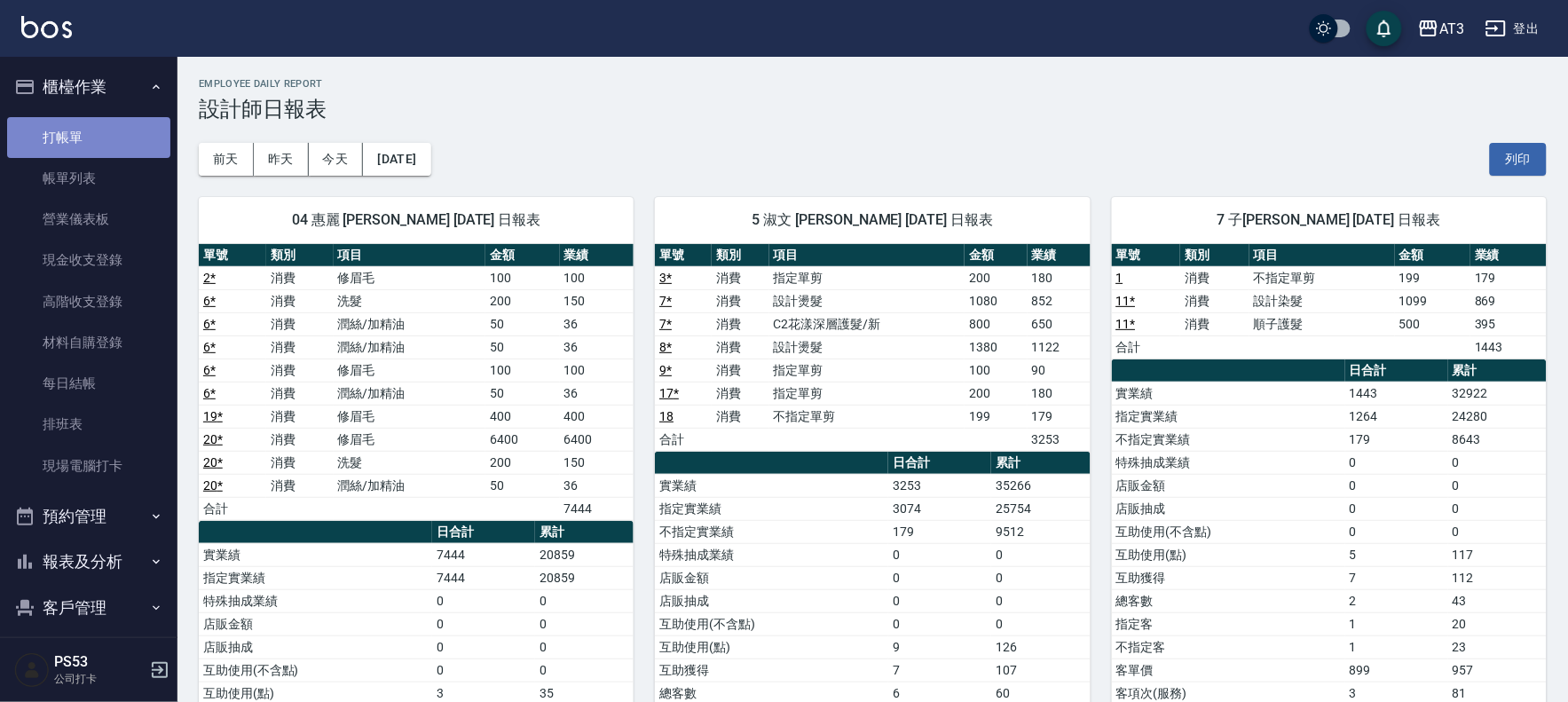
click at [117, 119] on link "打帳單" at bounding box center [89, 137] width 163 height 41
